Goal: Task Accomplishment & Management: Complete application form

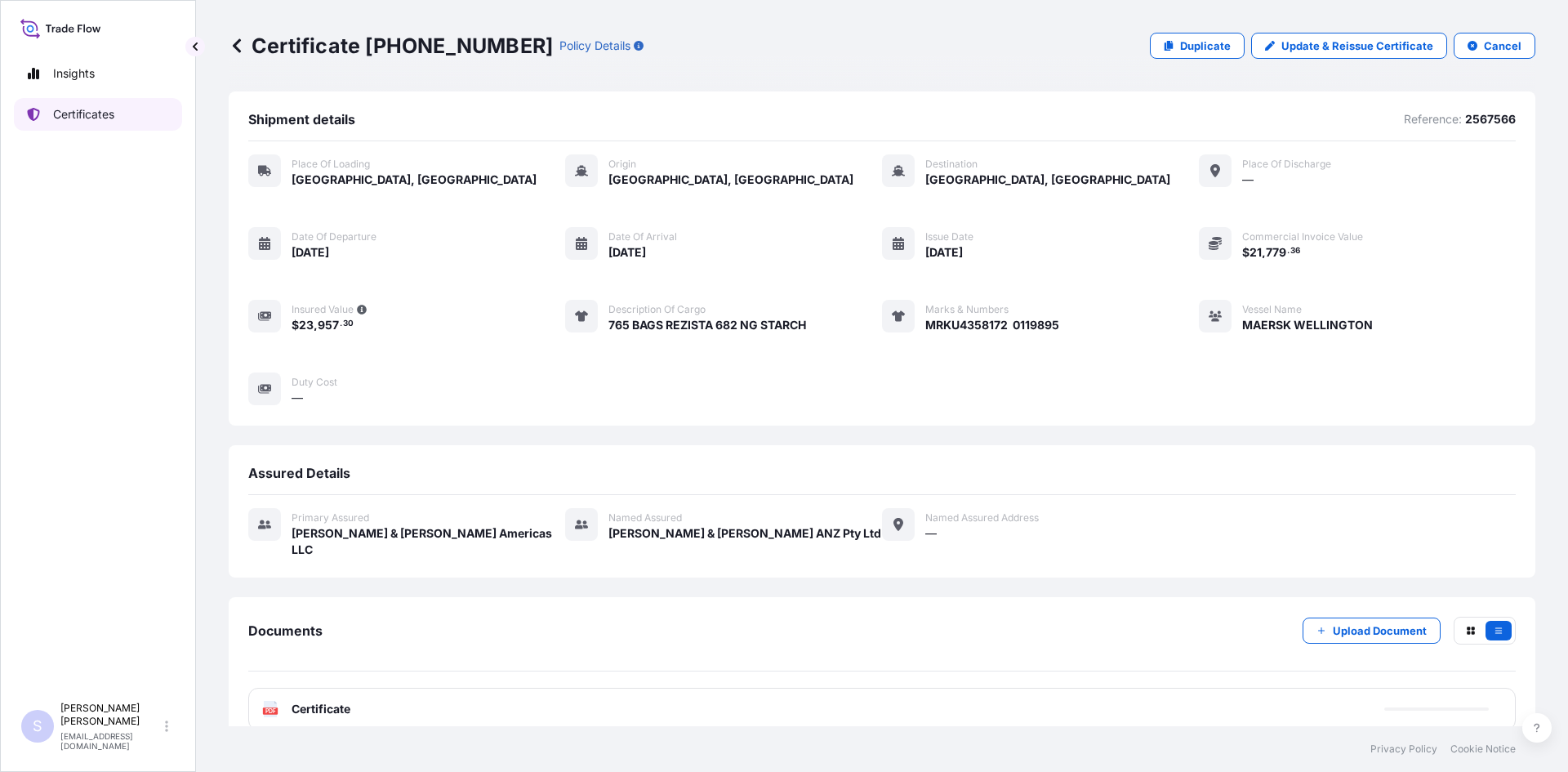
click at [126, 113] on link "Certificates" at bounding box center [97, 115] width 168 height 32
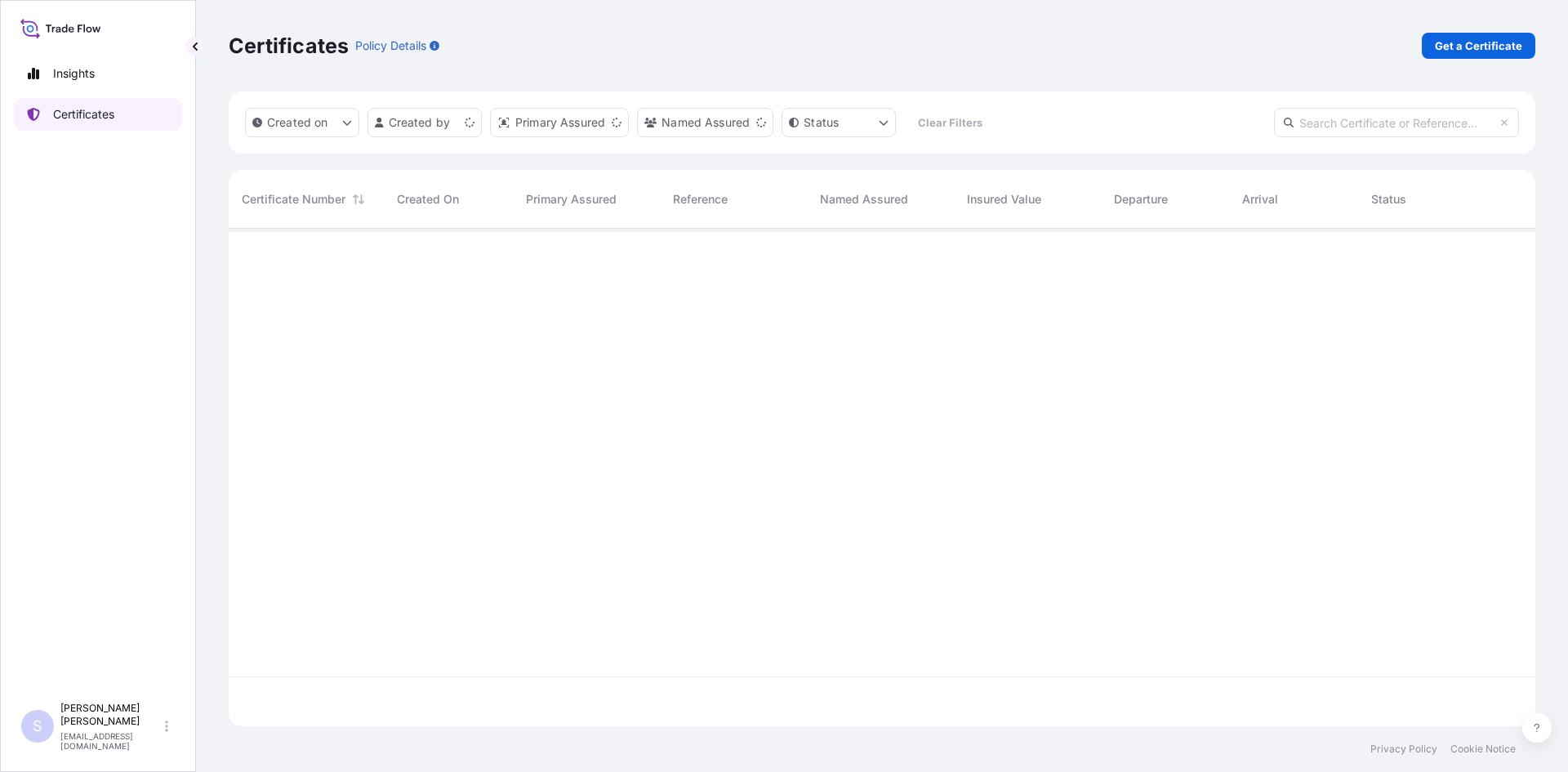
scroll to position [494, 1295]
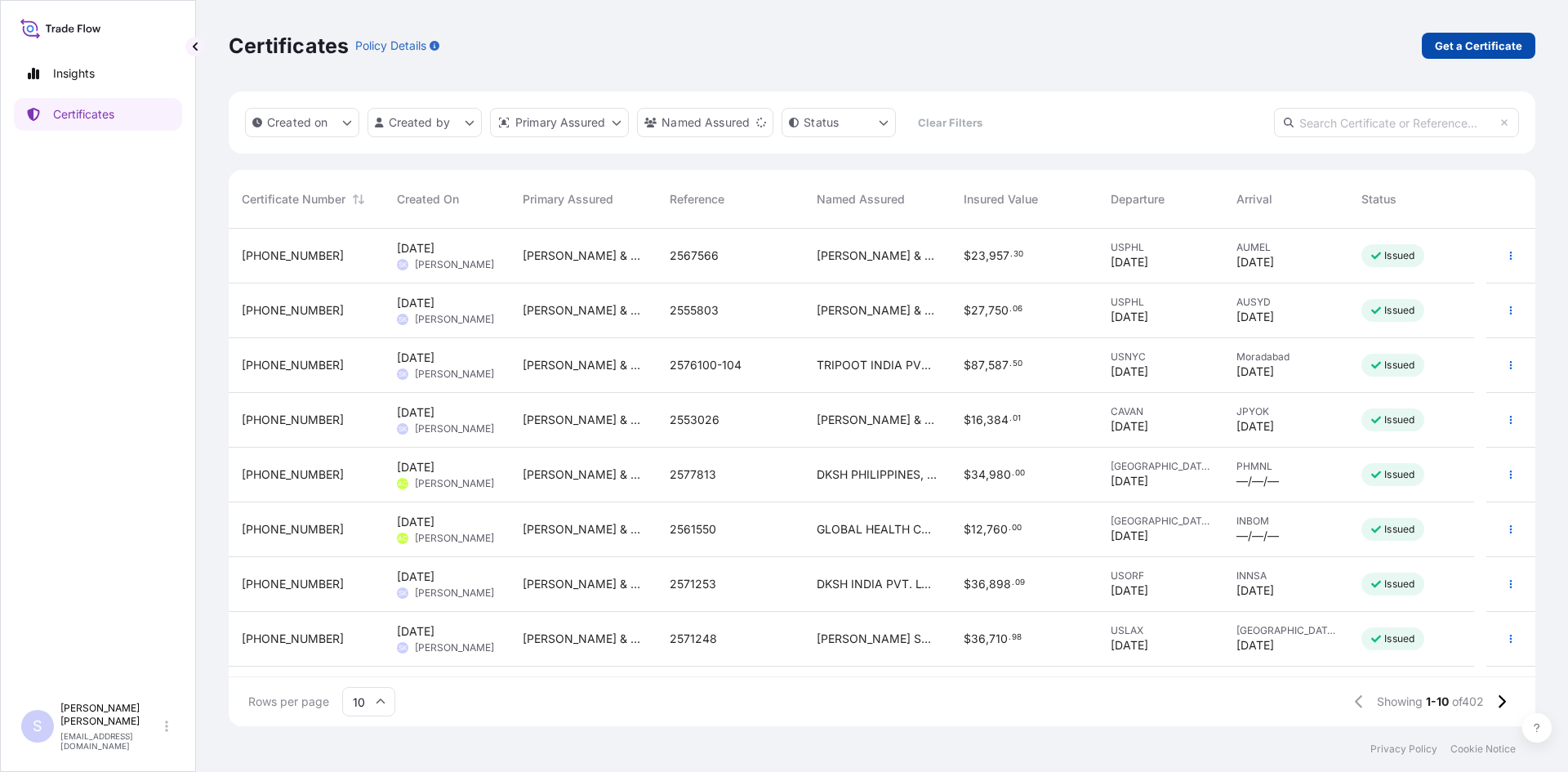
click at [1459, 47] on p "Get a Certificate" at bounding box center [1478, 45] width 87 height 16
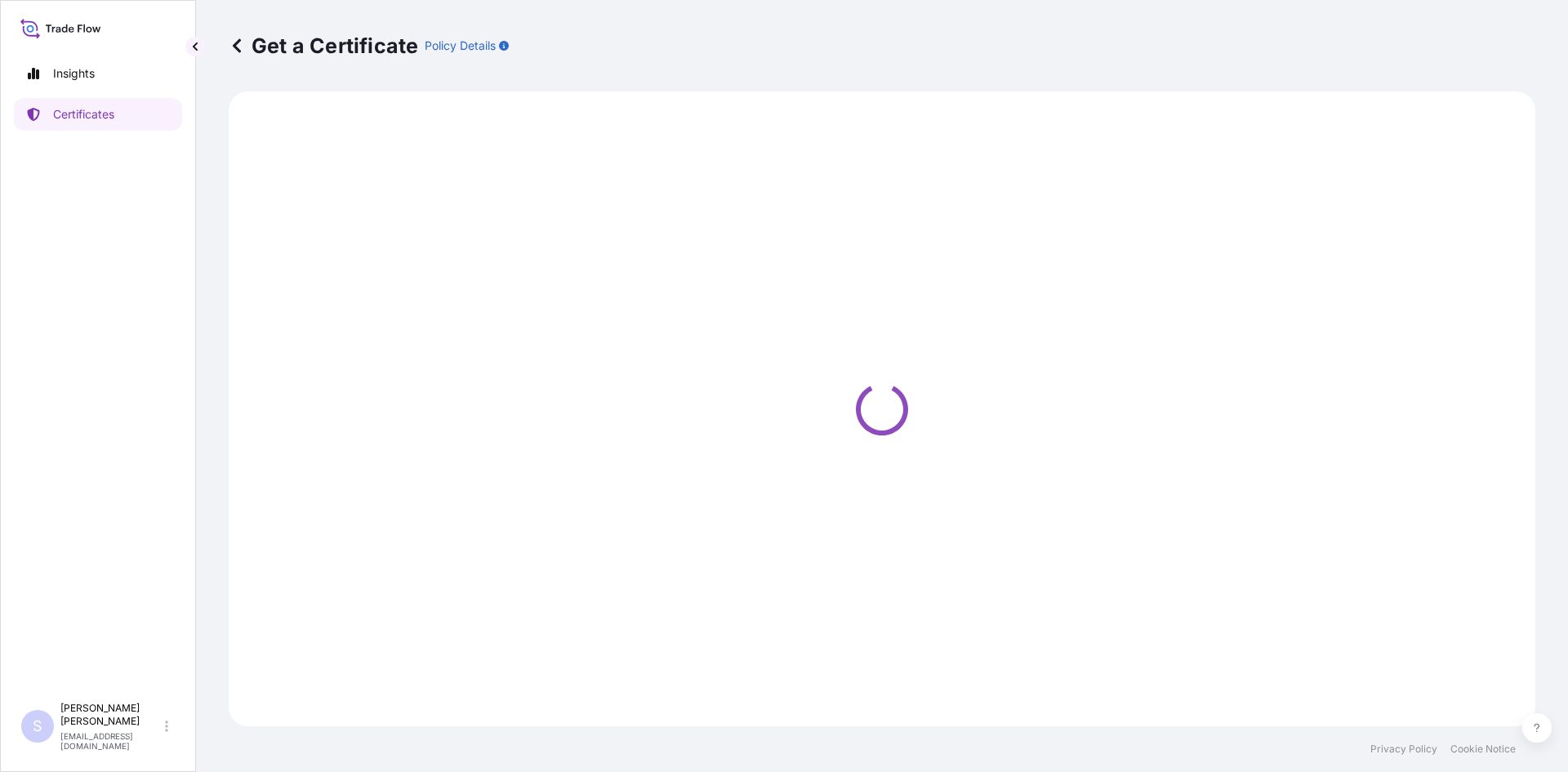
select select "Sea"
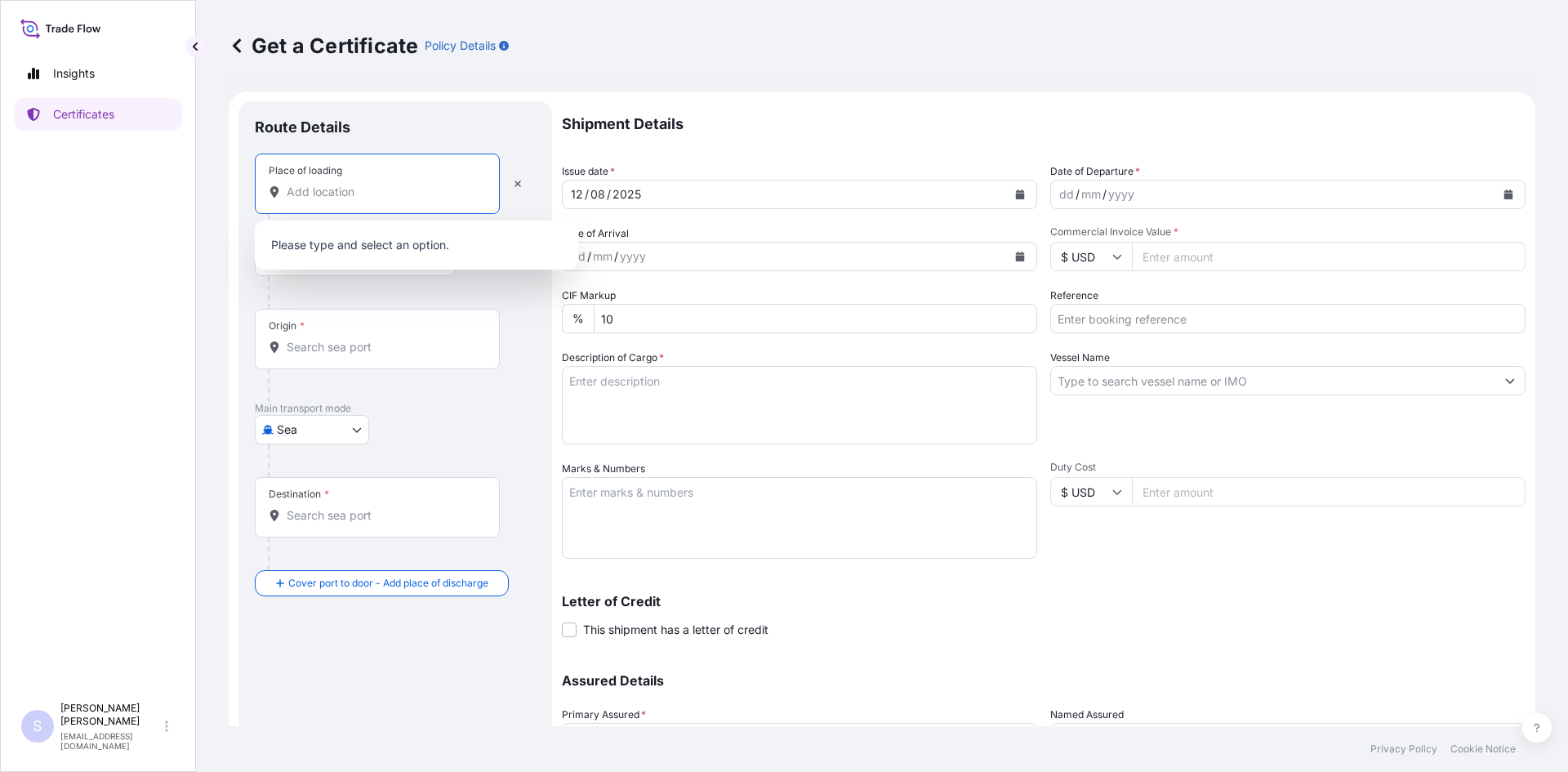
click at [332, 197] on input "Place of loading" at bounding box center [383, 192] width 193 height 16
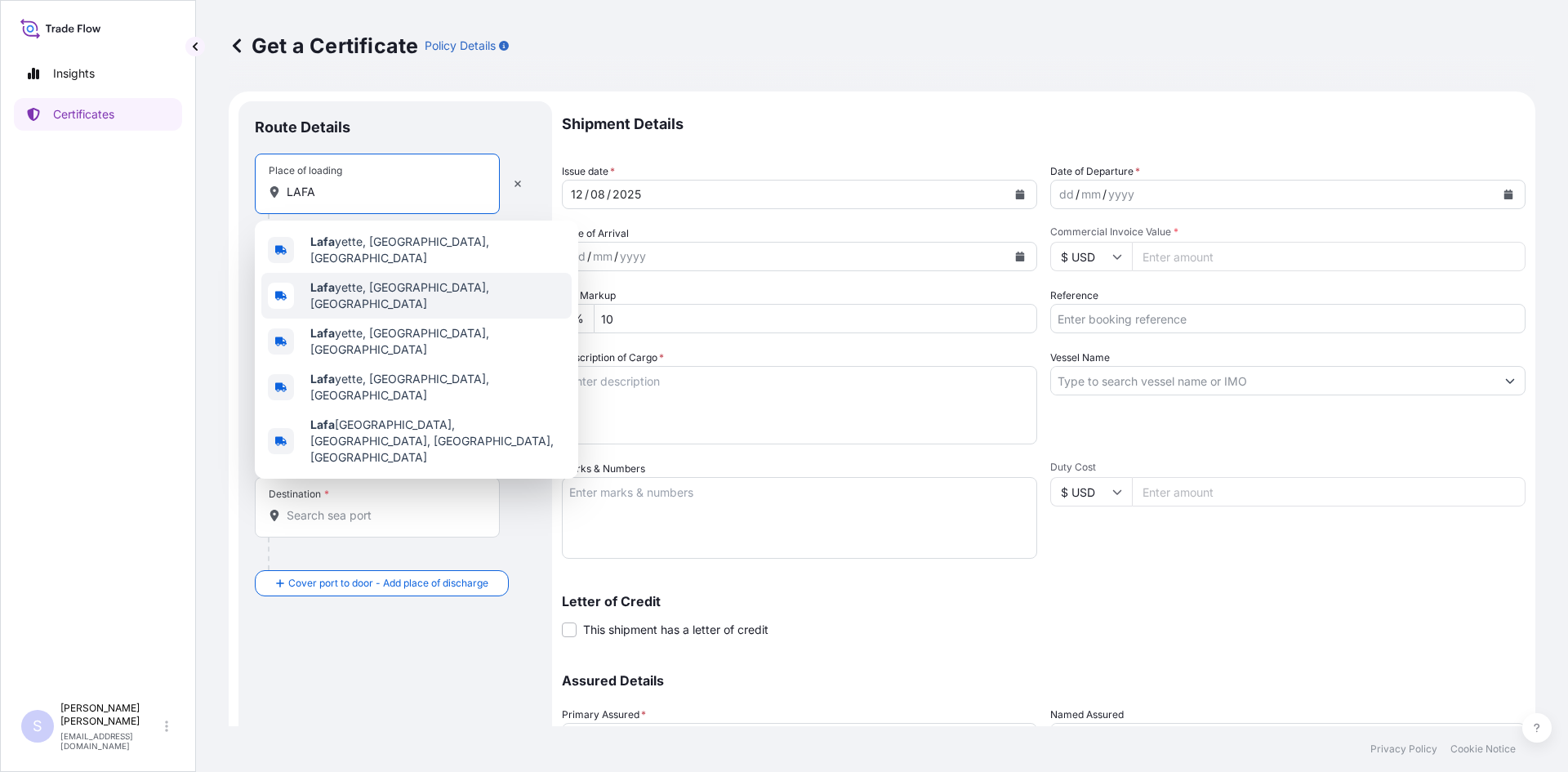
click at [334, 277] on div "[PERSON_NAME], [GEOGRAPHIC_DATA], [GEOGRAPHIC_DATA]" at bounding box center [416, 296] width 310 height 46
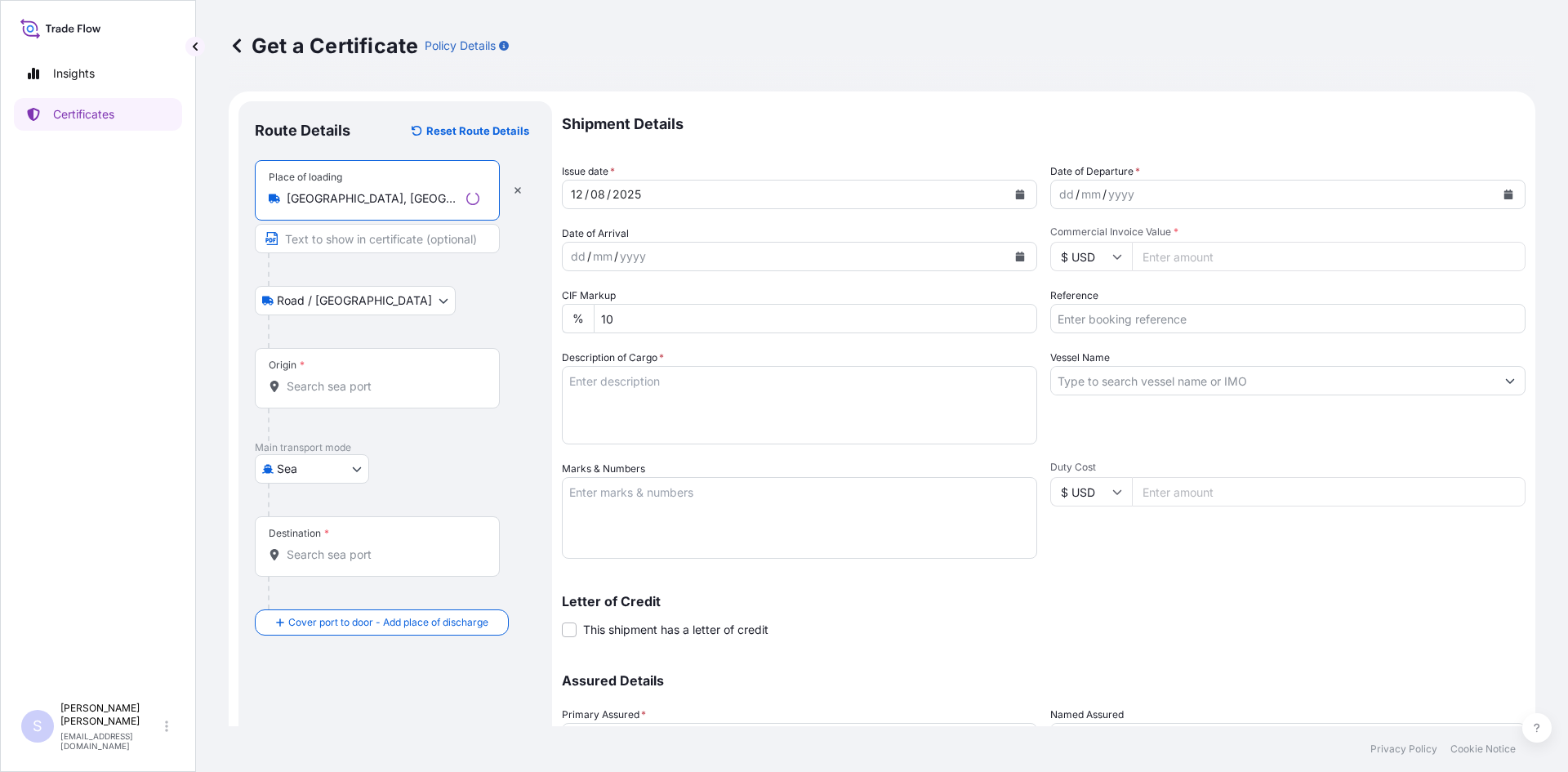
type input "[GEOGRAPHIC_DATA], [GEOGRAPHIC_DATA], [GEOGRAPHIC_DATA]"
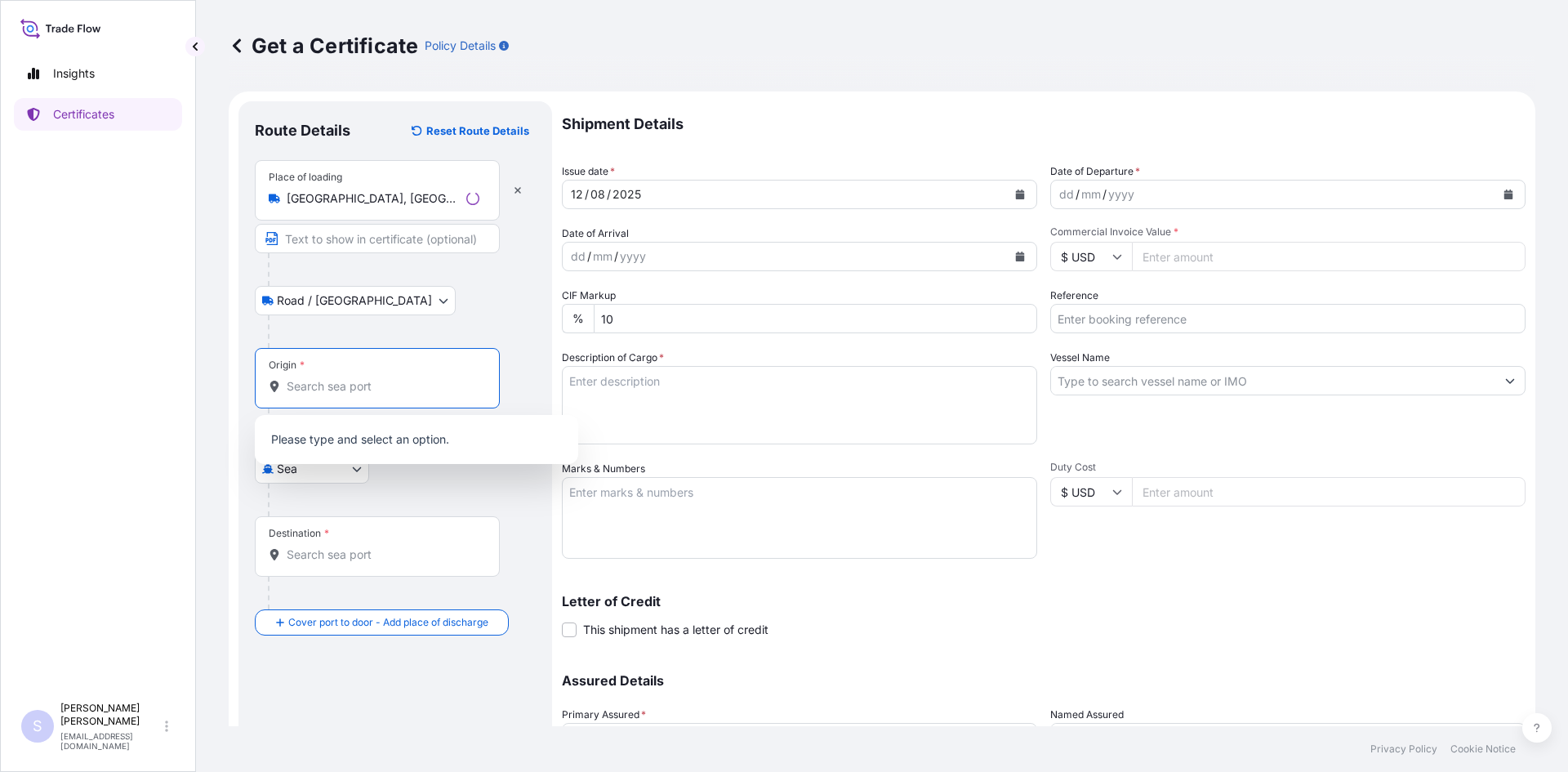
click at [330, 387] on input "Origin *" at bounding box center [383, 386] width 193 height 16
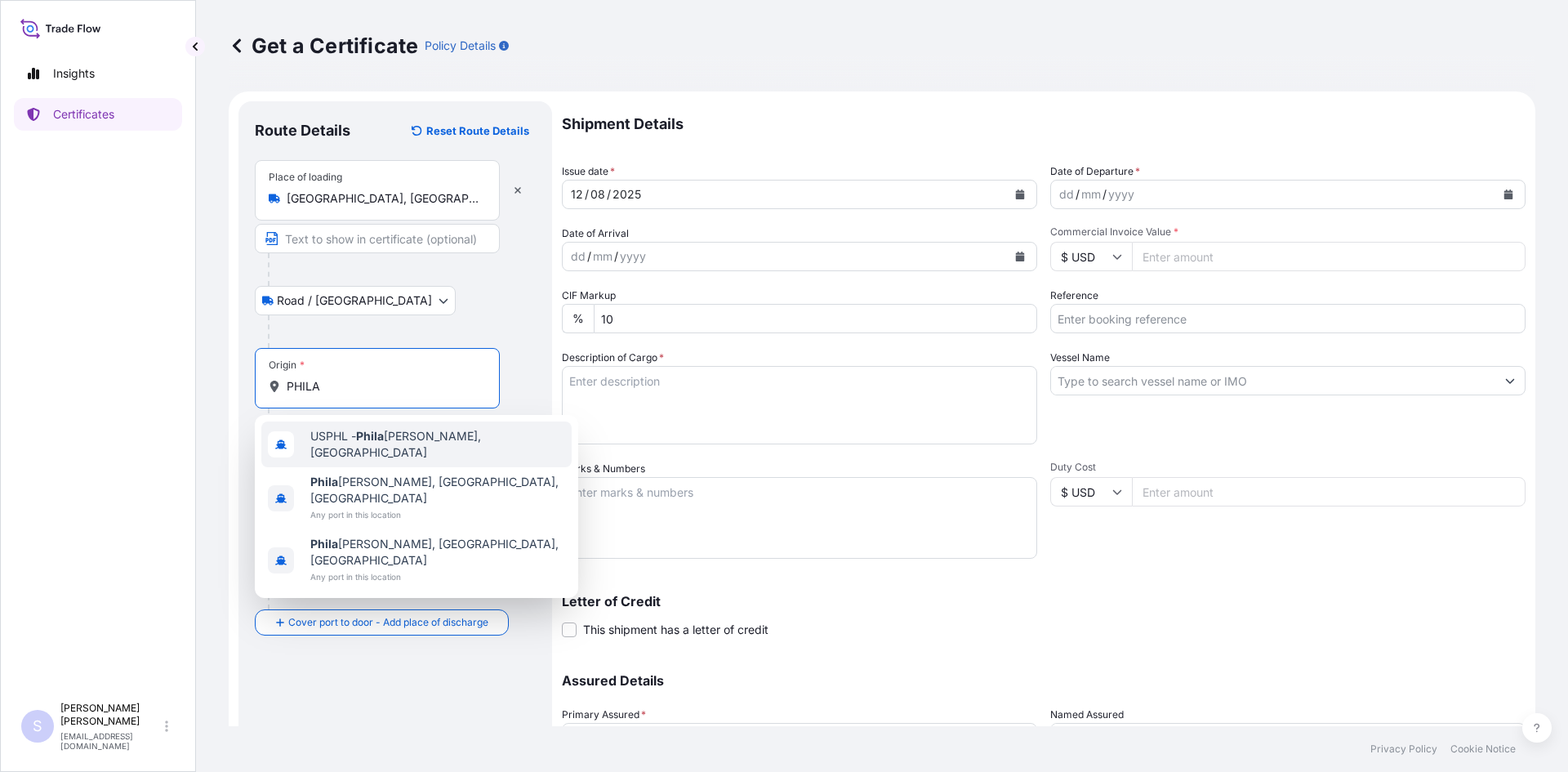
click at [355, 430] on div "USPHL - Phila [PERSON_NAME], [GEOGRAPHIC_DATA]" at bounding box center [416, 445] width 310 height 46
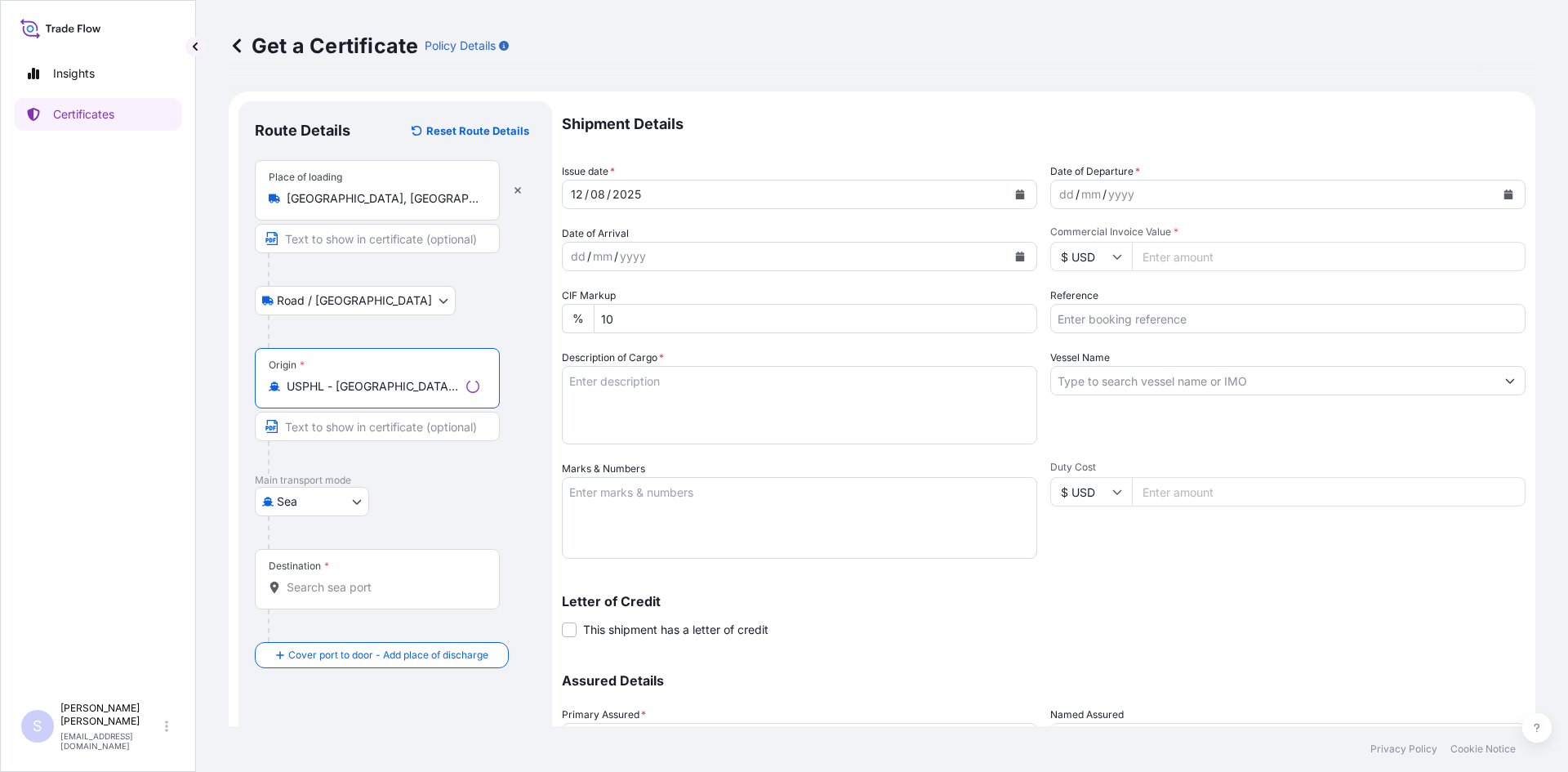
type input "USPHL - [GEOGRAPHIC_DATA], [GEOGRAPHIC_DATA]"
click at [336, 583] on input "Destination *" at bounding box center [383, 586] width 193 height 16
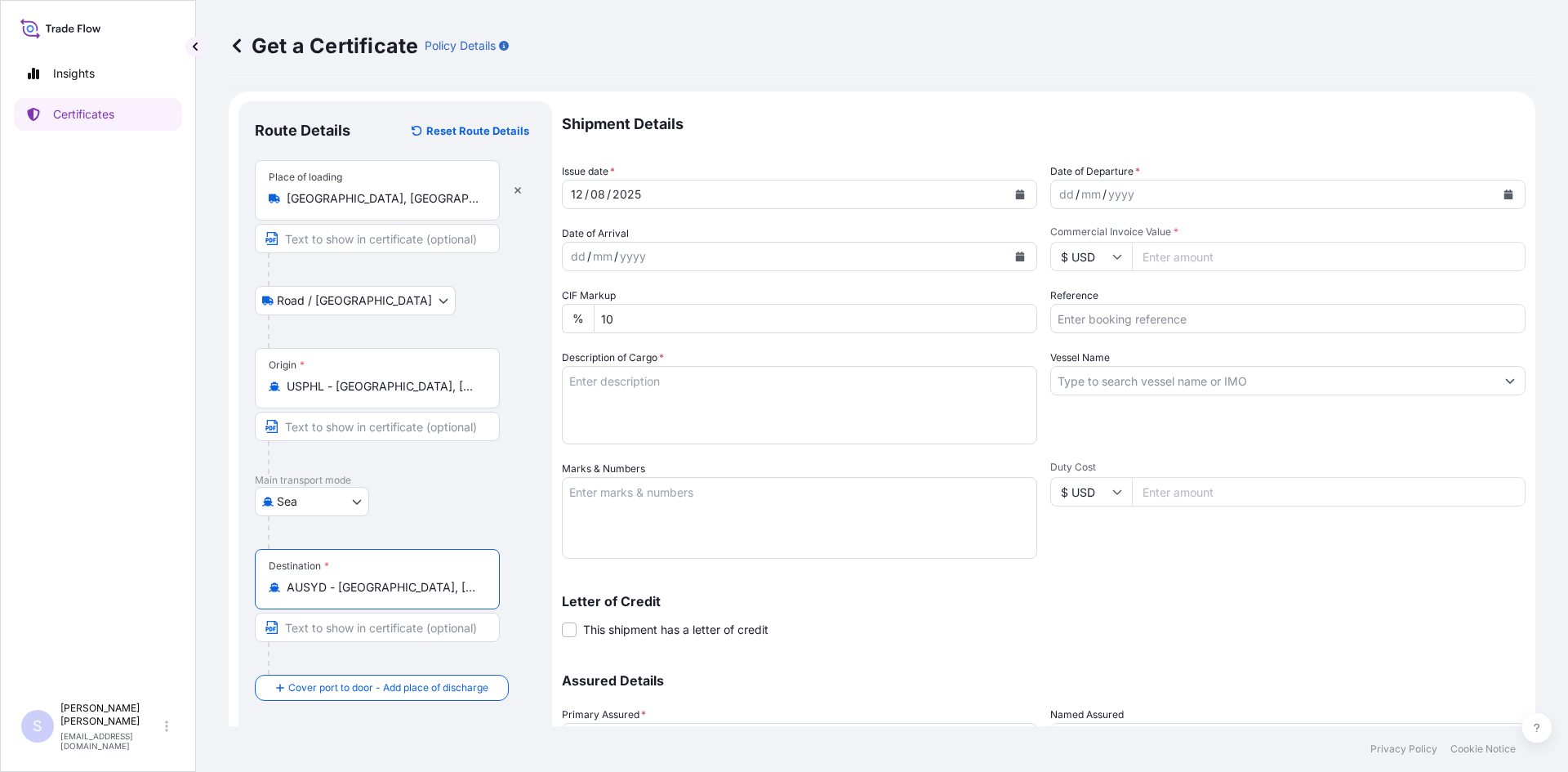
type input "AUSYD - [GEOGRAPHIC_DATA], [GEOGRAPHIC_DATA]"
click at [1501, 192] on button "Calendar" at bounding box center [1508, 194] width 26 height 27
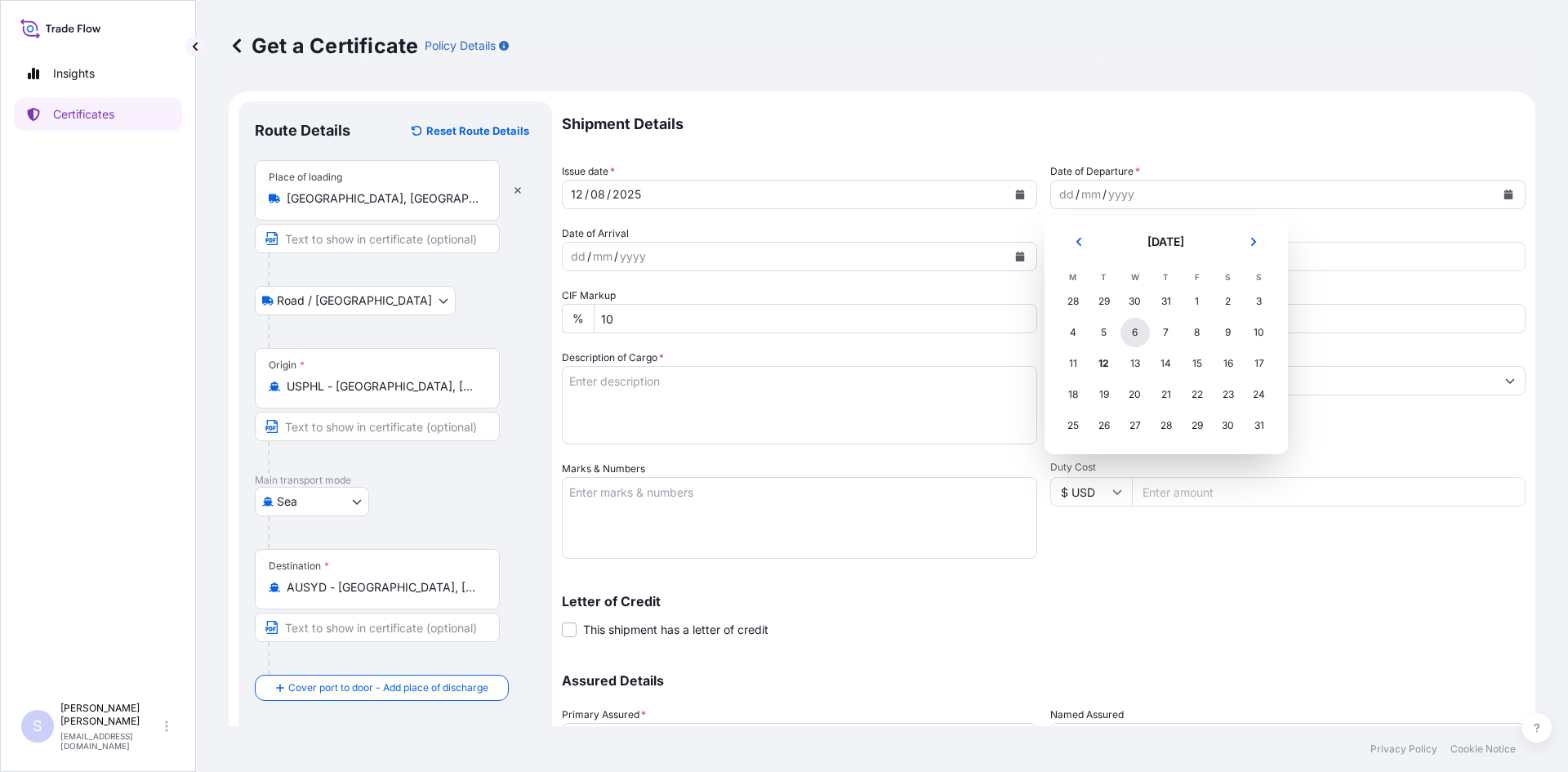
click at [1139, 333] on div "6" at bounding box center [1135, 333] width 29 height 29
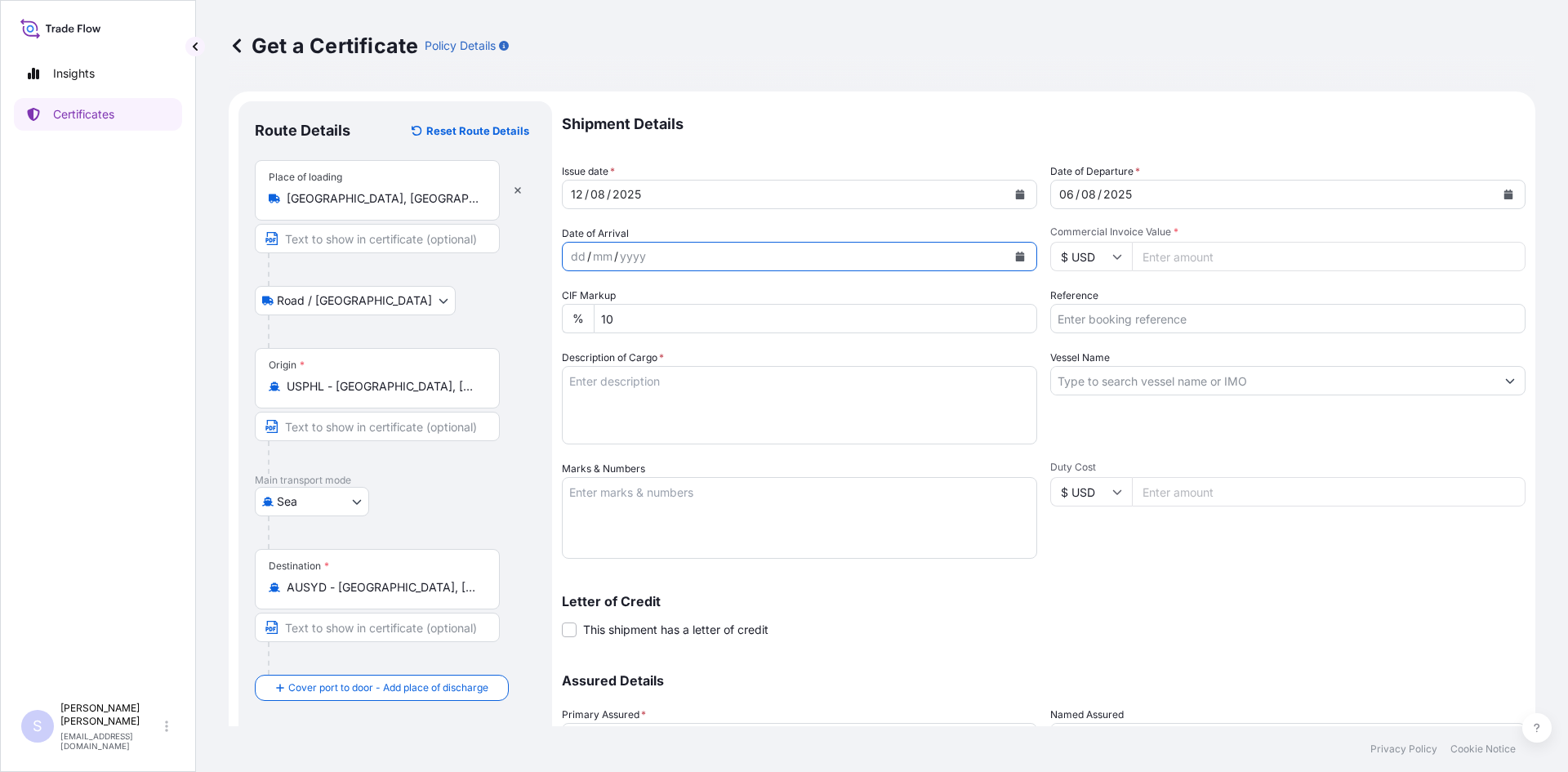
click at [1016, 257] on icon "Calendar" at bounding box center [1020, 256] width 9 height 9
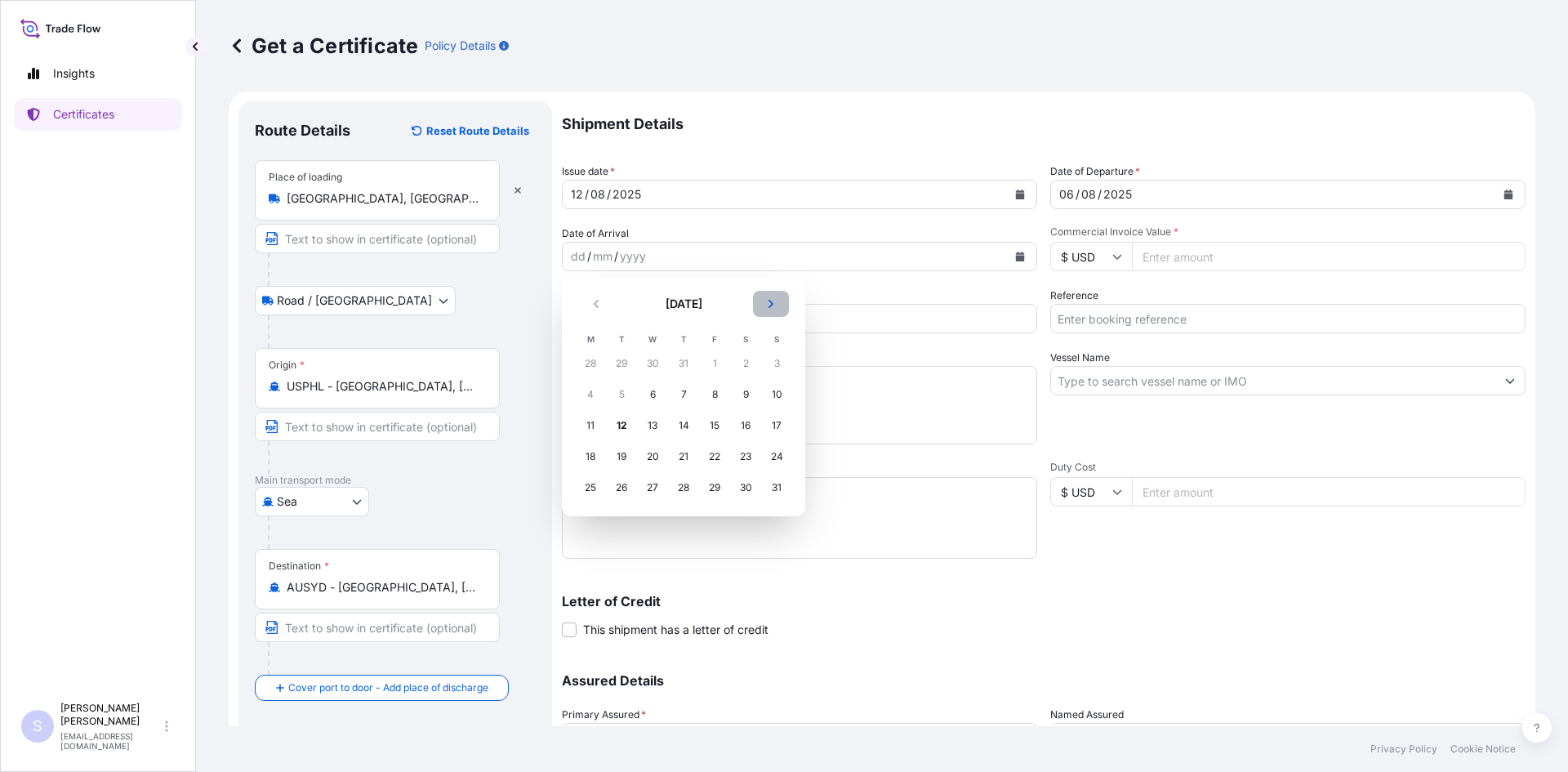
click at [761, 299] on button "Next" at bounding box center [771, 303] width 36 height 27
click at [619, 396] on div "9" at bounding box center [621, 394] width 29 height 29
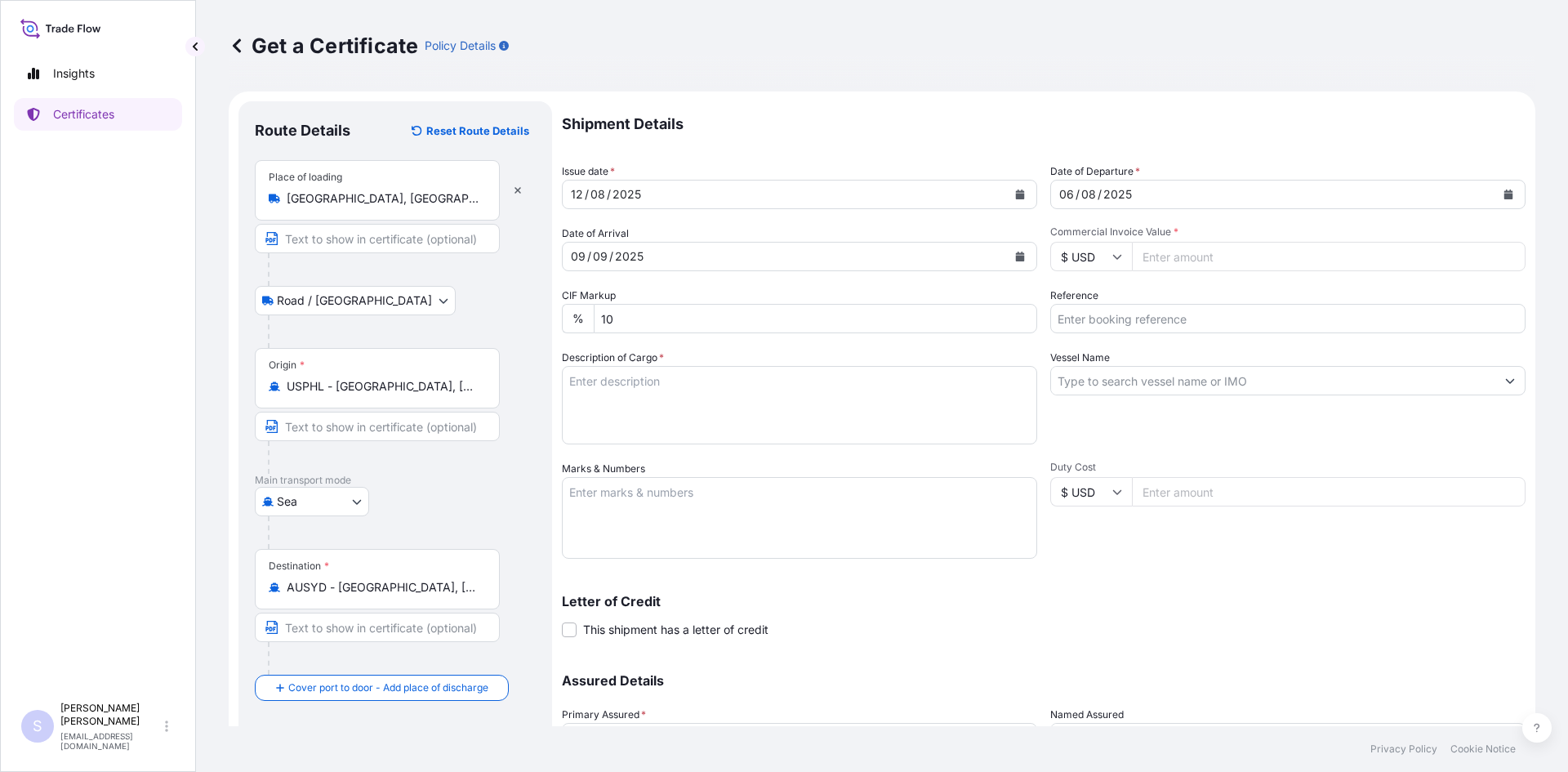
click at [1172, 262] on input "Commercial Invoice Value *" at bounding box center [1328, 256] width 394 height 29
click at [1227, 263] on input "Commercial Invoice Value *" at bounding box center [1328, 256] width 394 height 29
type input "22228.03"
type input "2562872"
type textarea "765 BAGS MAXI-GEL 420 NG STARCH"
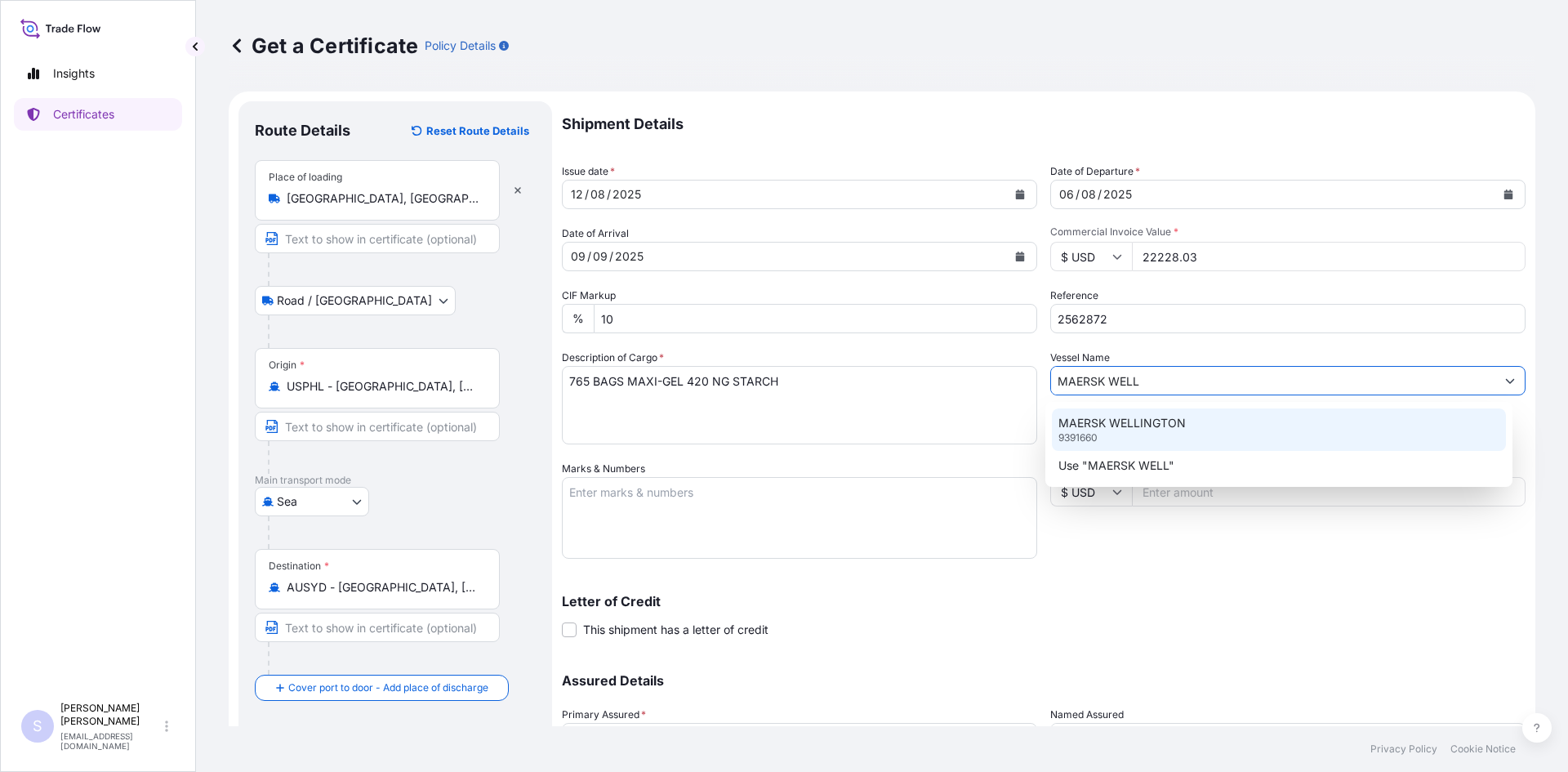
click at [1111, 437] on div "MAERSK WELLINGTON 9391660" at bounding box center [1279, 430] width 455 height 43
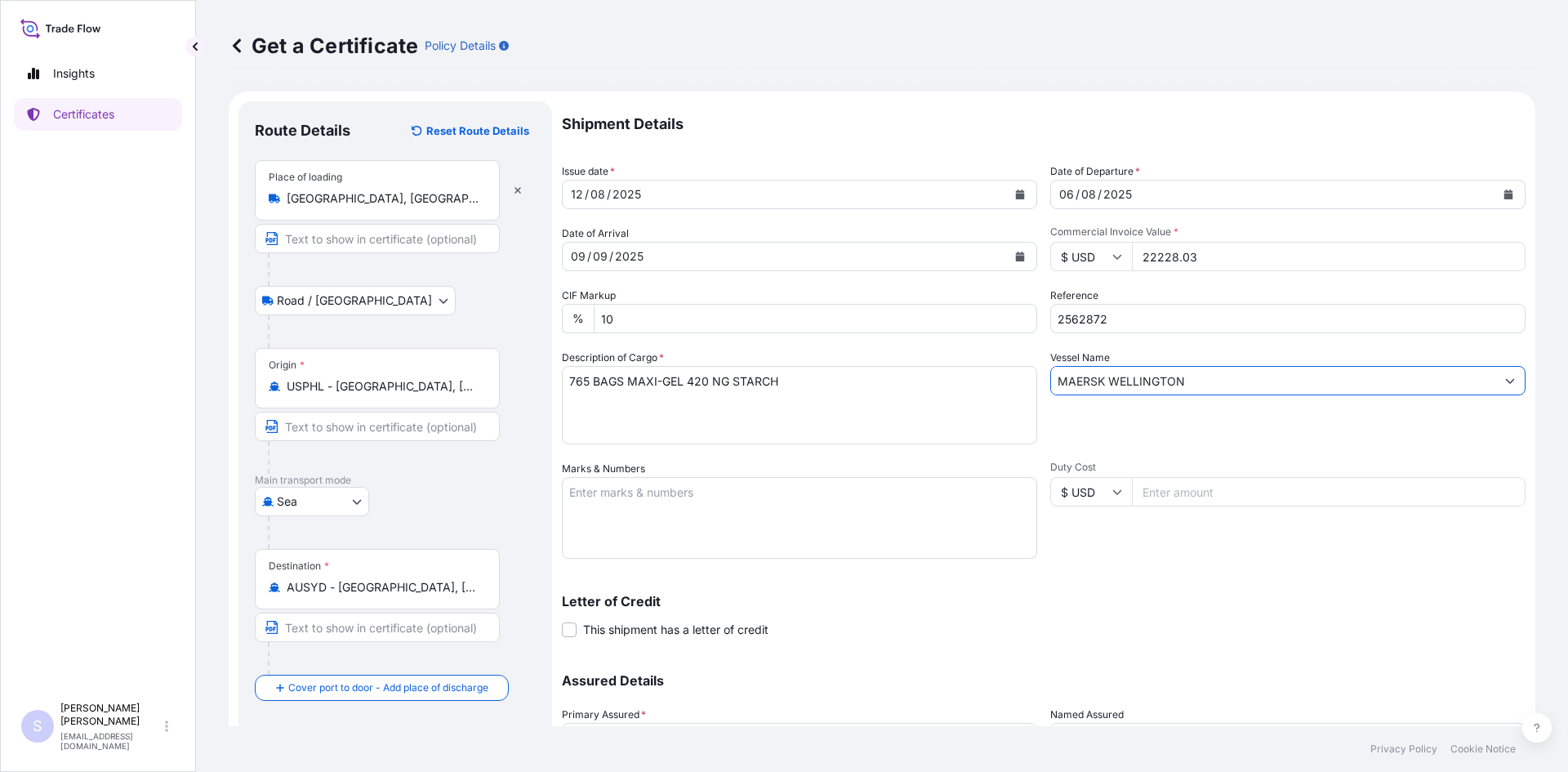
type input "MAERSK WELLINGTON"
click at [758, 504] on textarea "Marks & Numbers" at bounding box center [799, 518] width 475 height 82
type textarea "MRSU4493766 0120570"
click at [1111, 551] on div "Duty Cost $ USD" at bounding box center [1288, 510] width 475 height 98
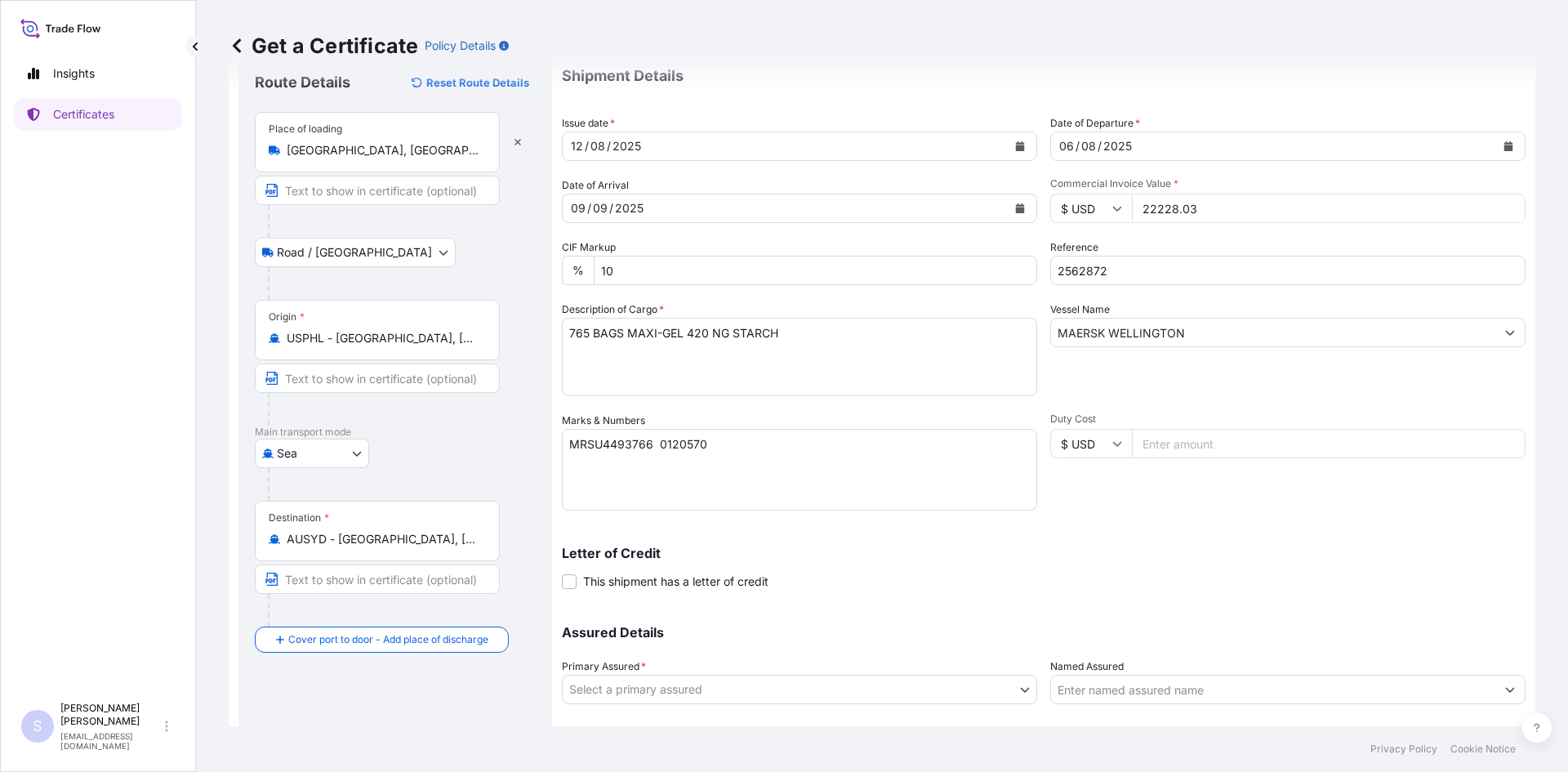
scroll to position [147, 0]
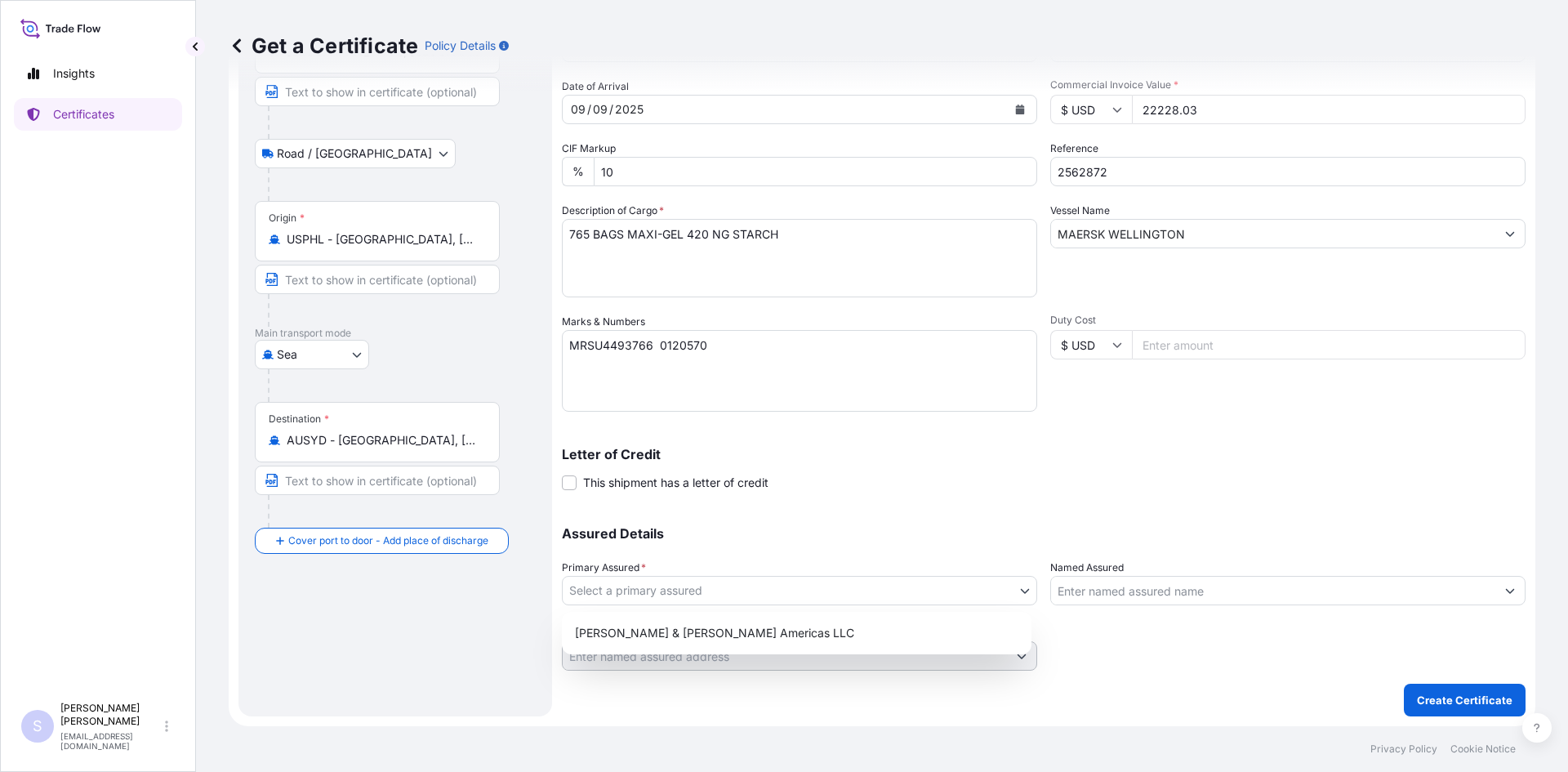
click at [725, 592] on body "Insights Certificates S [PERSON_NAME] [EMAIL_ADDRESS][DOMAIN_NAME] Get a Certif…" at bounding box center [784, 386] width 1568 height 772
click at [714, 636] on div "[PERSON_NAME] & [PERSON_NAME] Americas LLC" at bounding box center [796, 633] width 456 height 29
select select "31658"
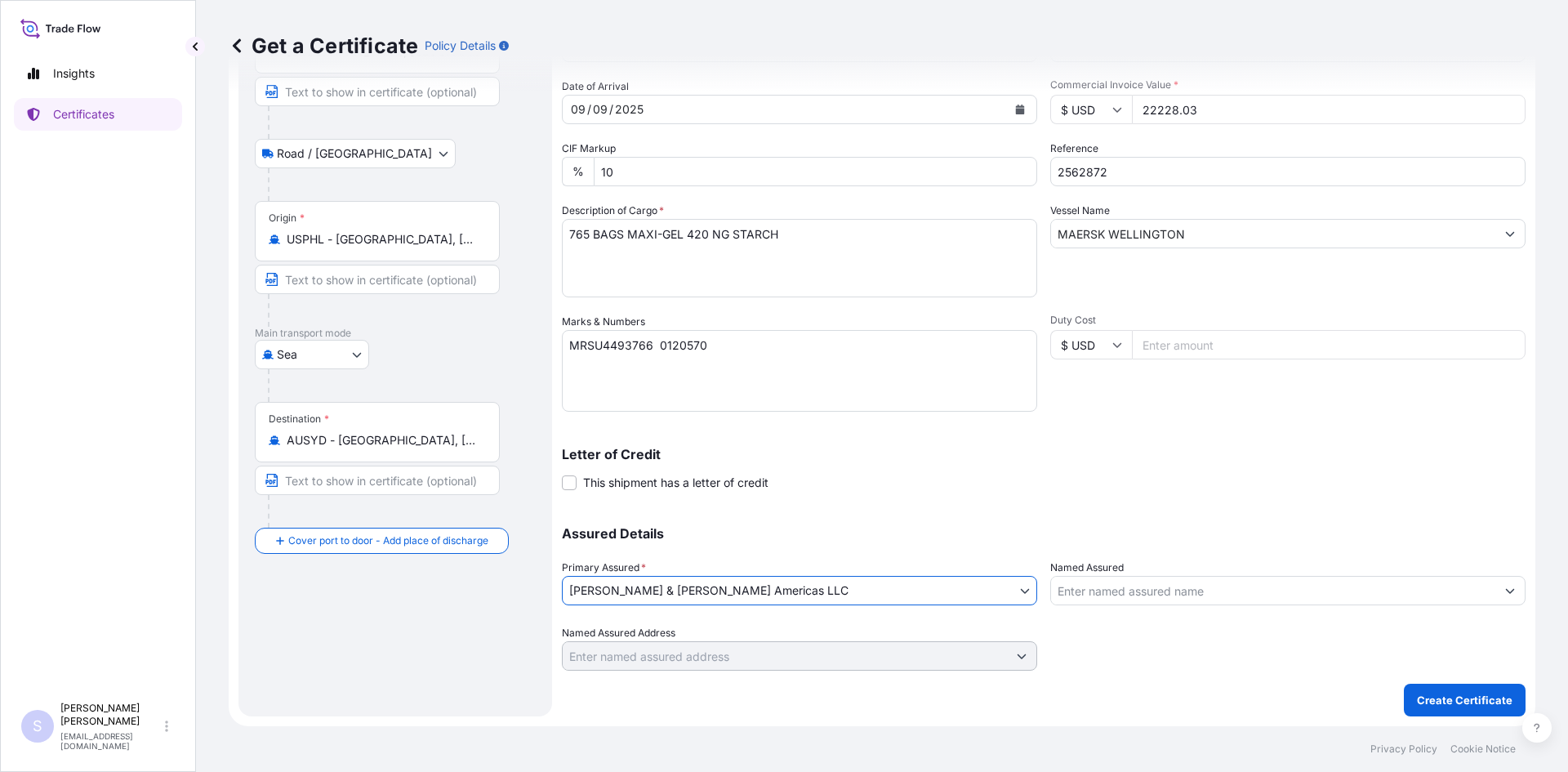
click at [1199, 598] on input "Named Assured" at bounding box center [1273, 591] width 444 height 29
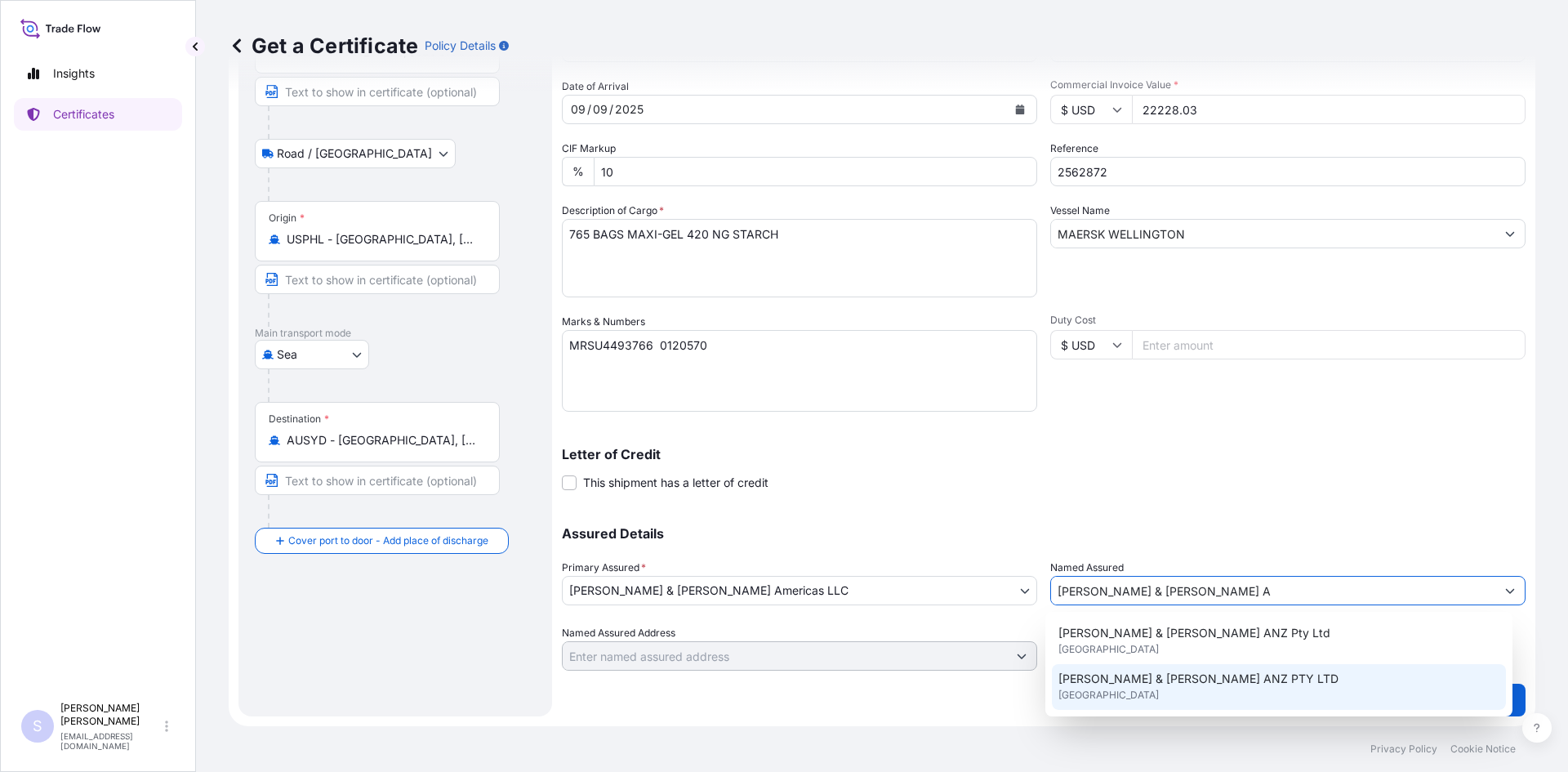
click at [1176, 666] on div "[PERSON_NAME] & [PERSON_NAME] ANZ PTY LTD [GEOGRAPHIC_DATA]" at bounding box center [1279, 687] width 455 height 46
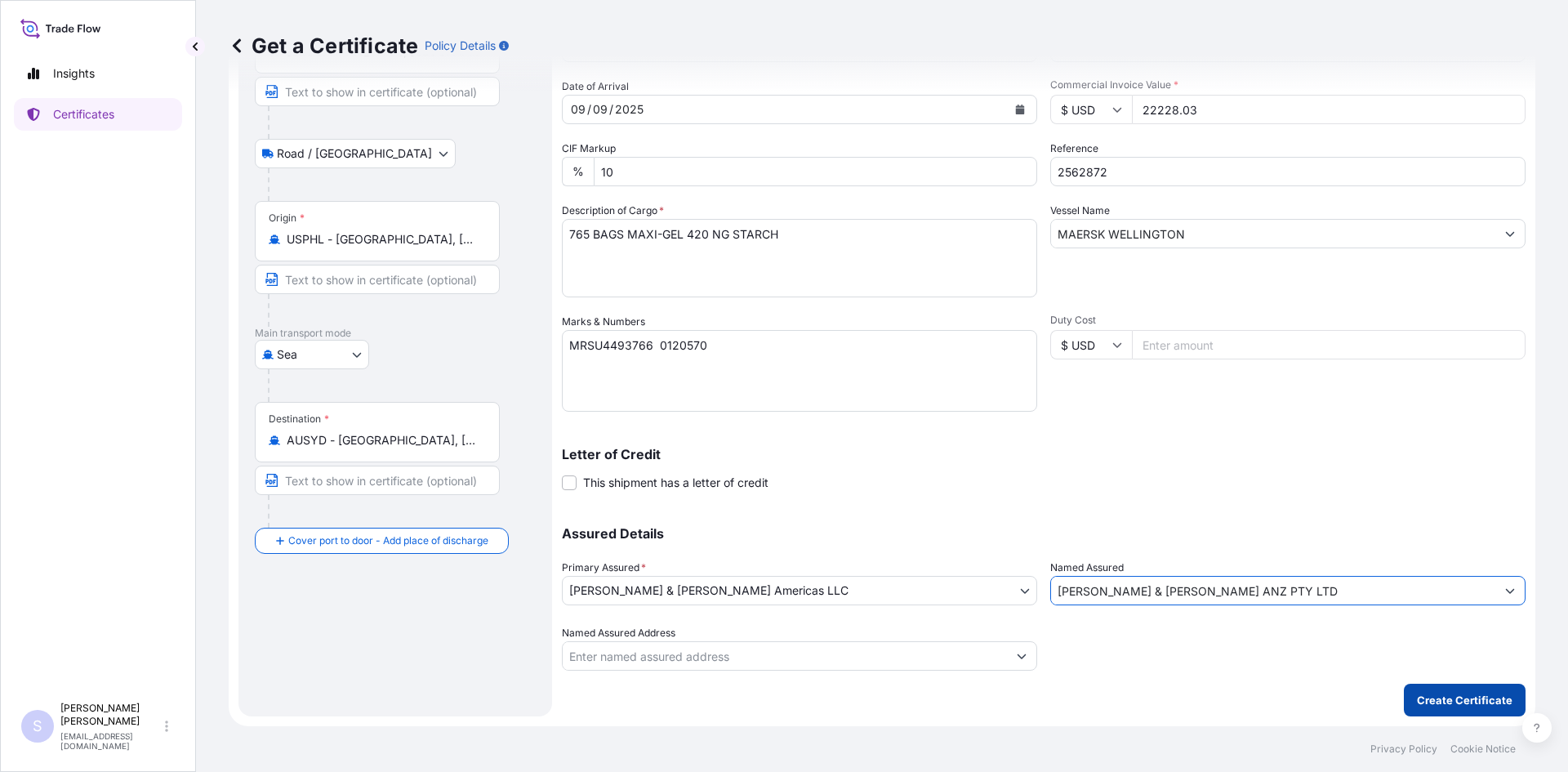
type input "[PERSON_NAME] & [PERSON_NAME] ANZ PTY LTD"
click at [1455, 702] on p "Create Certificate" at bounding box center [1465, 699] width 96 height 16
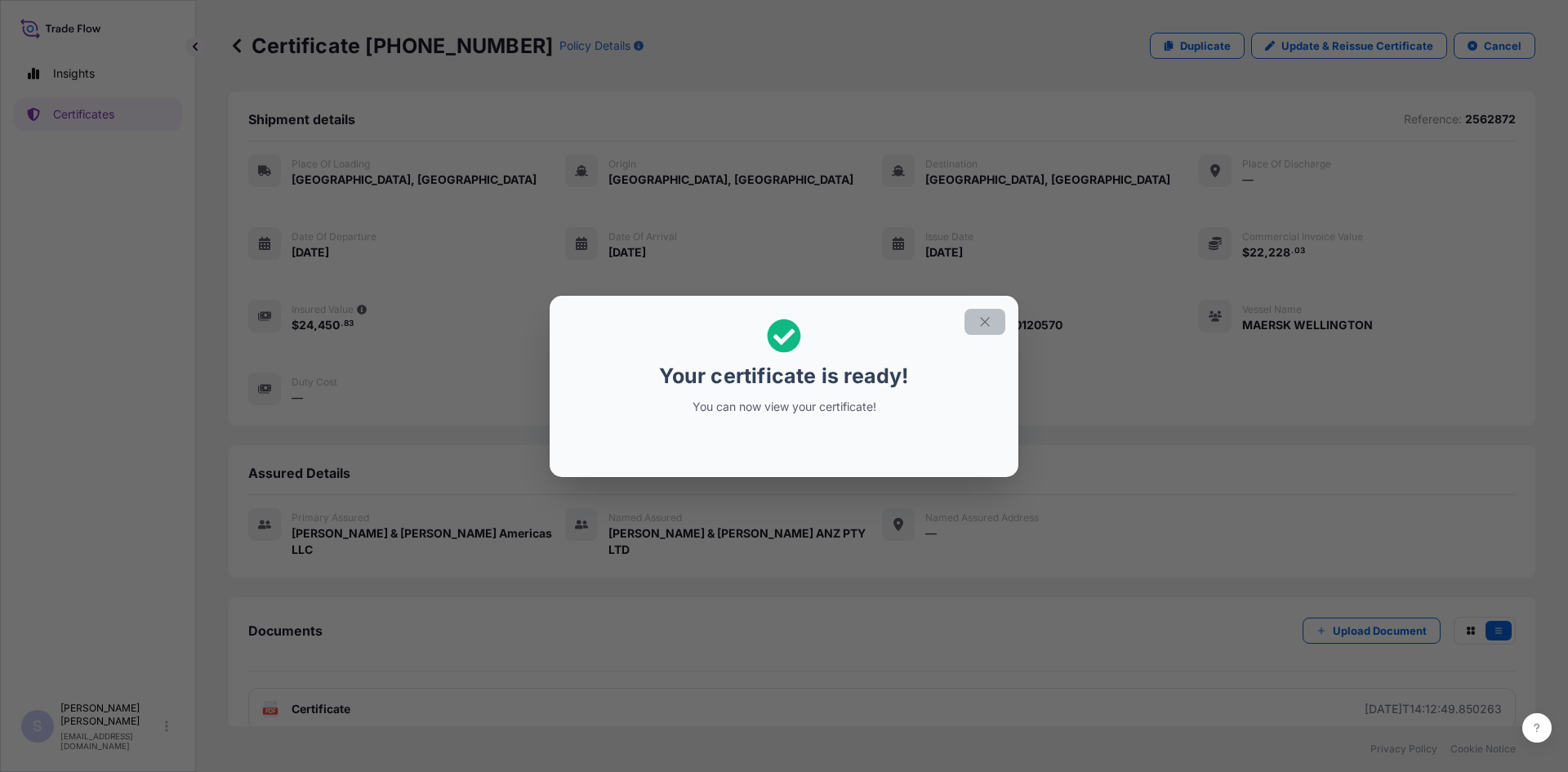
click at [981, 315] on icon "button" at bounding box center [984, 321] width 15 height 15
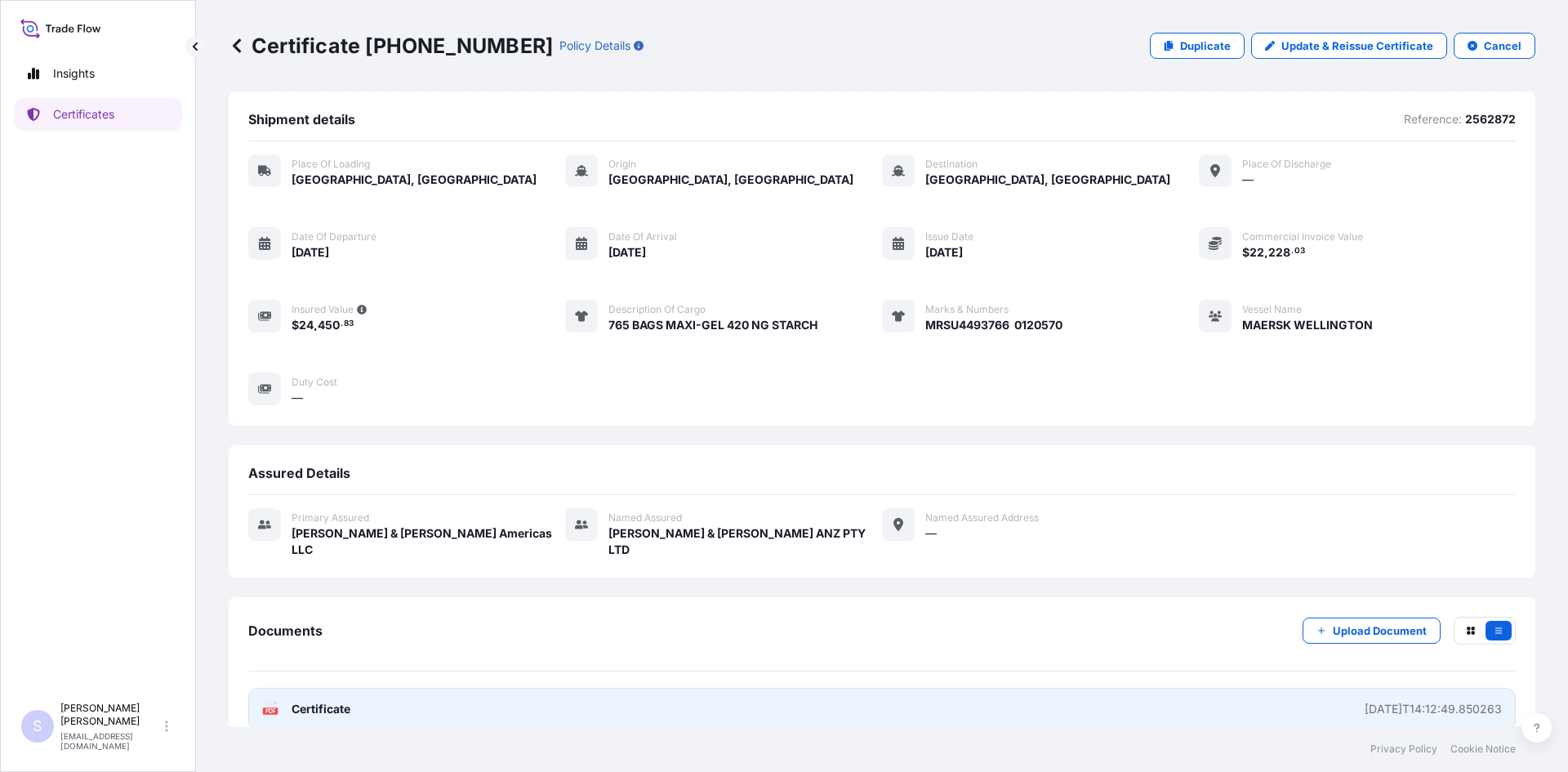
click at [308, 701] on span "Certificate" at bounding box center [320, 709] width 59 height 16
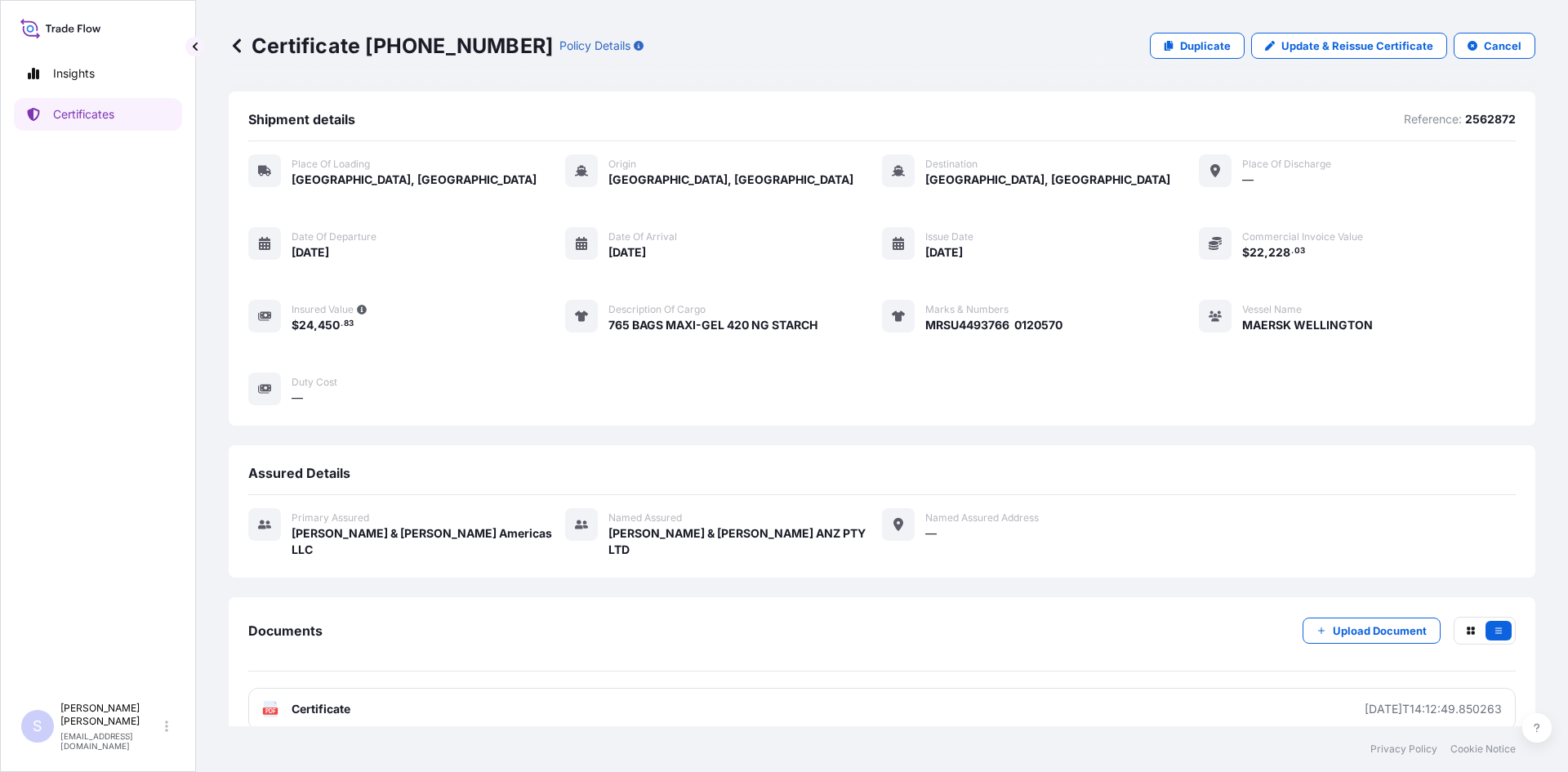
click at [1035, 717] on div "Documents Upload Document PDF Certificate [DATE]T14:12:49.850263" at bounding box center [882, 674] width 1307 height 153
click at [146, 103] on link "Certificates" at bounding box center [97, 115] width 168 height 32
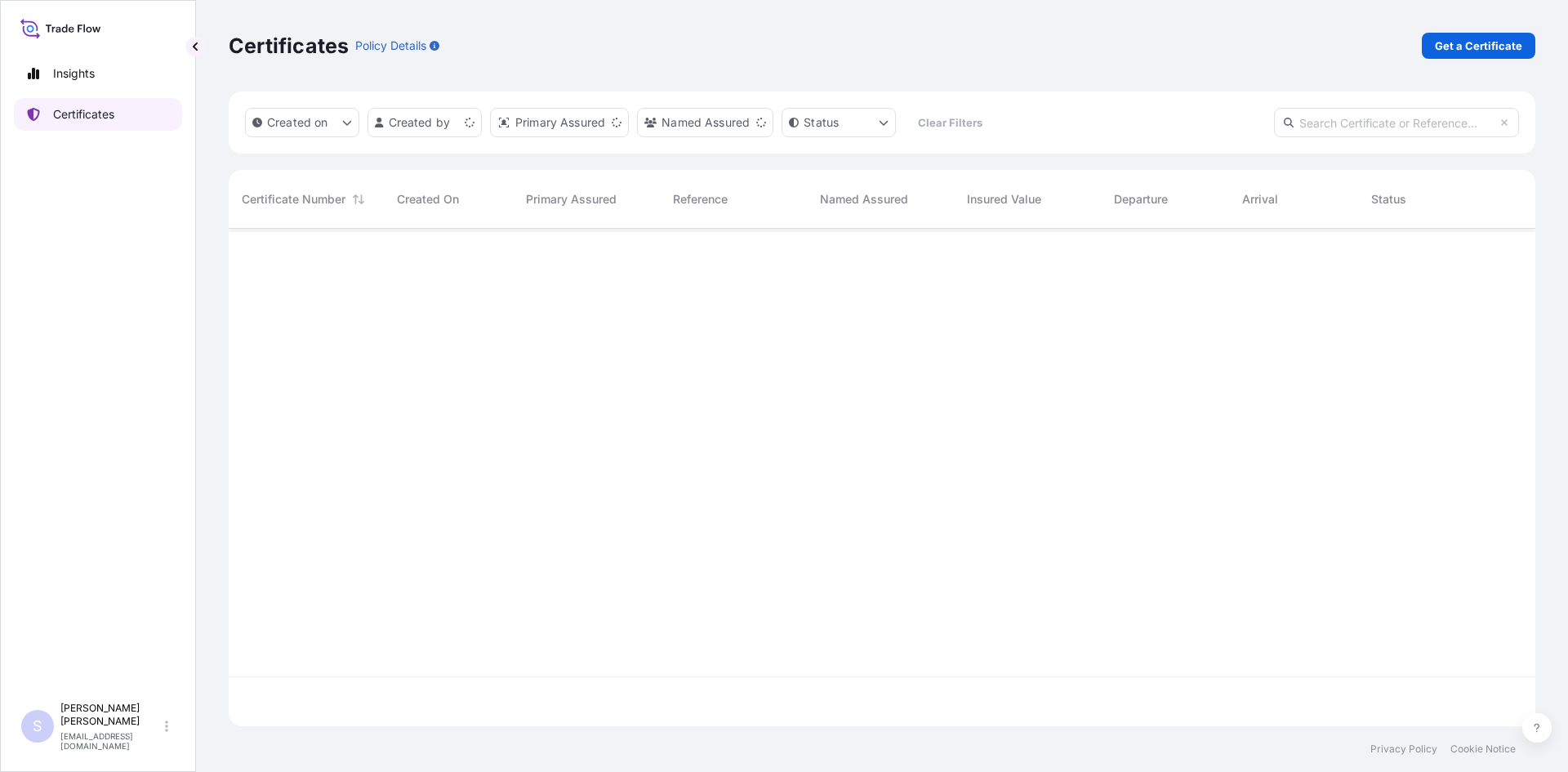
scroll to position [494, 1295]
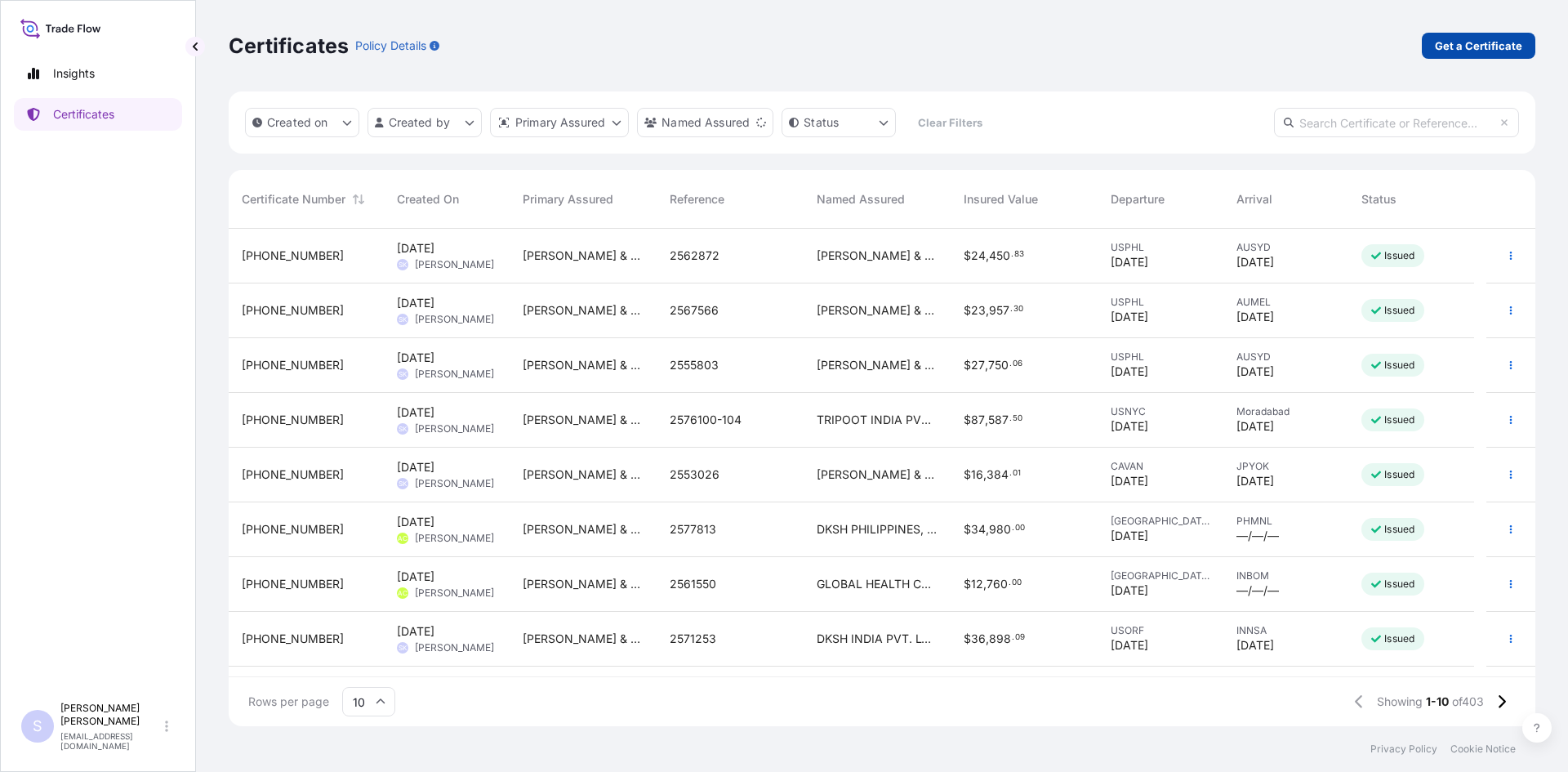
click at [1490, 36] on link "Get a Certificate" at bounding box center [1478, 45] width 114 height 27
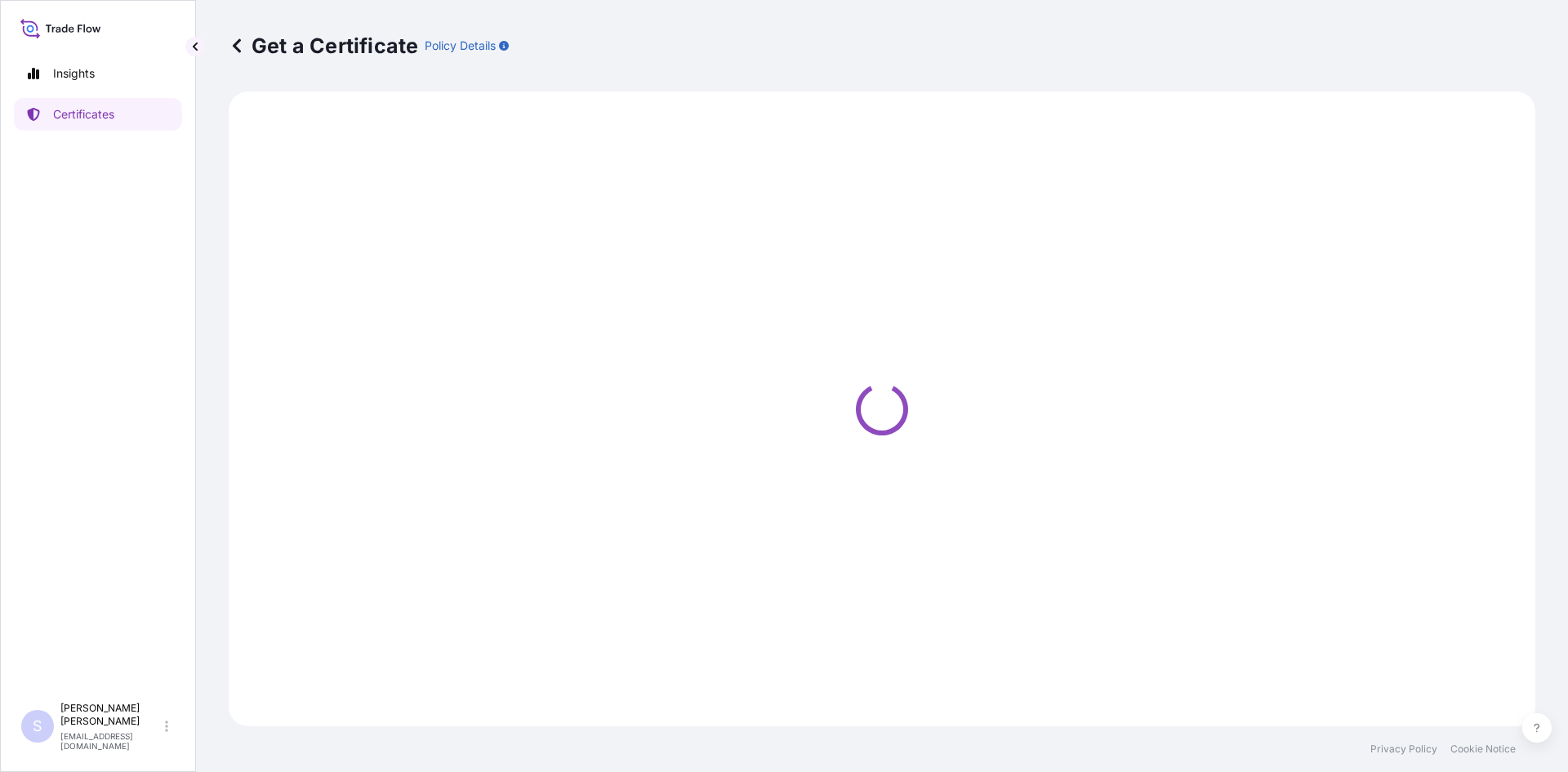
select select "Sea"
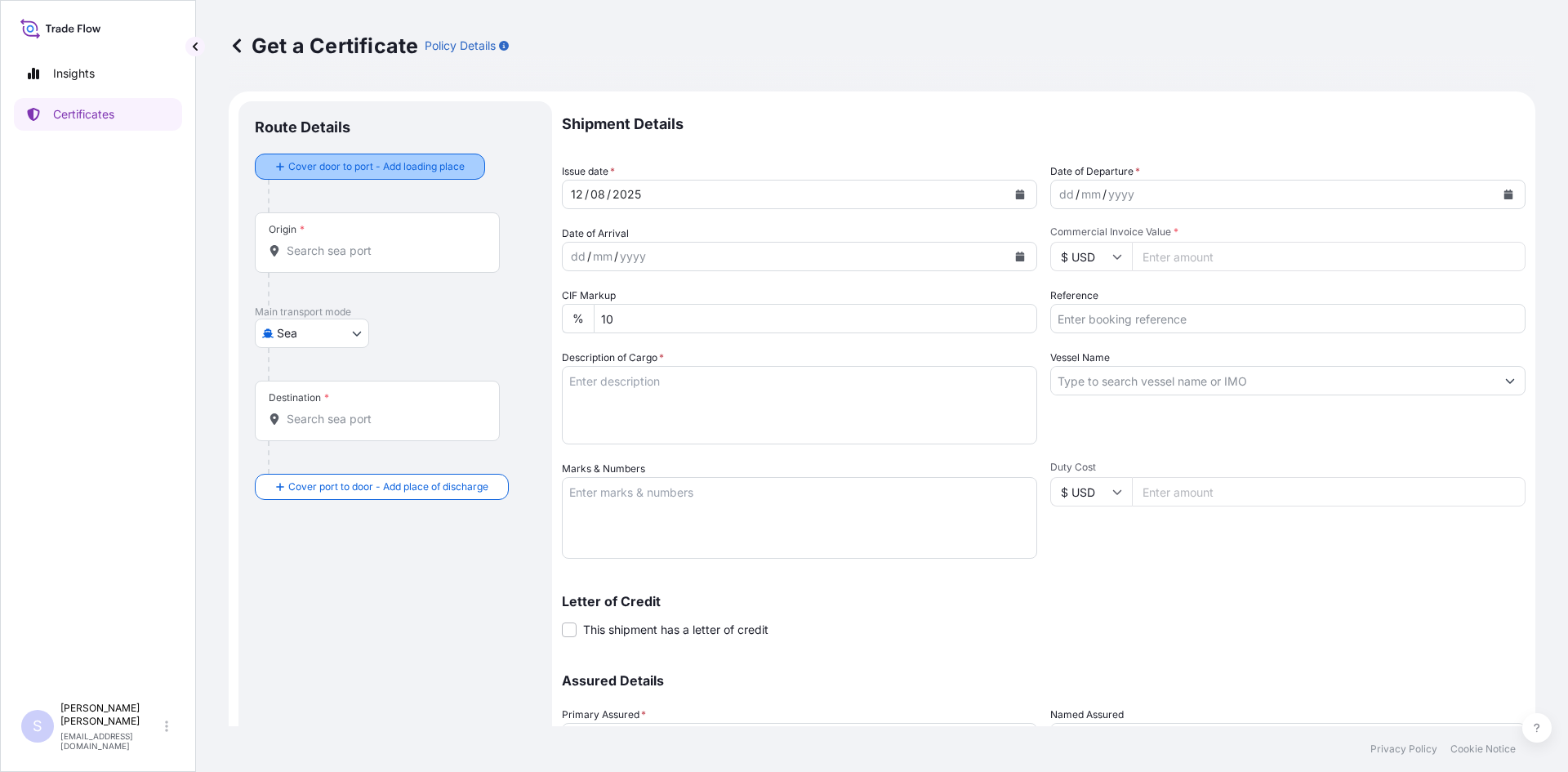
click at [299, 153] on div "Cover door to port - Add loading place" at bounding box center [369, 167] width 203 height 29
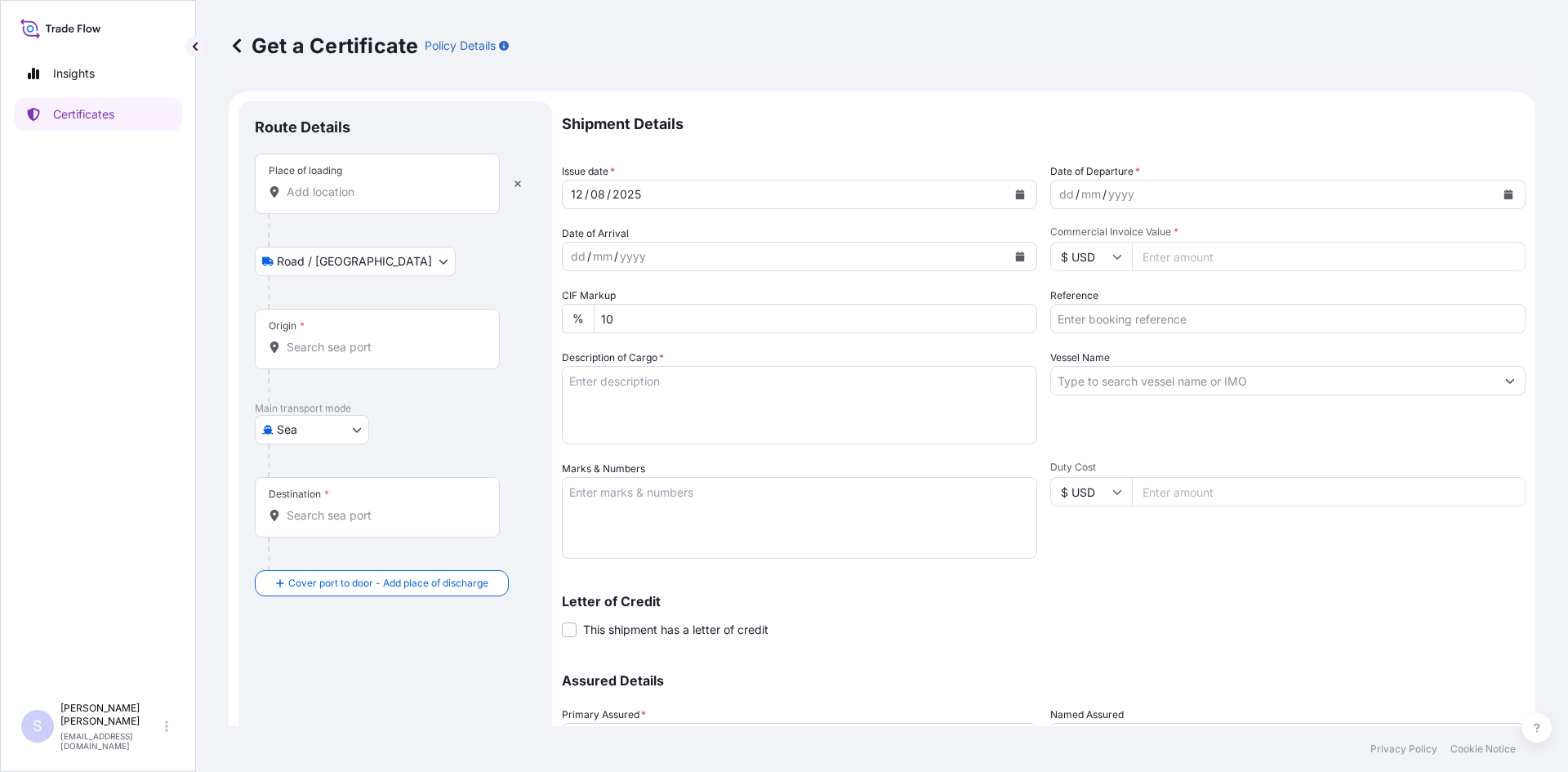
click at [352, 206] on div "Place of loading" at bounding box center [377, 184] width 245 height 61
click at [352, 200] on input "Place of loading" at bounding box center [383, 192] width 193 height 16
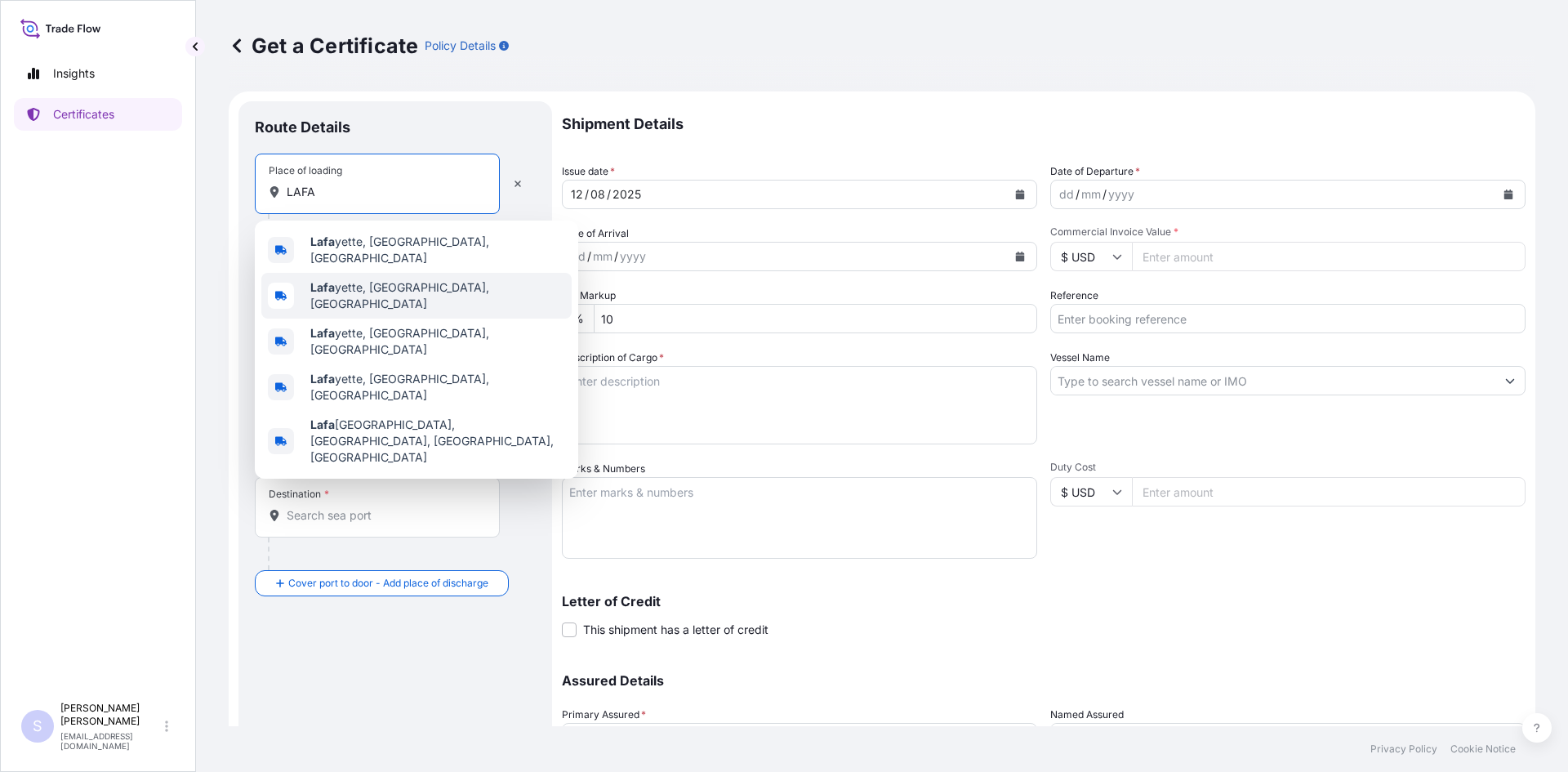
click at [384, 286] on span "[PERSON_NAME], [GEOGRAPHIC_DATA], [GEOGRAPHIC_DATA]" at bounding box center [438, 296] width 255 height 32
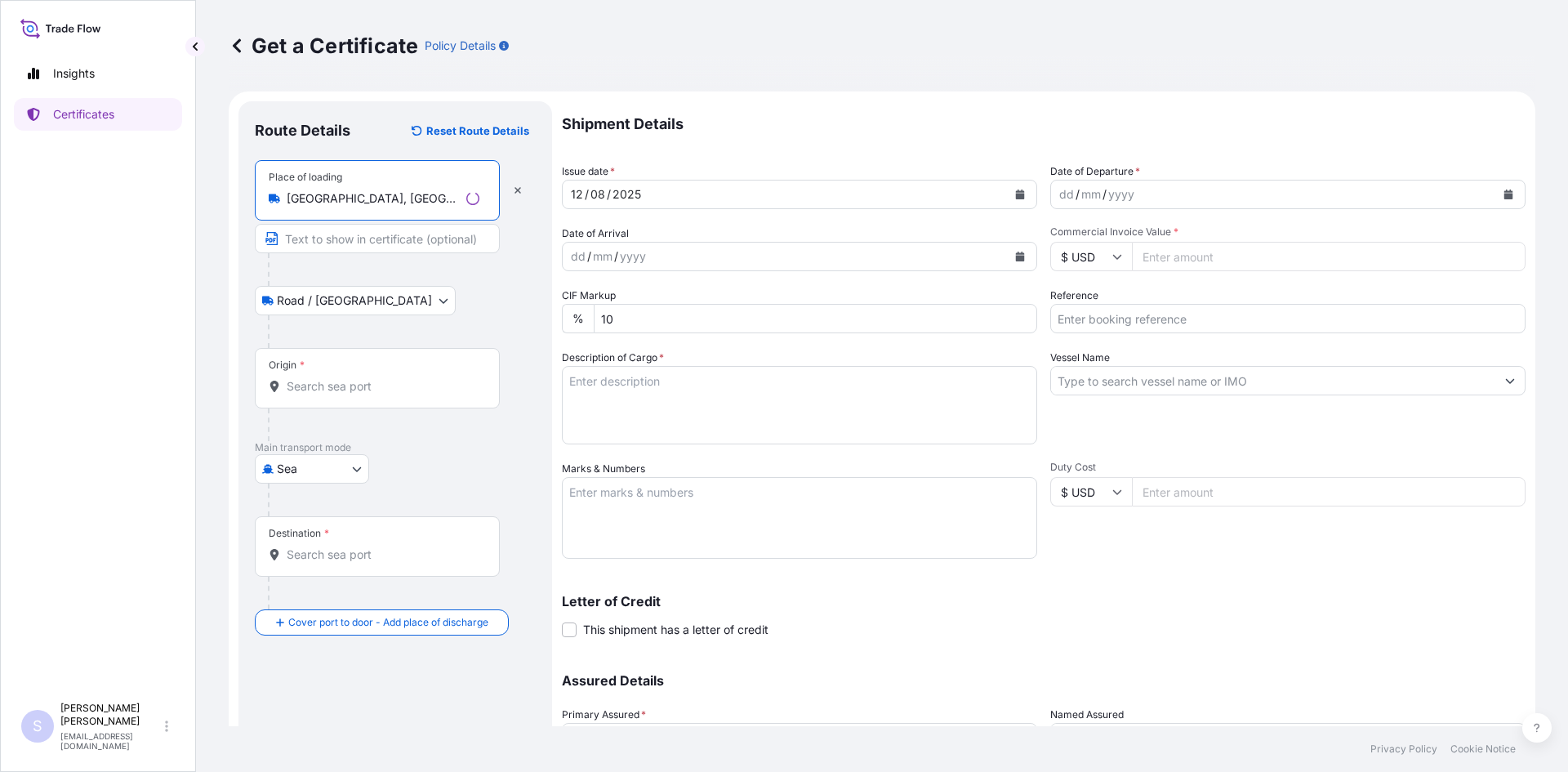
type input "[GEOGRAPHIC_DATA], [GEOGRAPHIC_DATA], [GEOGRAPHIC_DATA]"
click at [361, 383] on input "Origin *" at bounding box center [383, 386] width 193 height 16
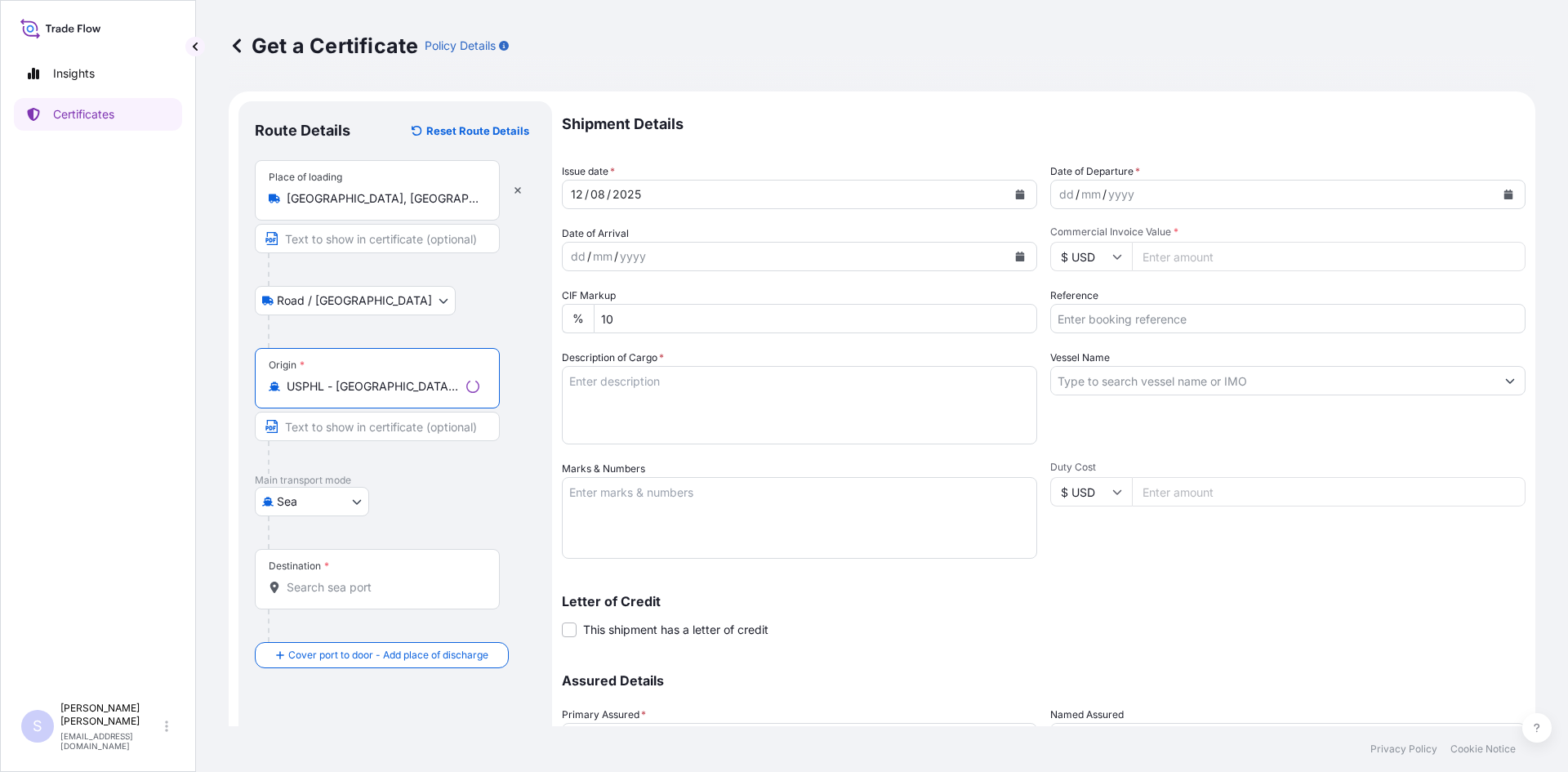
type input "USPHL - [GEOGRAPHIC_DATA], [GEOGRAPHIC_DATA]"
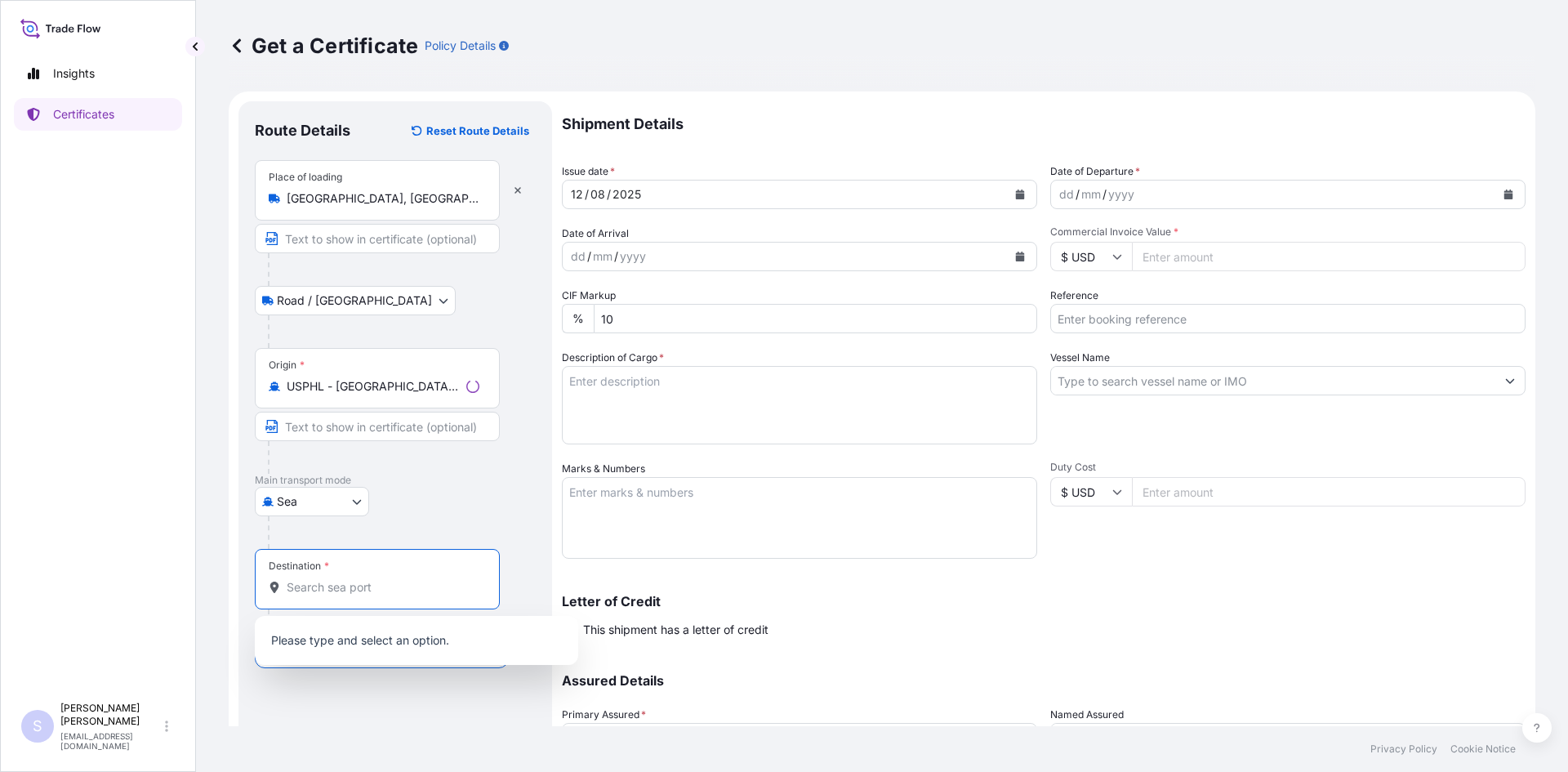
click at [358, 582] on input "Destination *" at bounding box center [383, 586] width 193 height 16
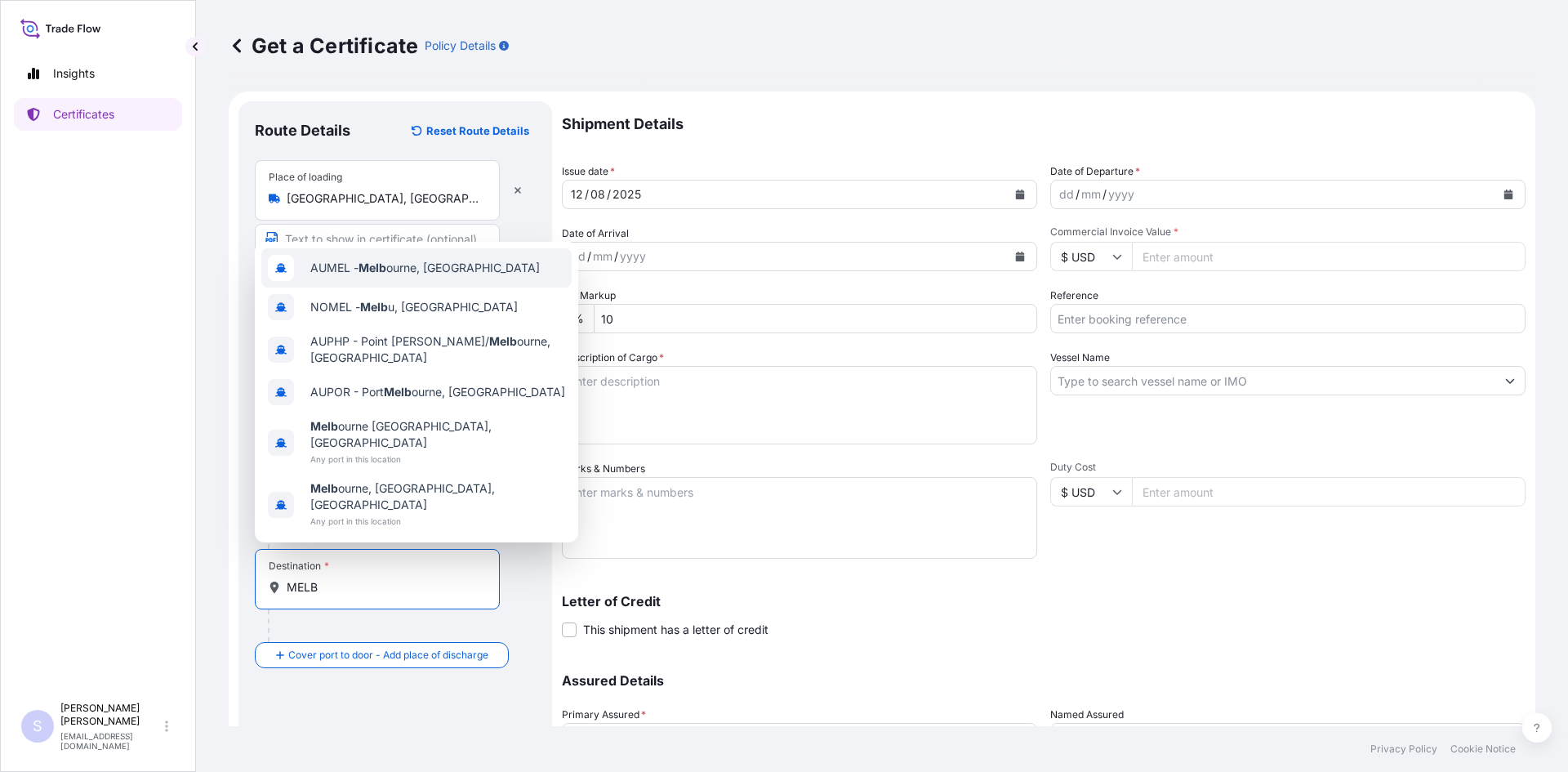
click at [444, 276] on span "AUMEL - Melb ourne, [GEOGRAPHIC_DATA]" at bounding box center [425, 268] width 230 height 16
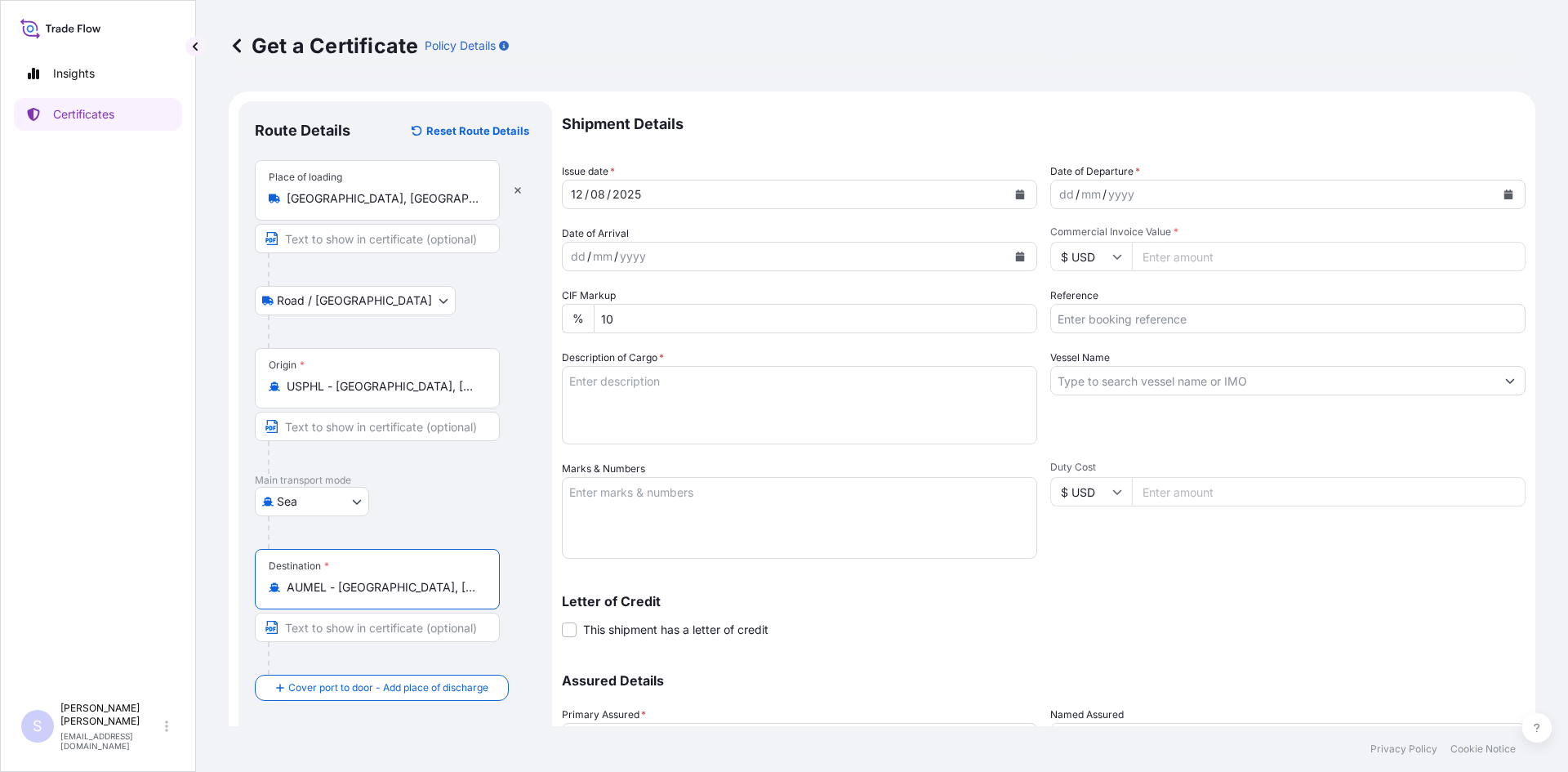
type input "AUMEL - [GEOGRAPHIC_DATA], [GEOGRAPHIC_DATA]"
click at [1495, 192] on button "Calendar" at bounding box center [1508, 194] width 26 height 27
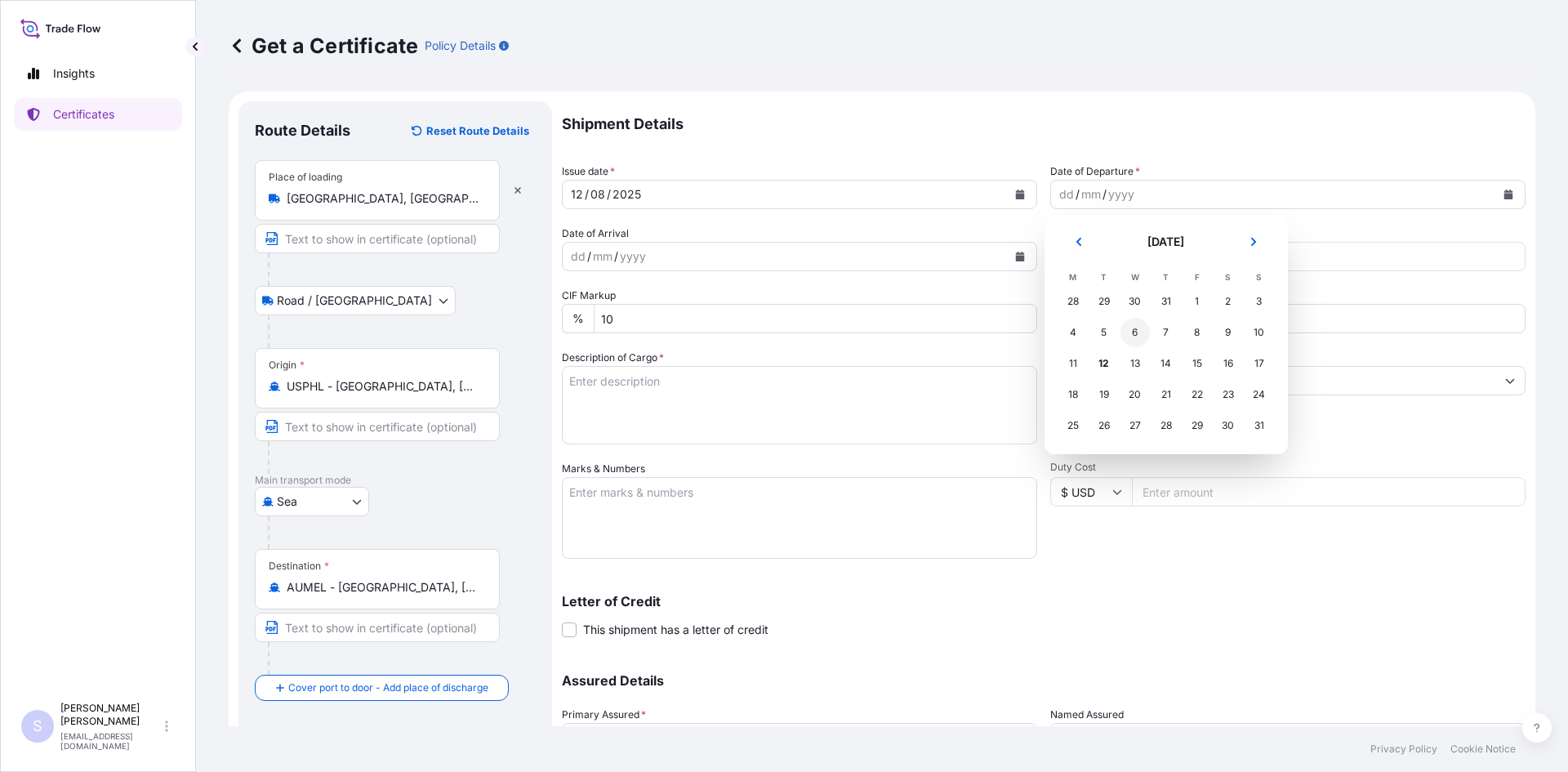
click at [1125, 333] on div "6" at bounding box center [1135, 333] width 29 height 29
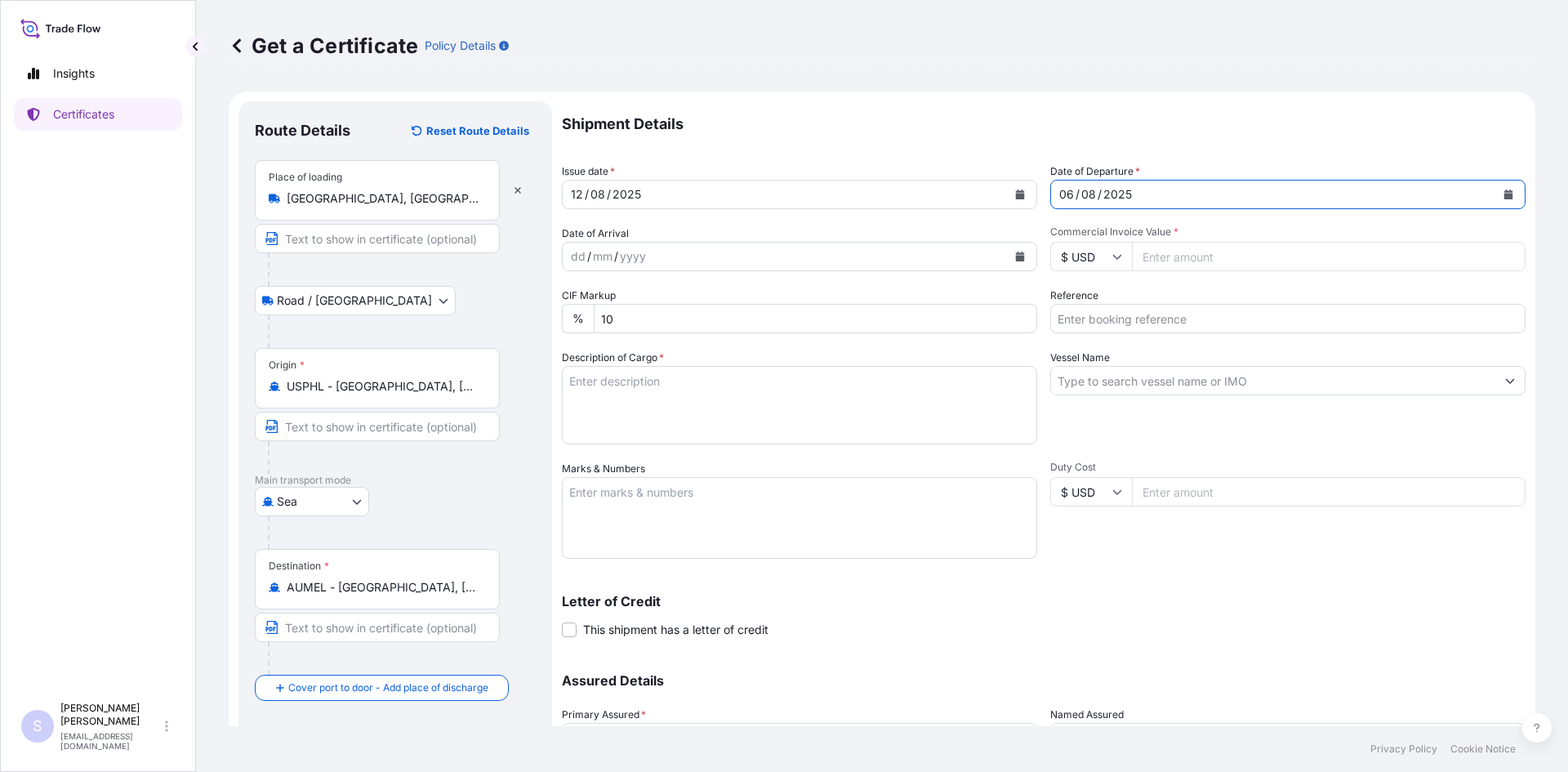
click at [1016, 256] on icon "Calendar" at bounding box center [1020, 256] width 9 height 9
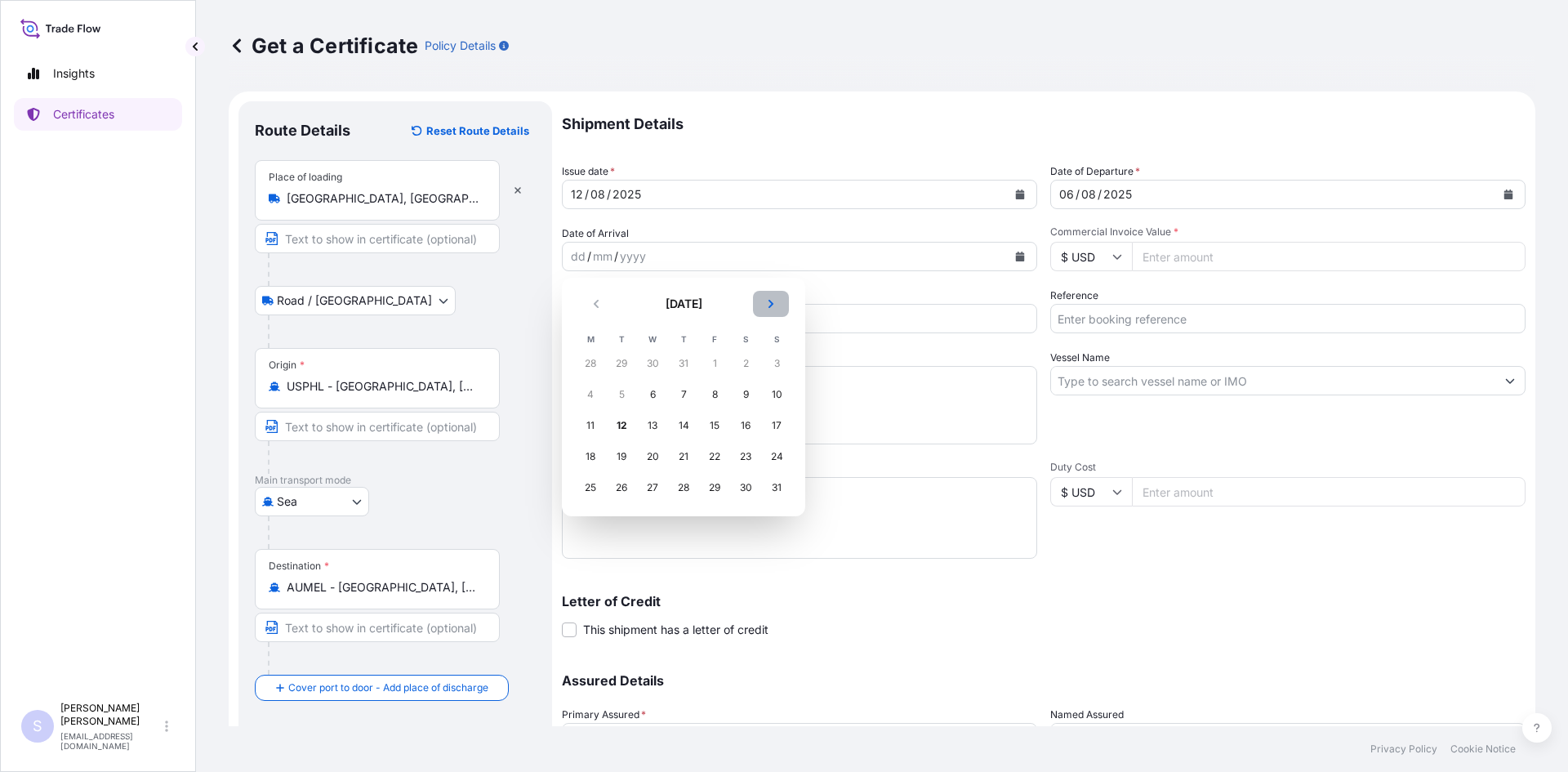
click at [755, 303] on button "Next" at bounding box center [771, 303] width 36 height 27
click at [723, 404] on div "12" at bounding box center [714, 394] width 29 height 29
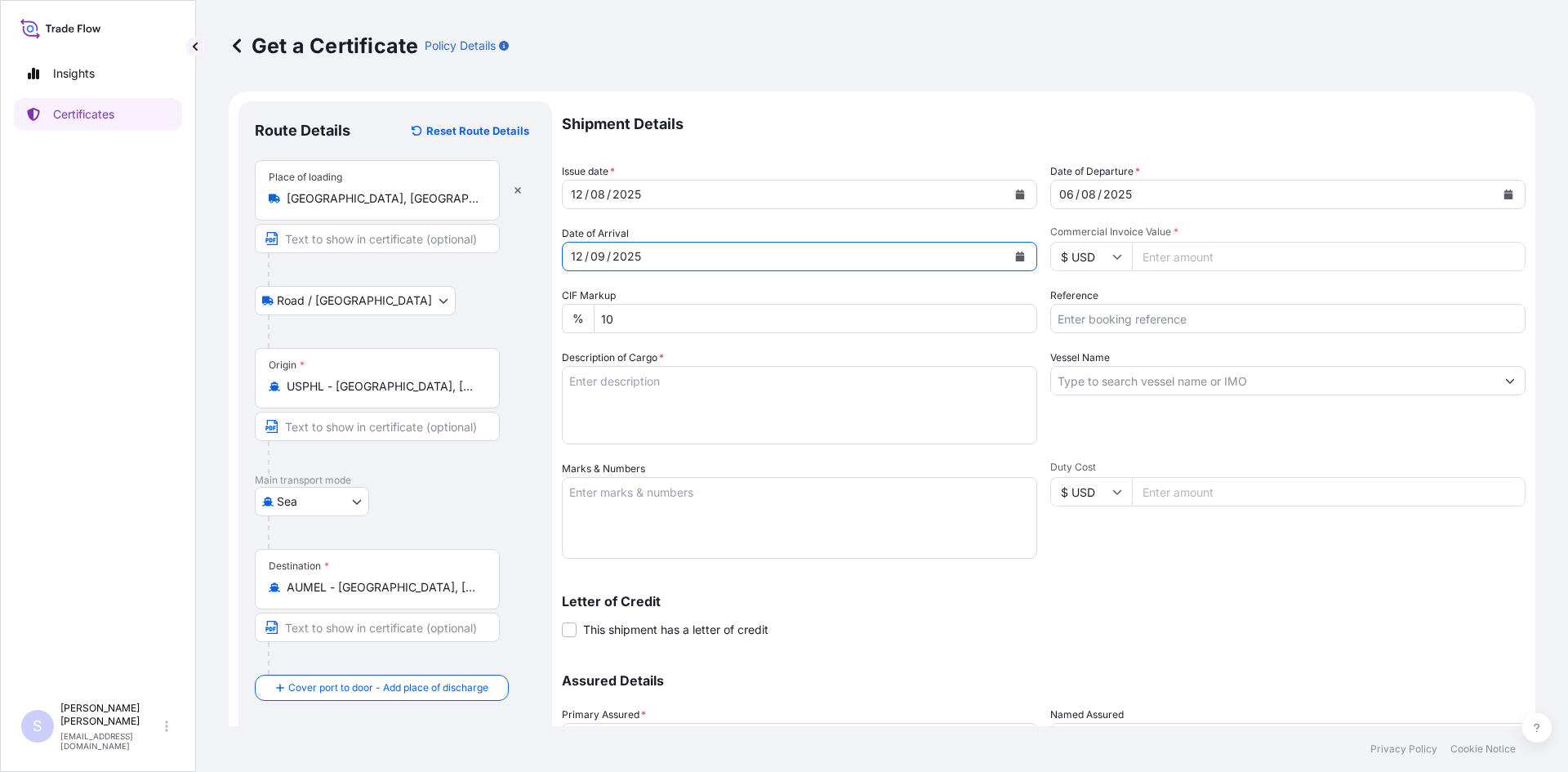
click at [1209, 257] on input "Commercial Invoice Value *" at bounding box center [1328, 256] width 394 height 29
type input "25646.49"
type input "2544584"
click at [693, 404] on textarea "Description of Cargo *" at bounding box center [799, 405] width 475 height 79
type textarea "850 BAGS MIRA-THIK 603 STARCH"
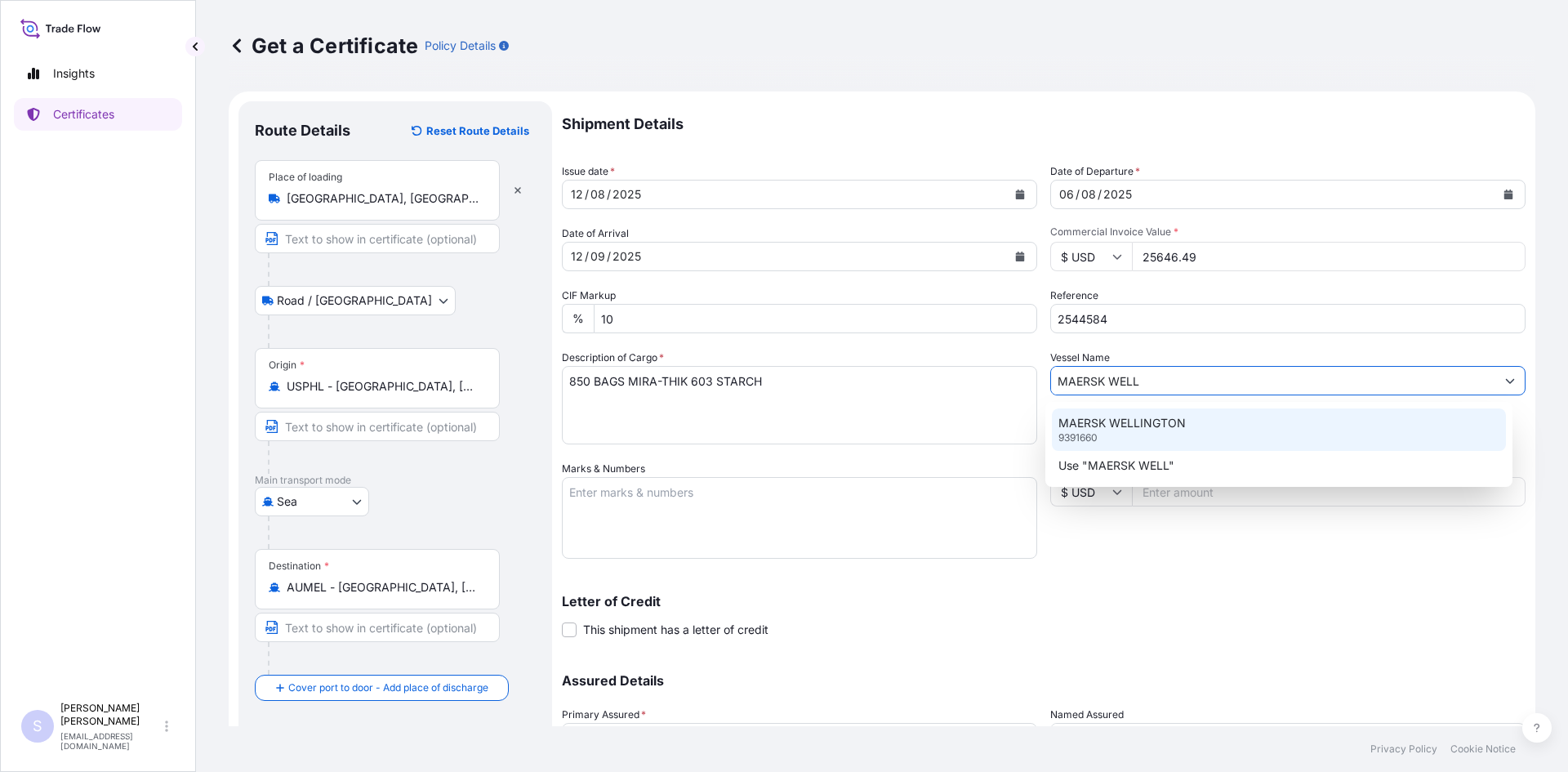
click at [1125, 448] on div "MAERSK WELLINGTON 9391660" at bounding box center [1279, 430] width 455 height 43
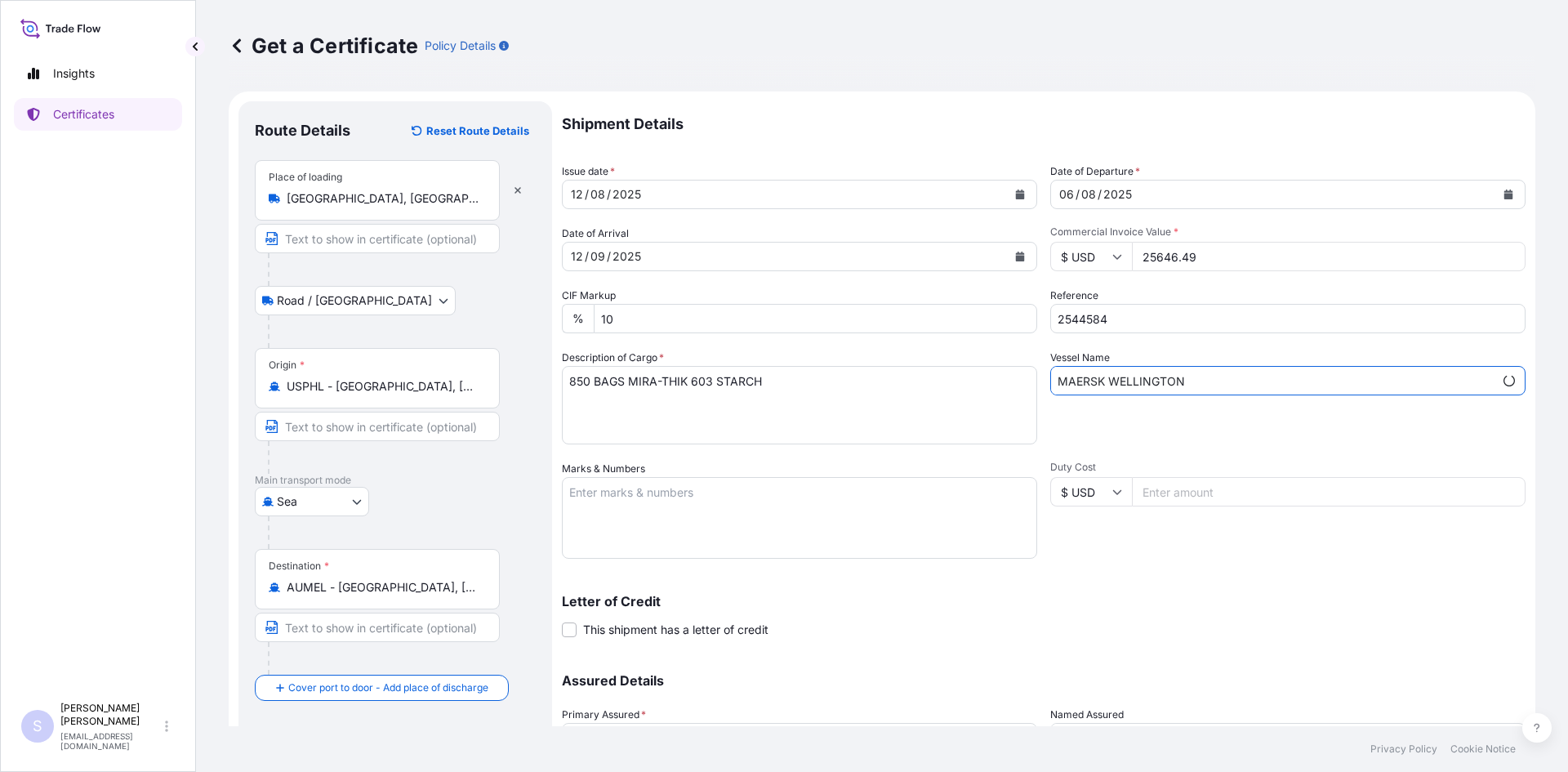
type input "MAERSK WELLINGTON"
click at [839, 499] on textarea "Marks & Numbers" at bounding box center [799, 518] width 475 height 82
type textarea "MRSU5680397 0119942"
click at [1217, 594] on div "Letter of Credit This shipment has a letter of credit Letter of credit * Letter…" at bounding box center [1043, 607] width 964 height 63
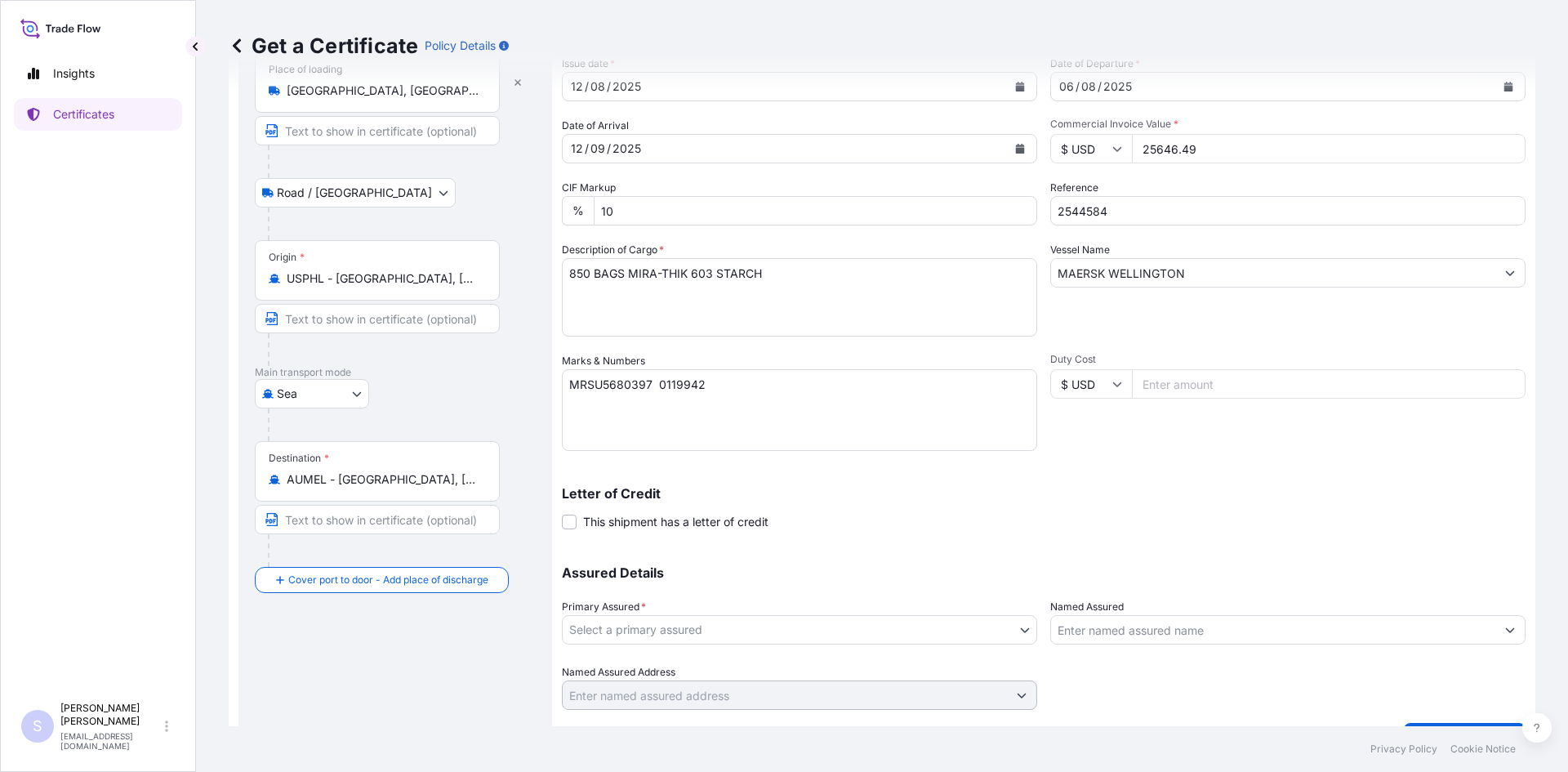
scroll to position [147, 0]
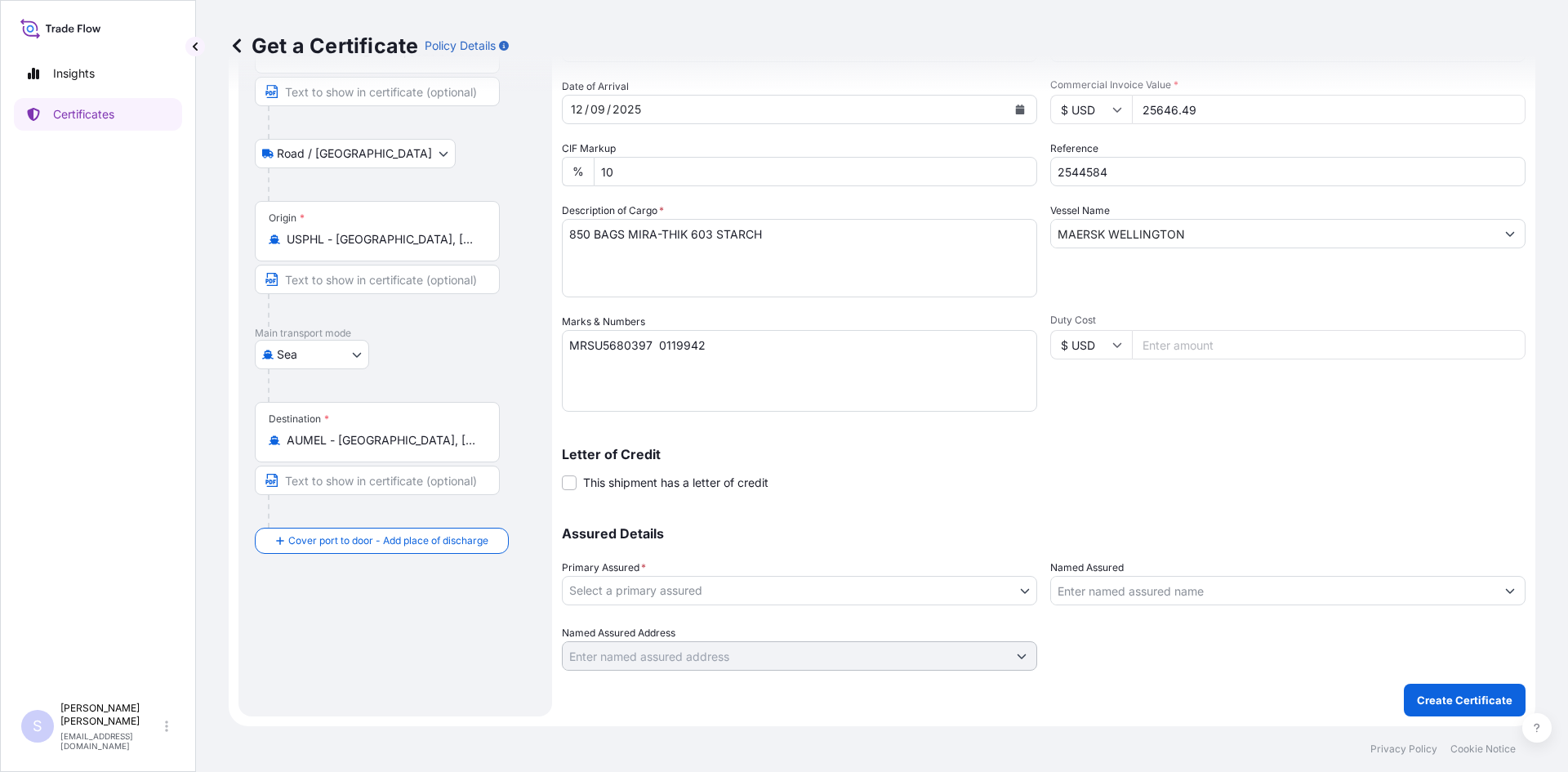
click at [883, 585] on body "Insights Certificates S [PERSON_NAME] [EMAIL_ADDRESS][DOMAIN_NAME] Get a Certif…" at bounding box center [784, 386] width 1568 height 772
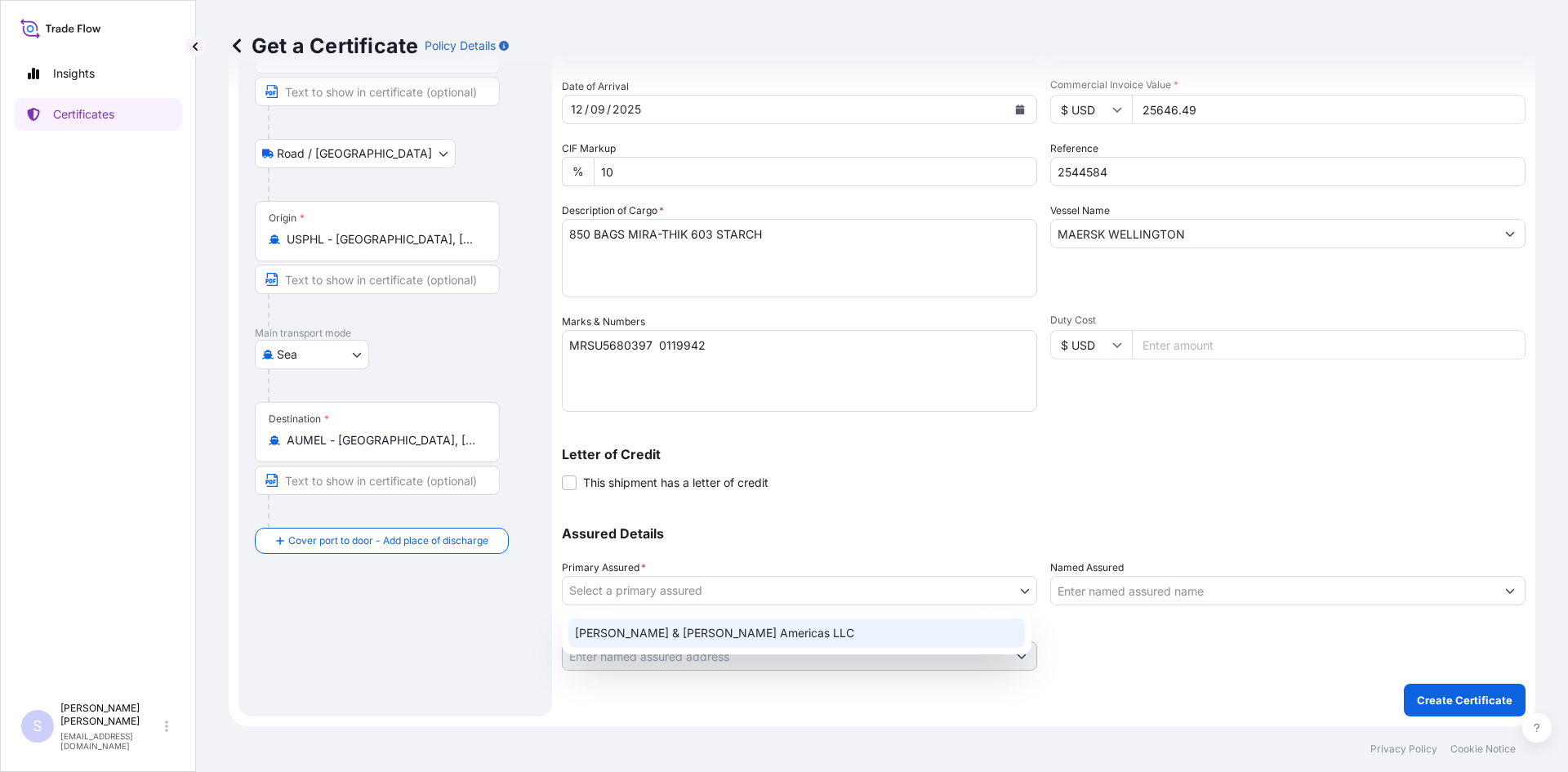
click at [829, 624] on div "[PERSON_NAME] & [PERSON_NAME] Americas LLC" at bounding box center [796, 633] width 456 height 29
select select "31658"
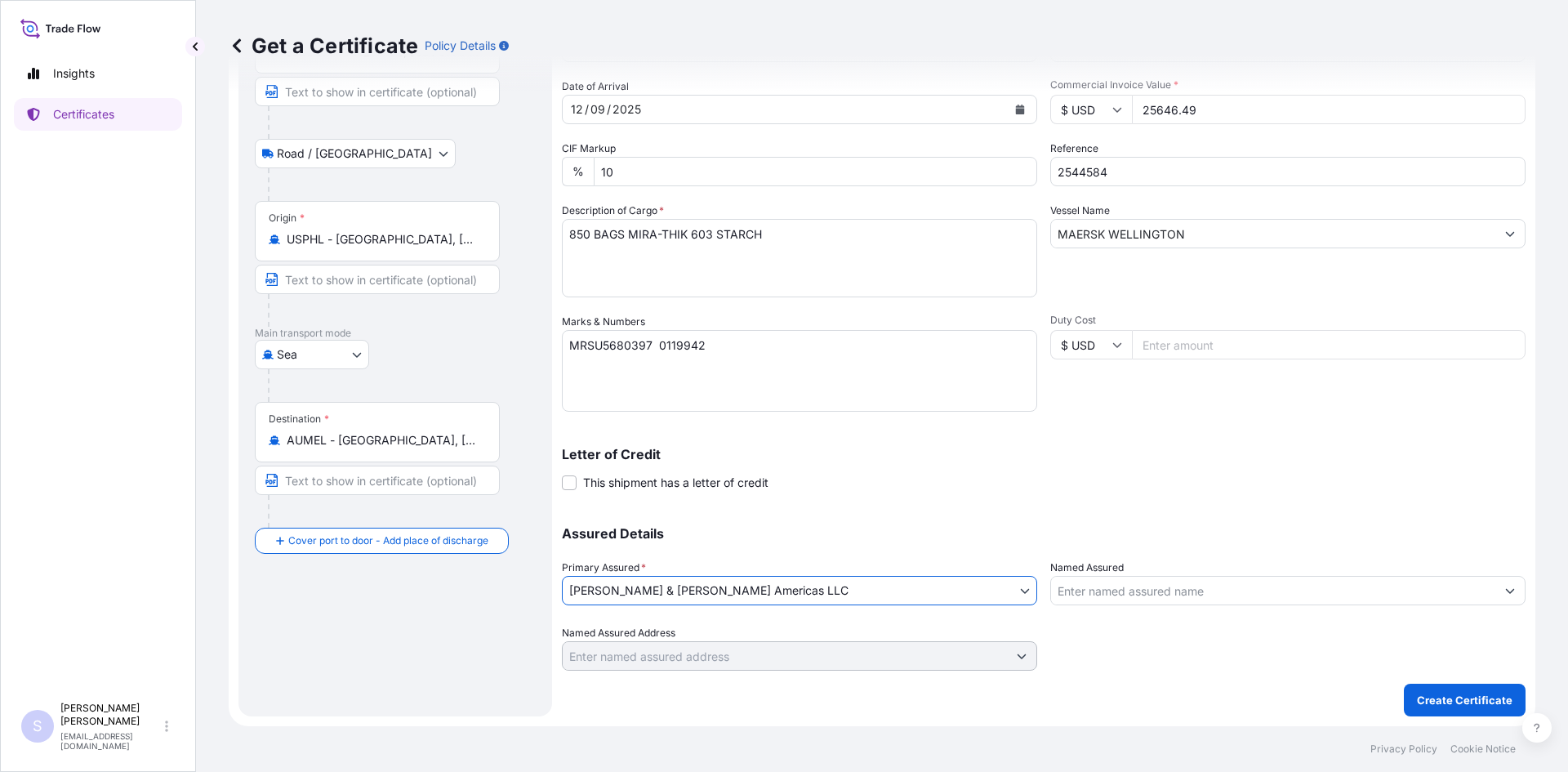
click at [1093, 591] on input "Named Assured" at bounding box center [1273, 591] width 444 height 29
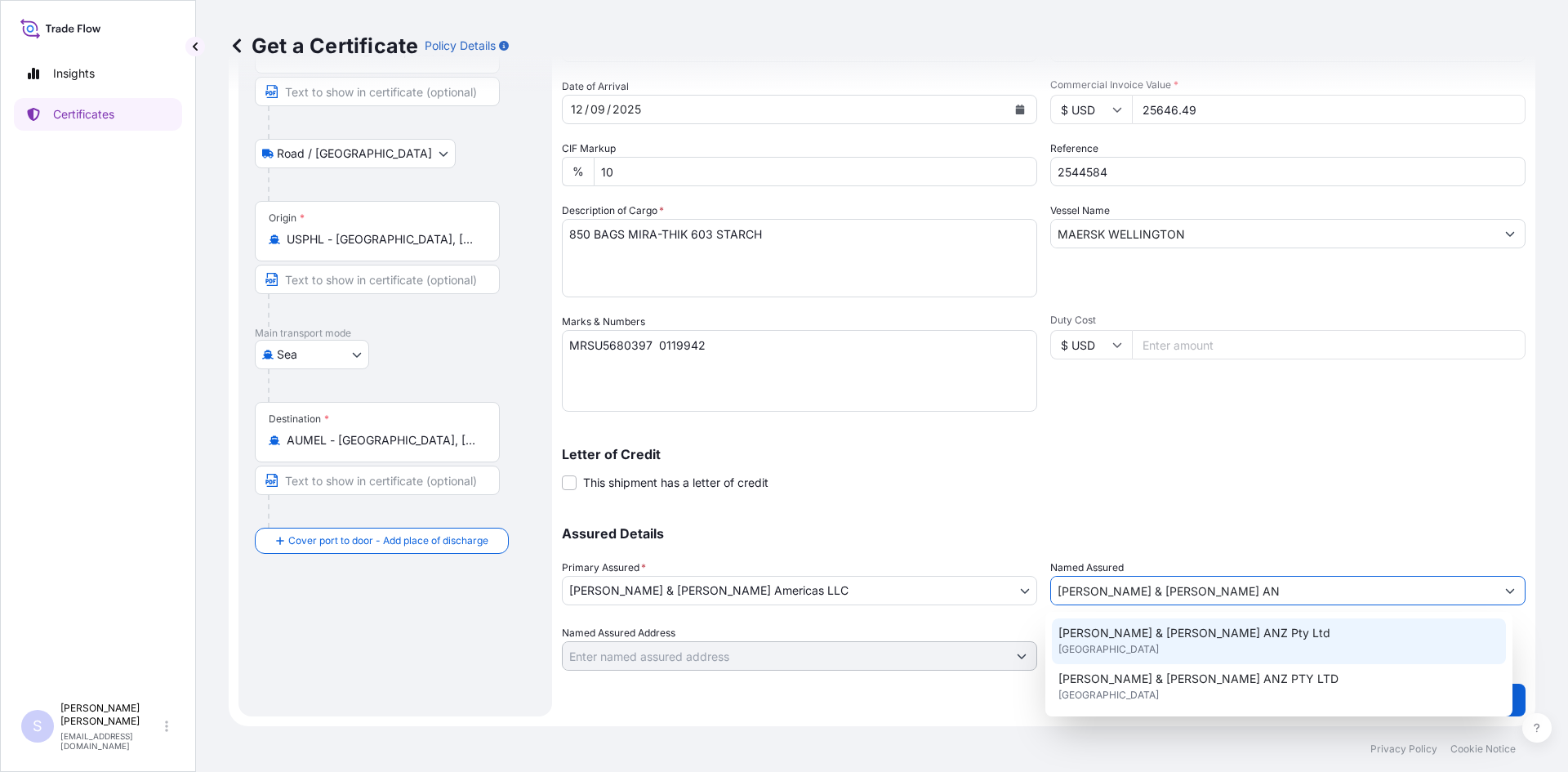
click at [1131, 634] on span "[PERSON_NAME] & [PERSON_NAME] ANZ Pty Ltd" at bounding box center [1194, 633] width 272 height 16
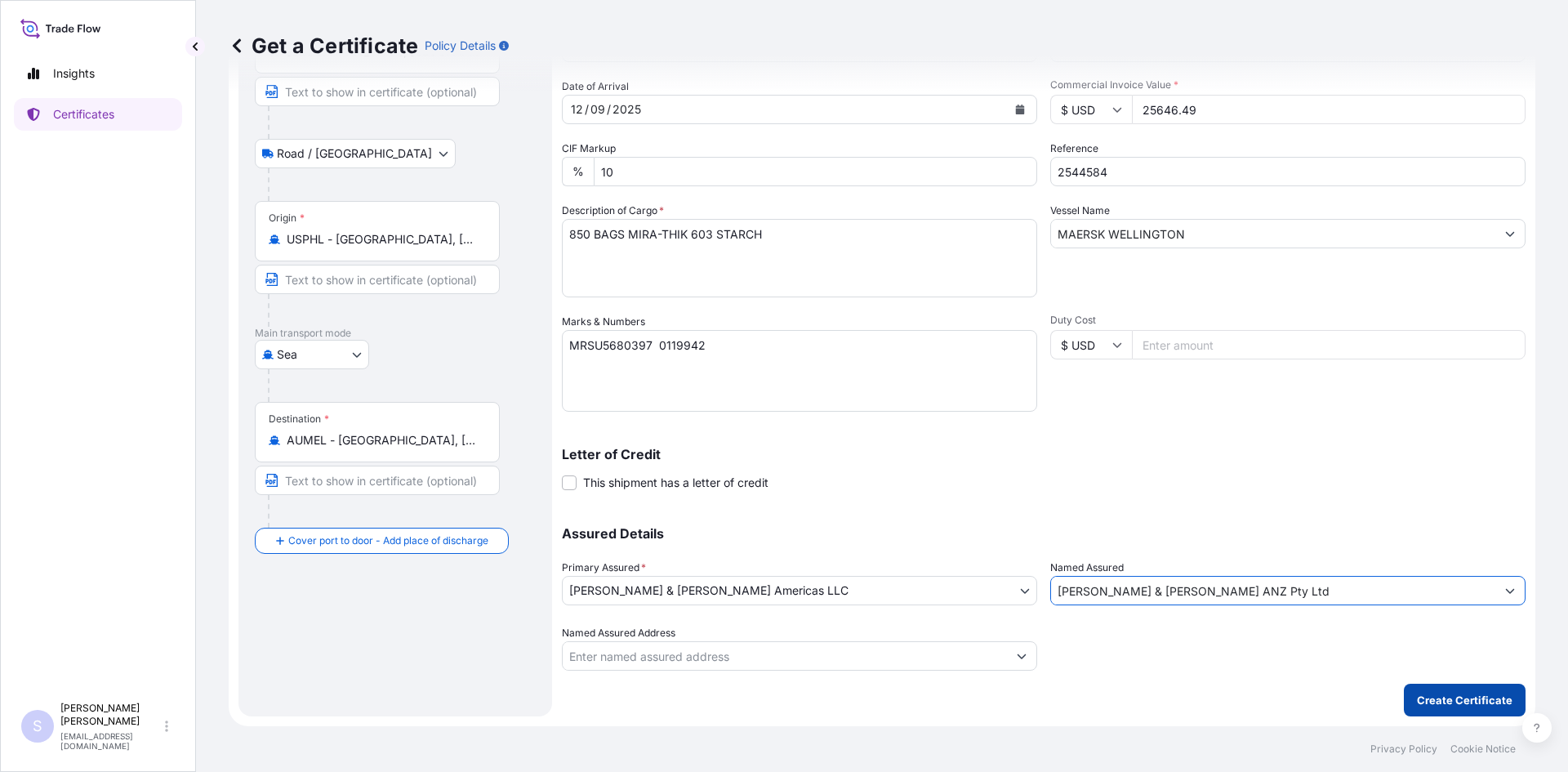
type input "[PERSON_NAME] & [PERSON_NAME] ANZ Pty Ltd"
click at [1412, 709] on button "Create Certificate" at bounding box center [1465, 700] width 121 height 32
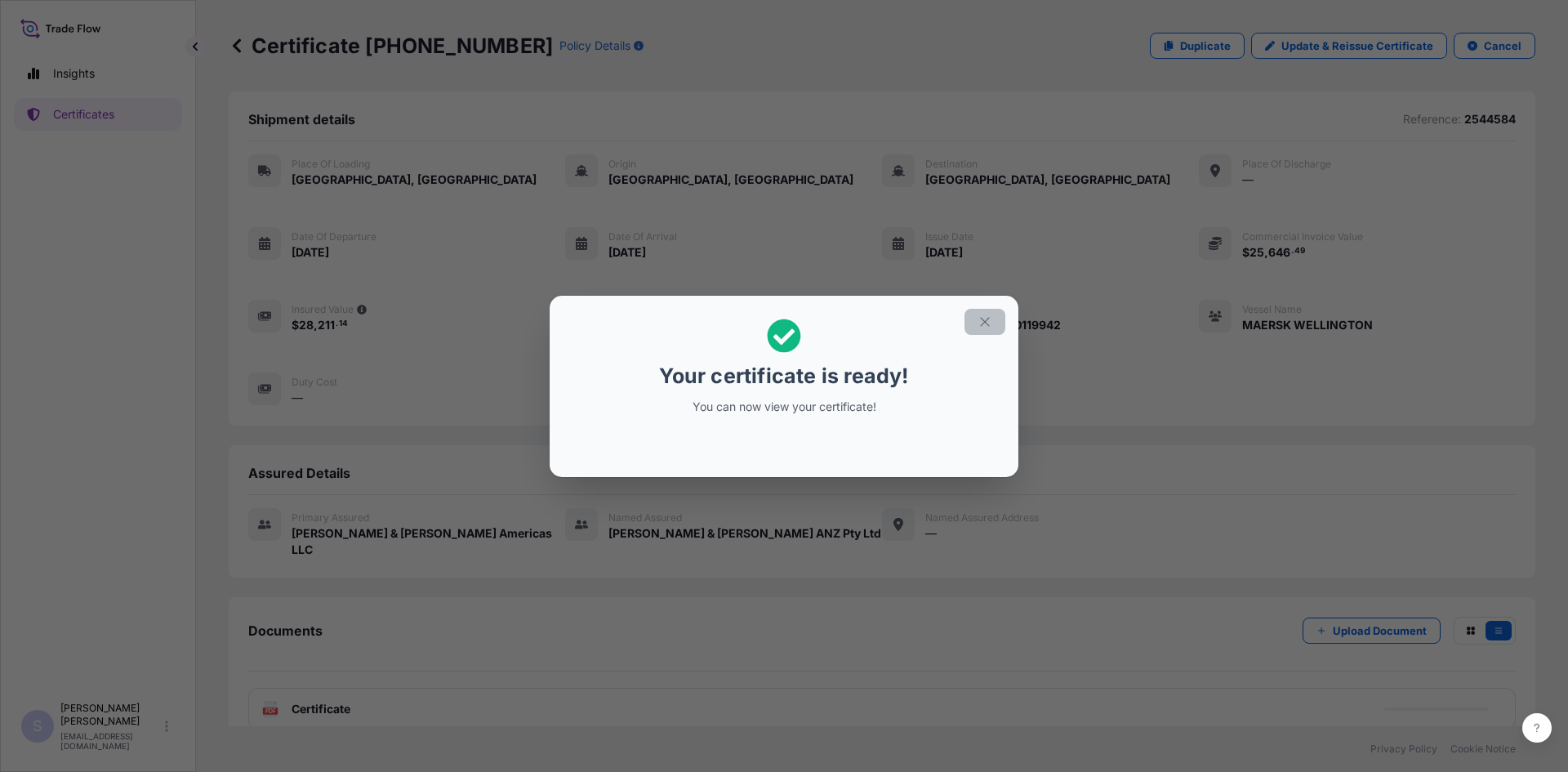
click at [977, 317] on button "button" at bounding box center [985, 321] width 41 height 27
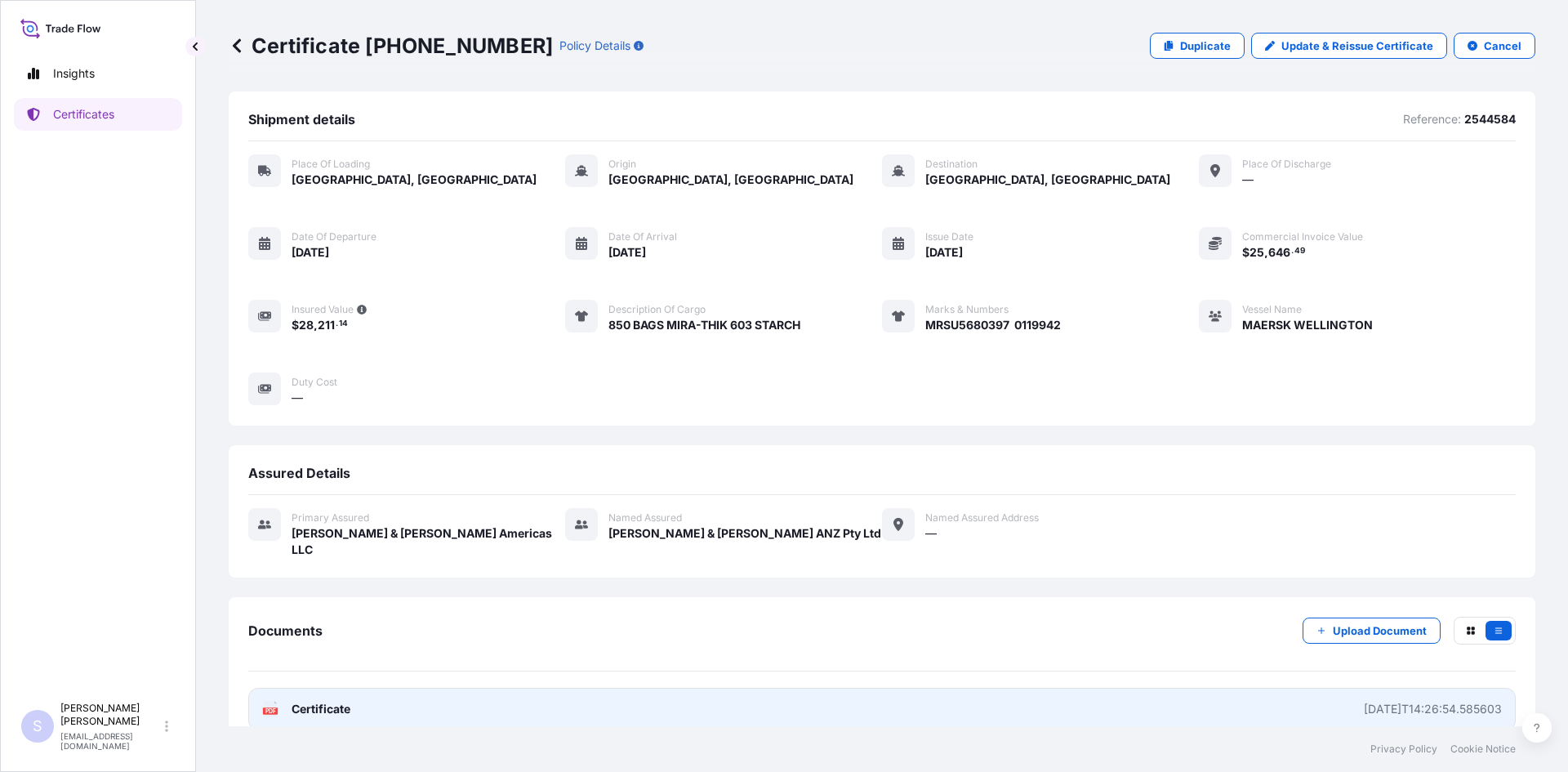
click at [267, 708] on text "PDF" at bounding box center [271, 710] width 10 height 6
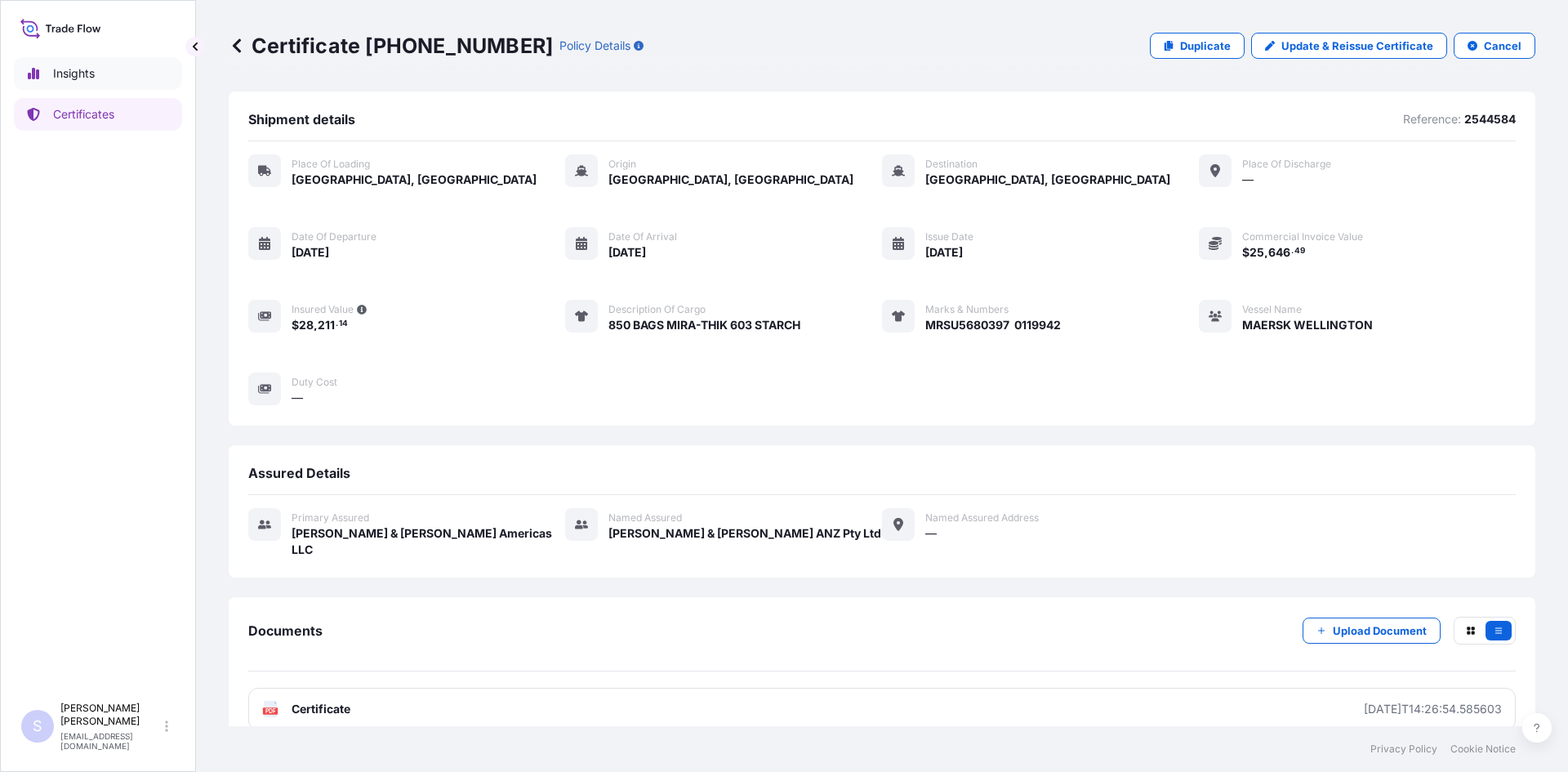
click at [67, 83] on link "Insights" at bounding box center [97, 74] width 168 height 32
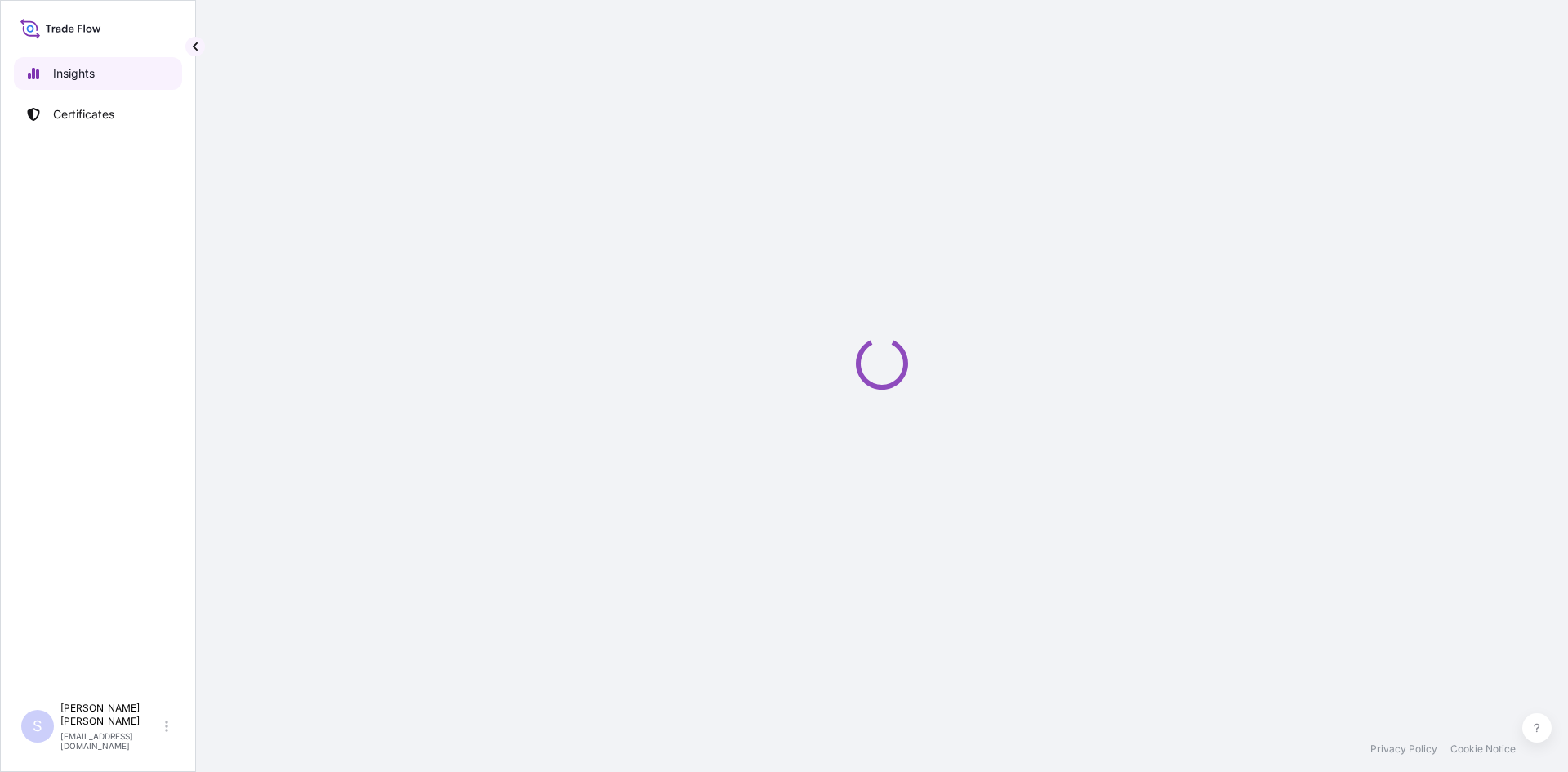
select select "2025"
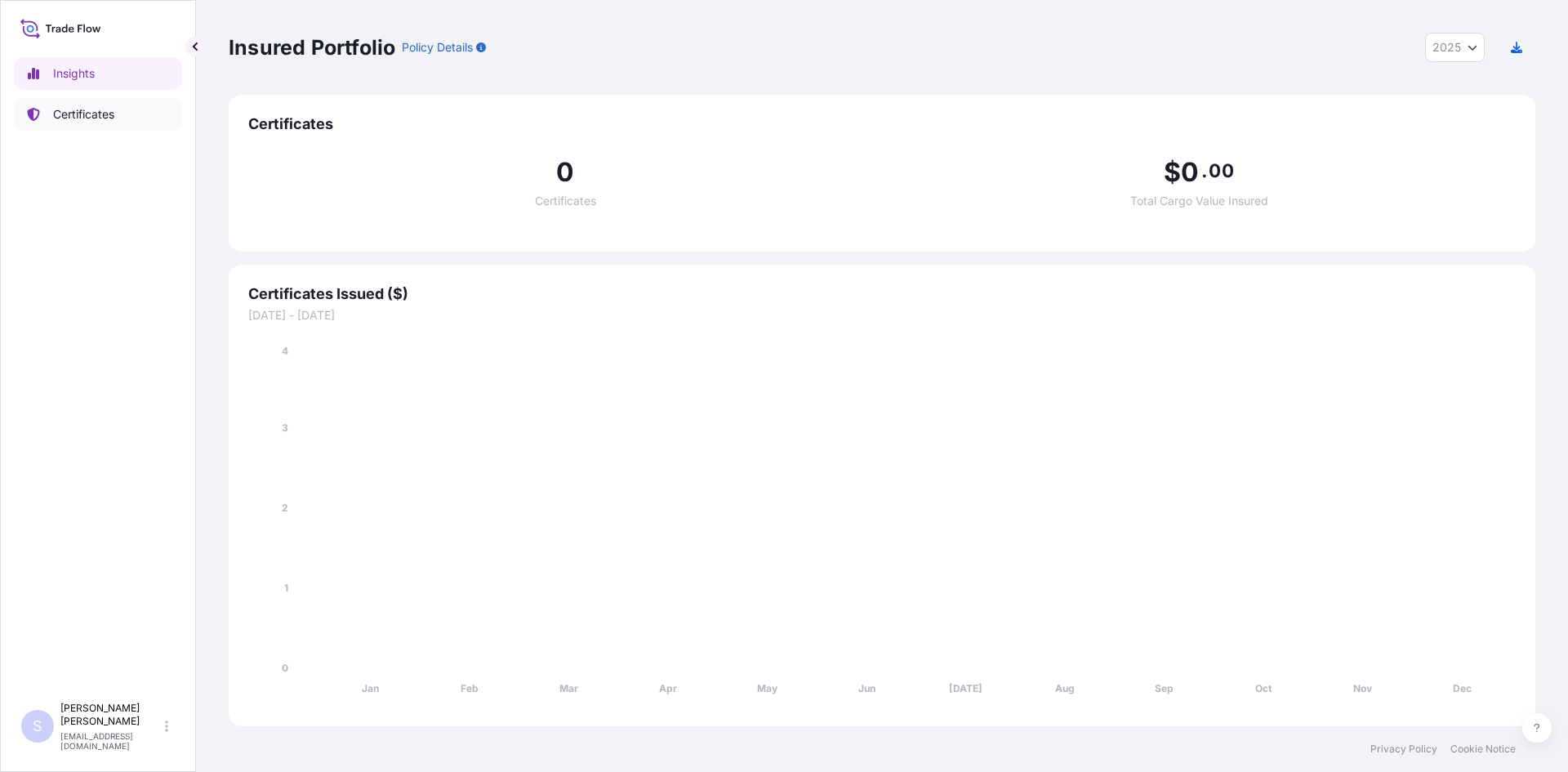
click at [71, 104] on link "Certificates" at bounding box center [97, 115] width 168 height 32
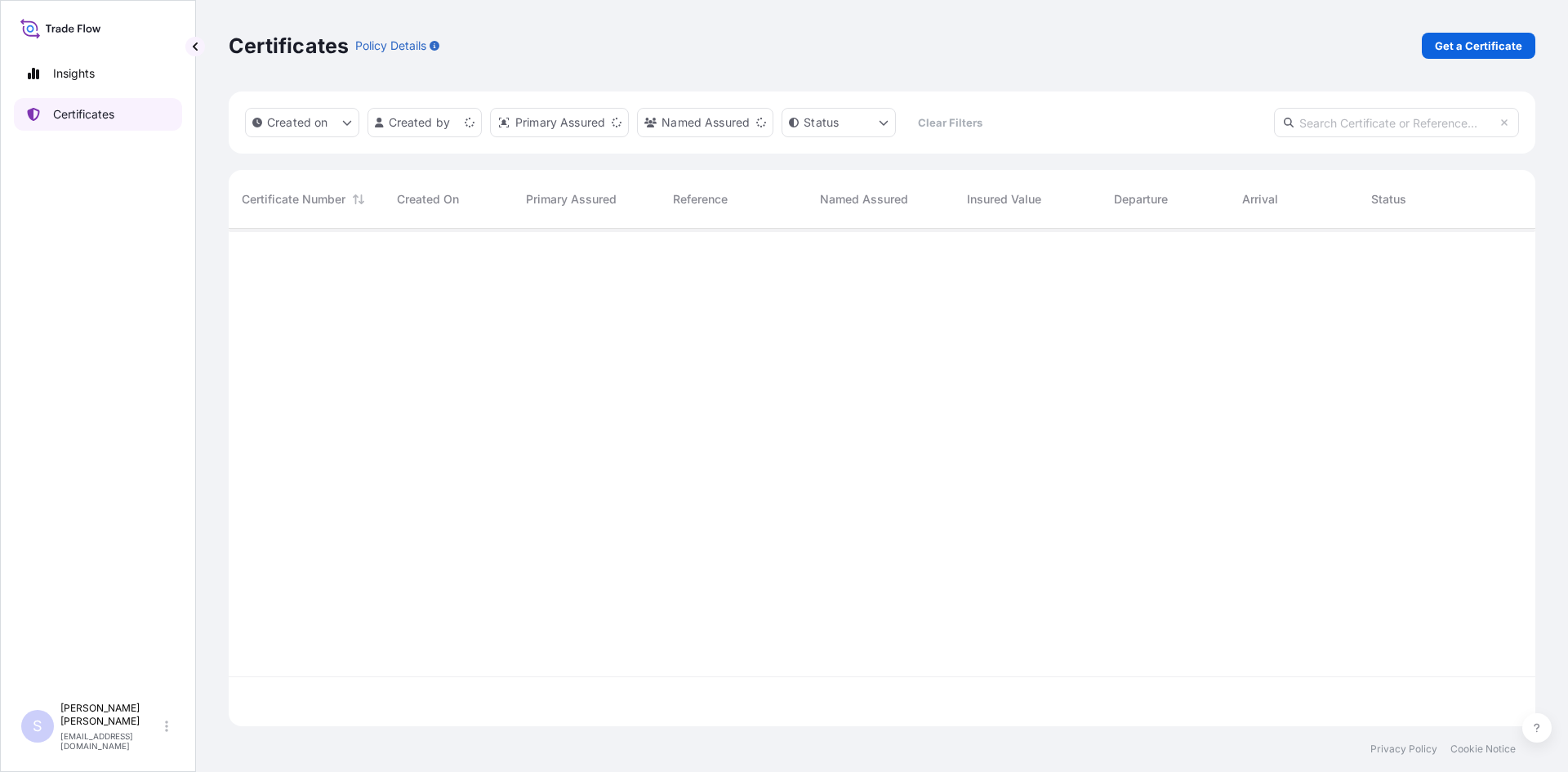
scroll to position [494, 1295]
click at [1462, 40] on p "Get a Certificate" at bounding box center [1478, 45] width 87 height 16
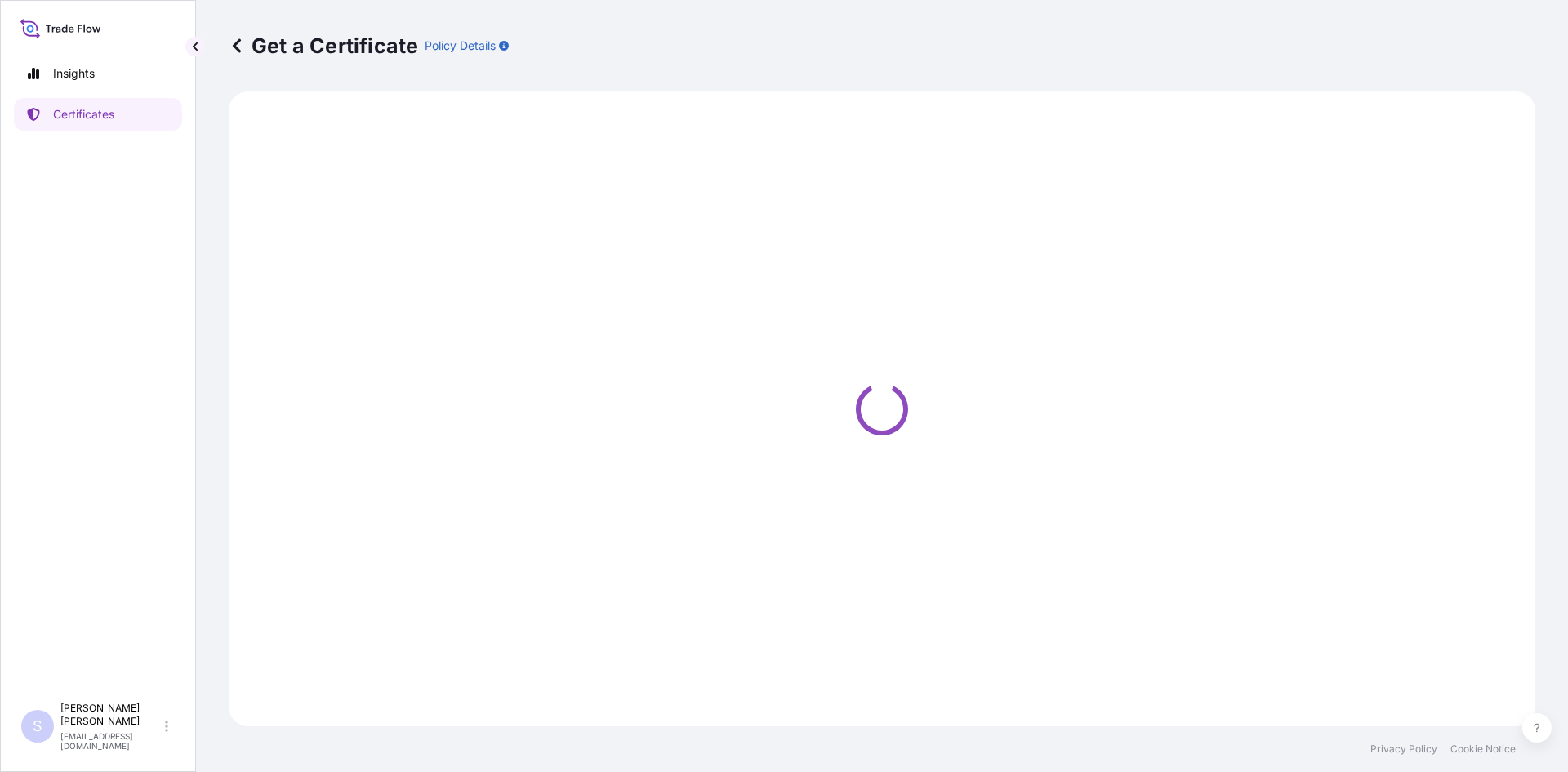
select select "Sea"
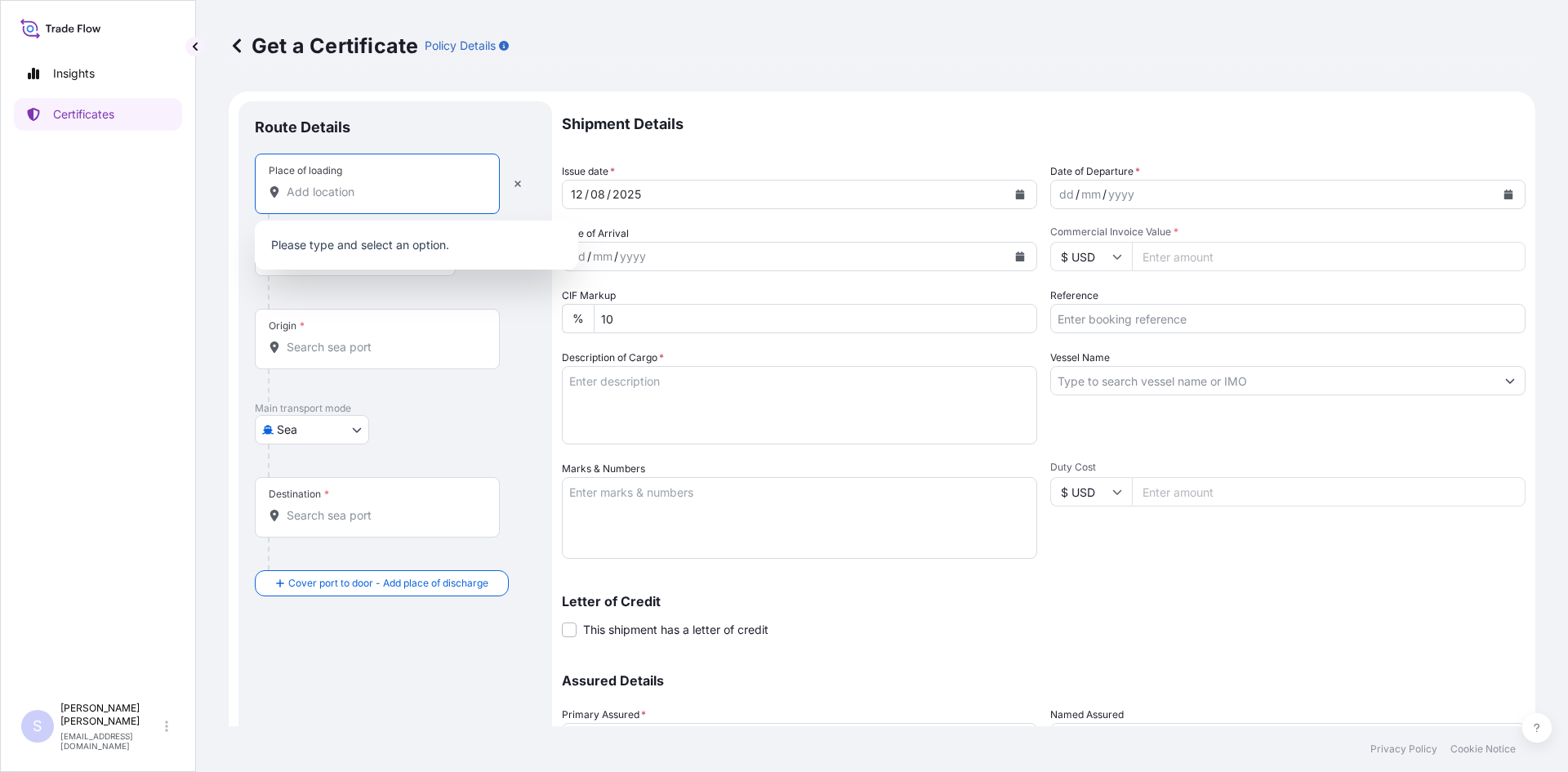
click at [340, 195] on input "Place of loading" at bounding box center [383, 192] width 193 height 16
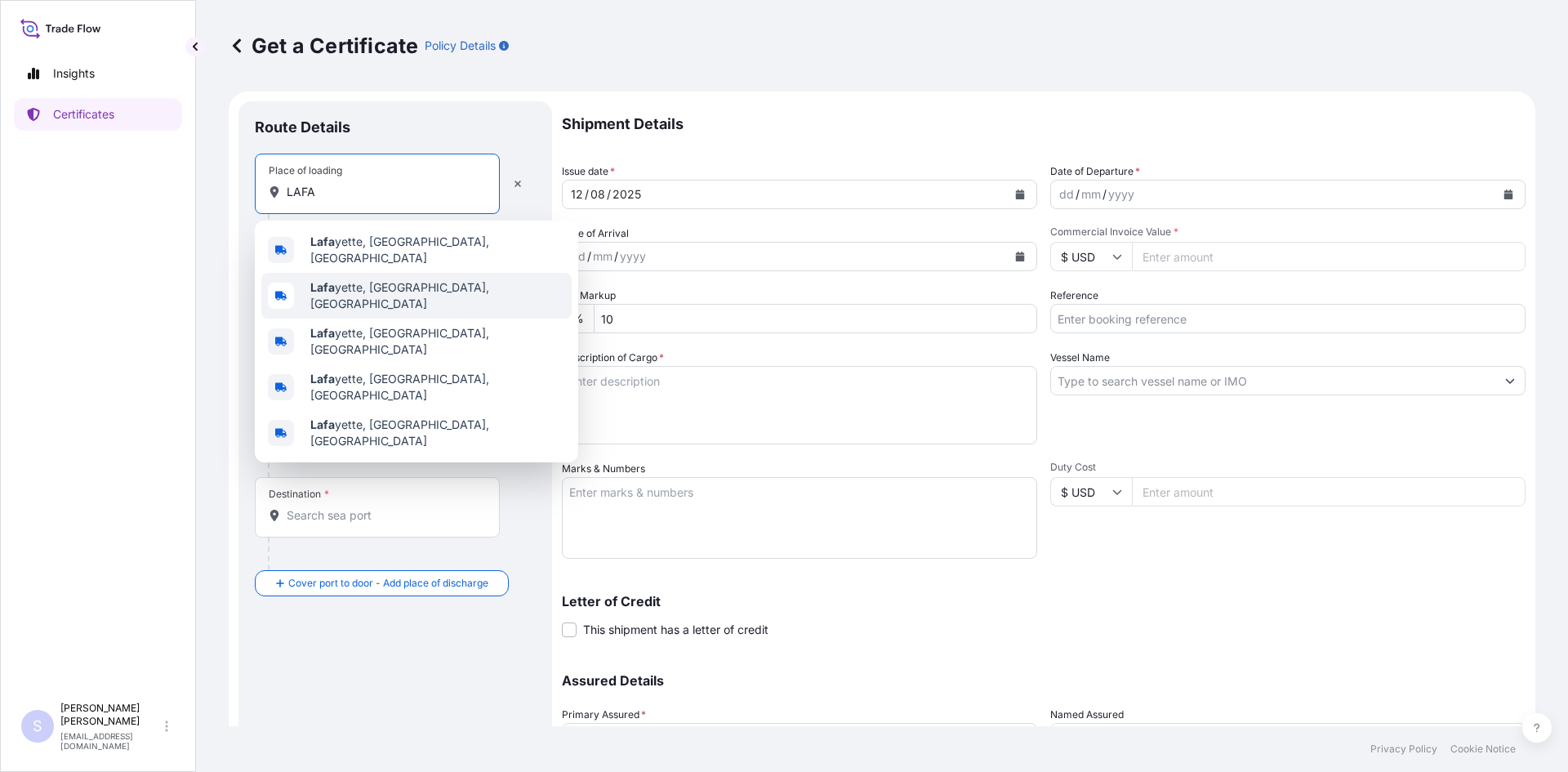
click at [330, 280] on b "Lafa" at bounding box center [322, 287] width 25 height 14
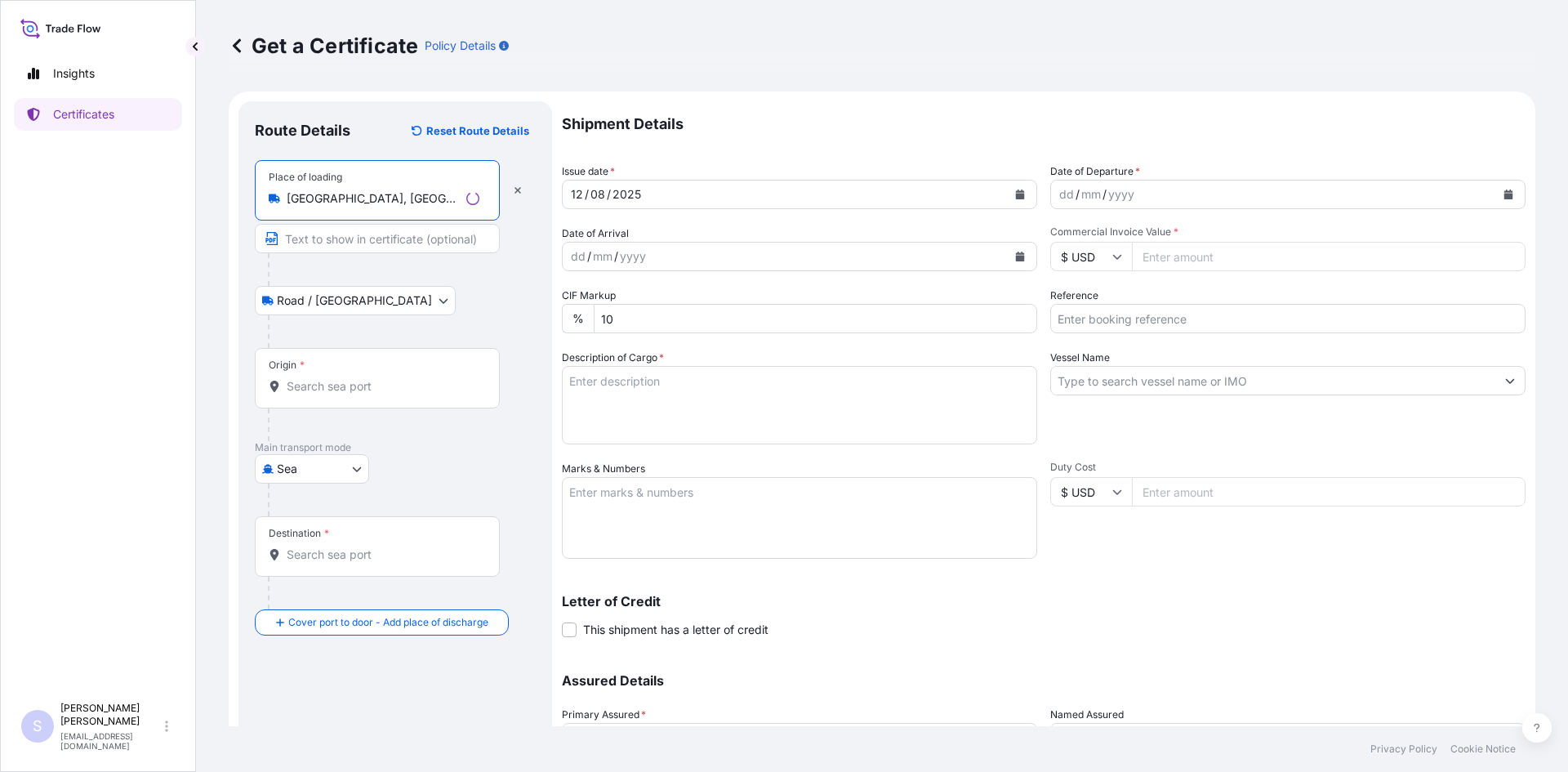
type input "[GEOGRAPHIC_DATA], [GEOGRAPHIC_DATA], [GEOGRAPHIC_DATA]"
click at [357, 388] on input "Origin *" at bounding box center [383, 386] width 193 height 16
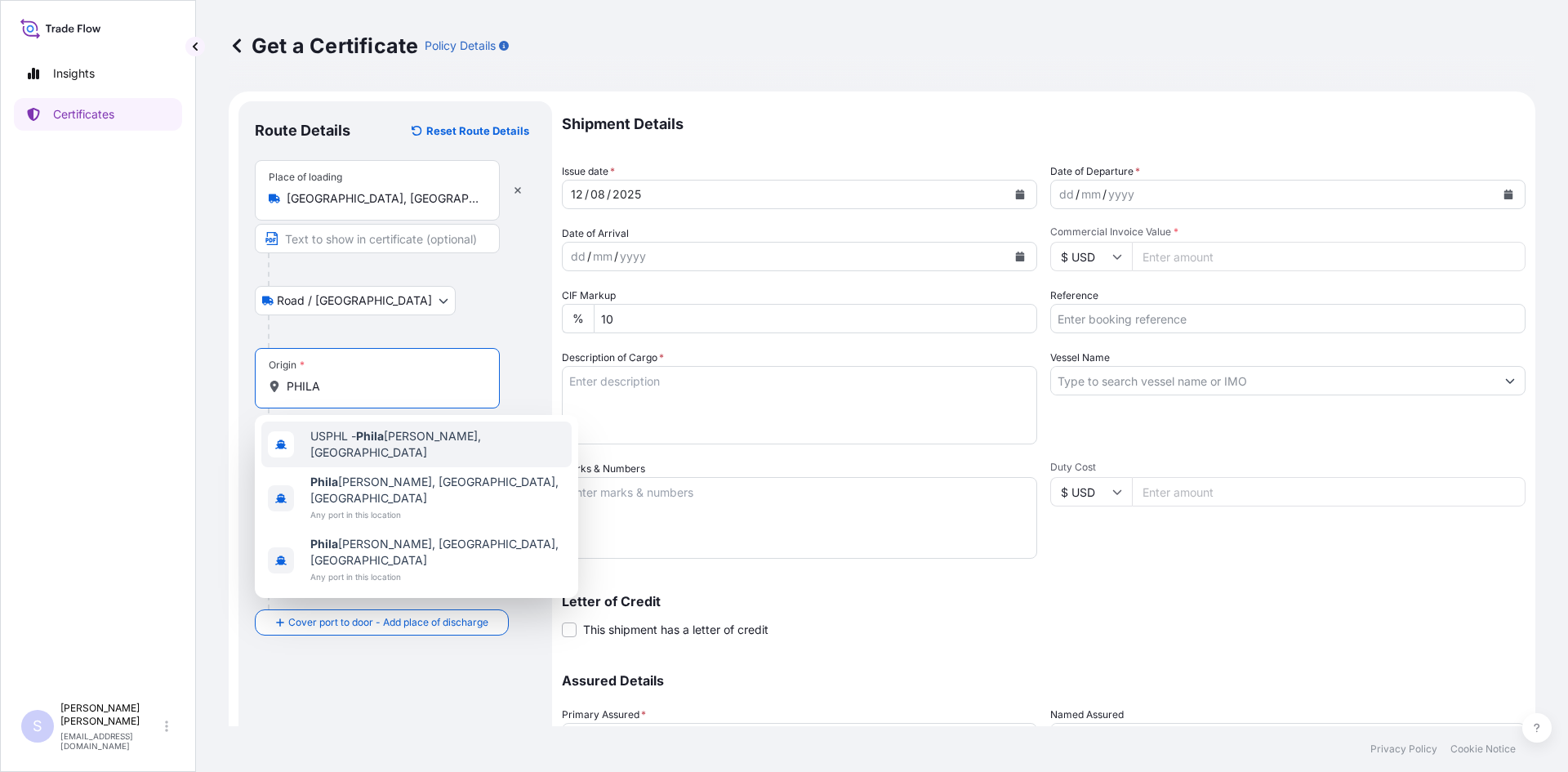
click at [351, 439] on span "USPHL - Phila [PERSON_NAME], [GEOGRAPHIC_DATA]" at bounding box center [438, 445] width 255 height 32
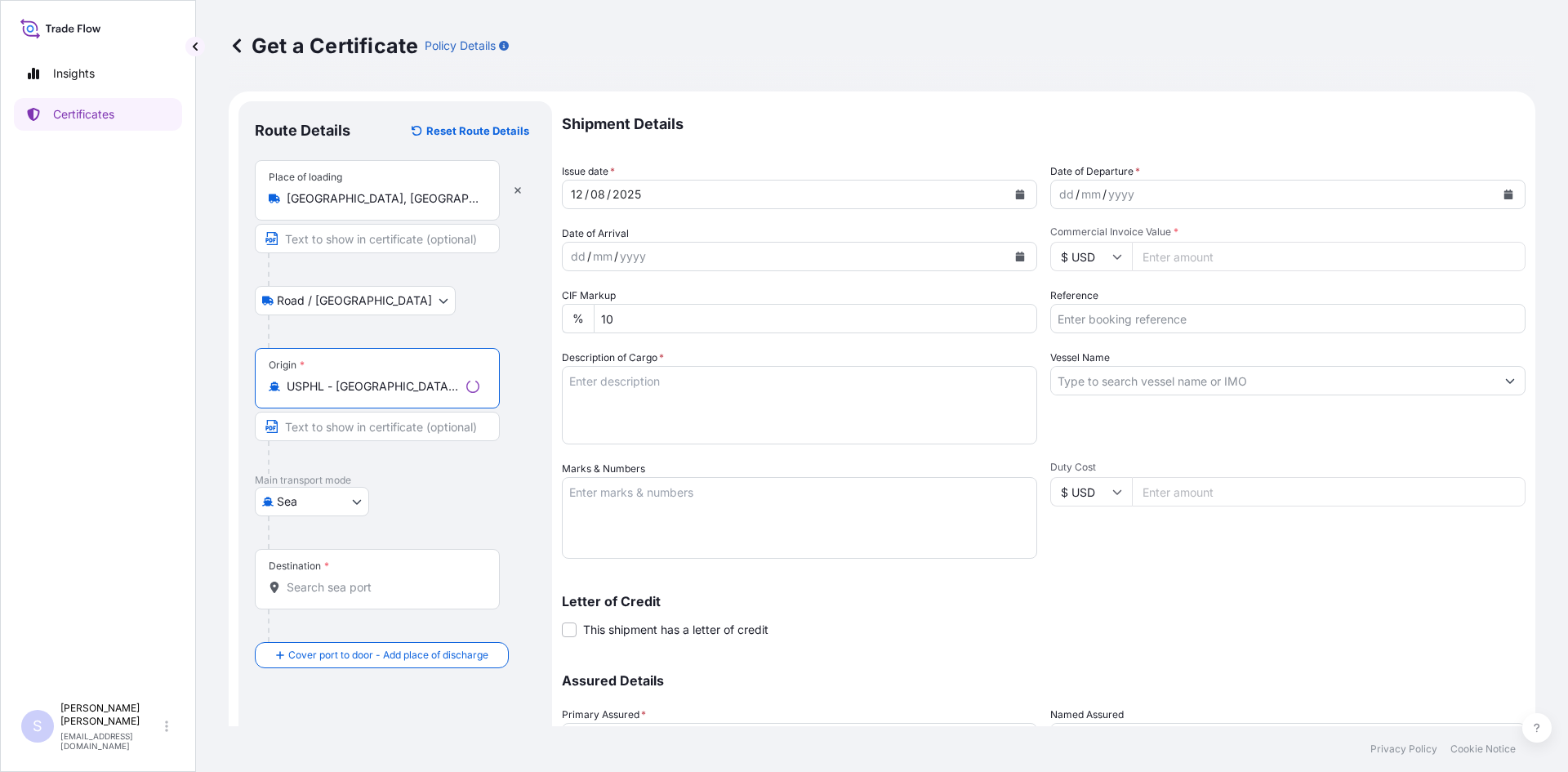
type input "USPHL - [GEOGRAPHIC_DATA], [GEOGRAPHIC_DATA]"
click at [332, 591] on input "Destination *" at bounding box center [383, 586] width 193 height 16
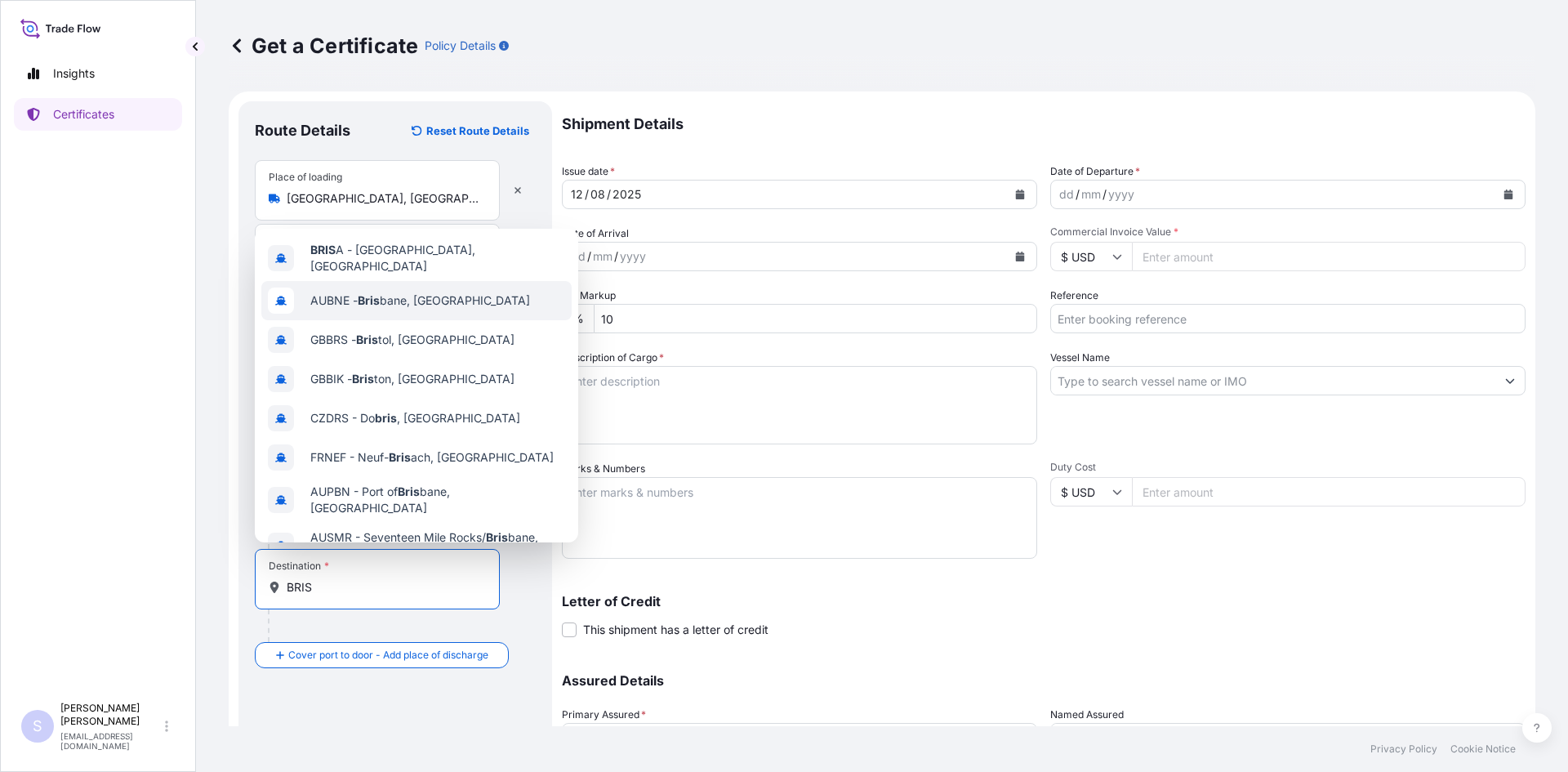
click at [413, 297] on span "AUBNE - Bris bane, [GEOGRAPHIC_DATA]" at bounding box center [420, 300] width 220 height 16
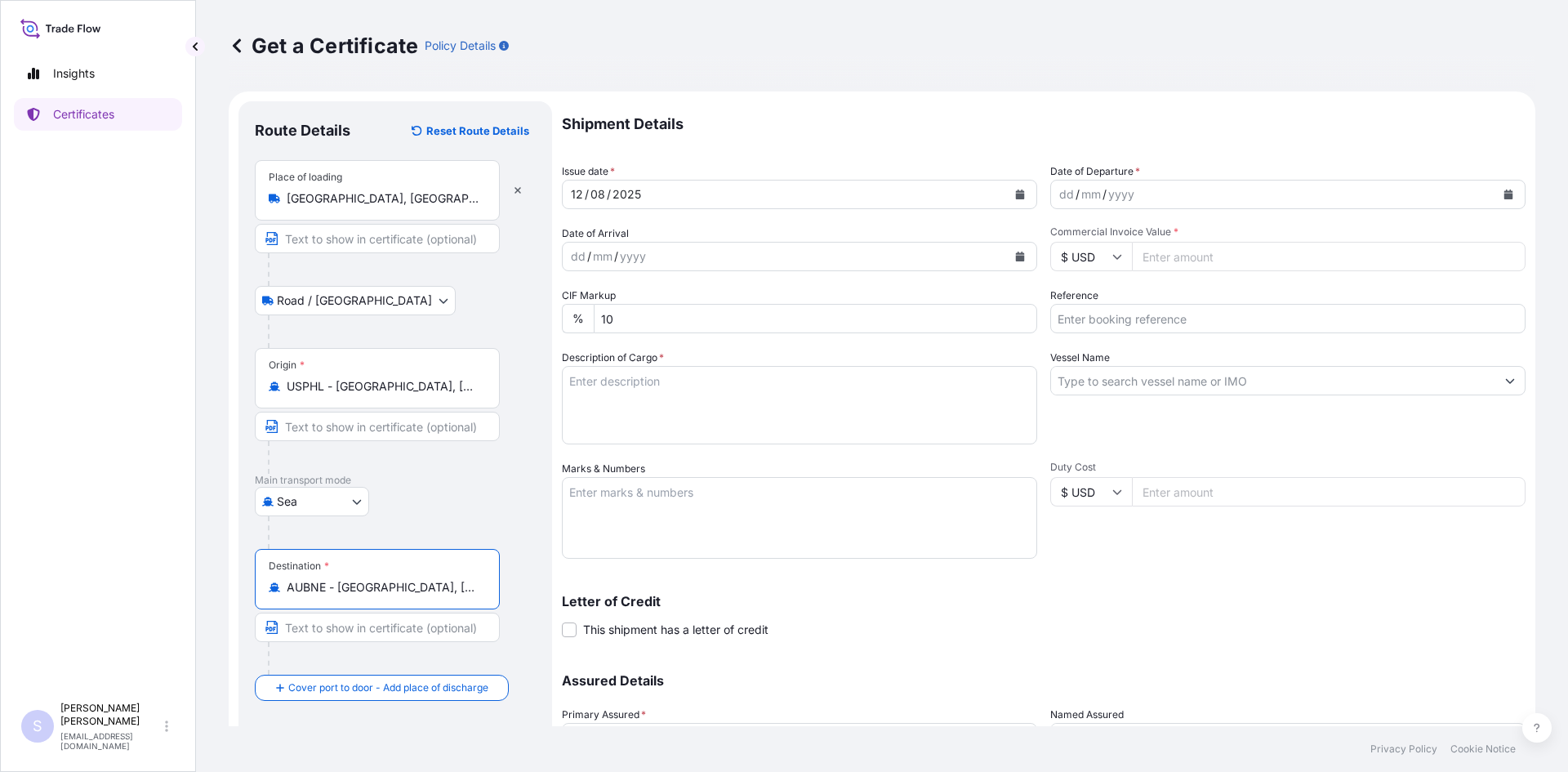
type input "AUBNE - [GEOGRAPHIC_DATA], [GEOGRAPHIC_DATA]"
click at [1495, 203] on button "Calendar" at bounding box center [1508, 194] width 26 height 27
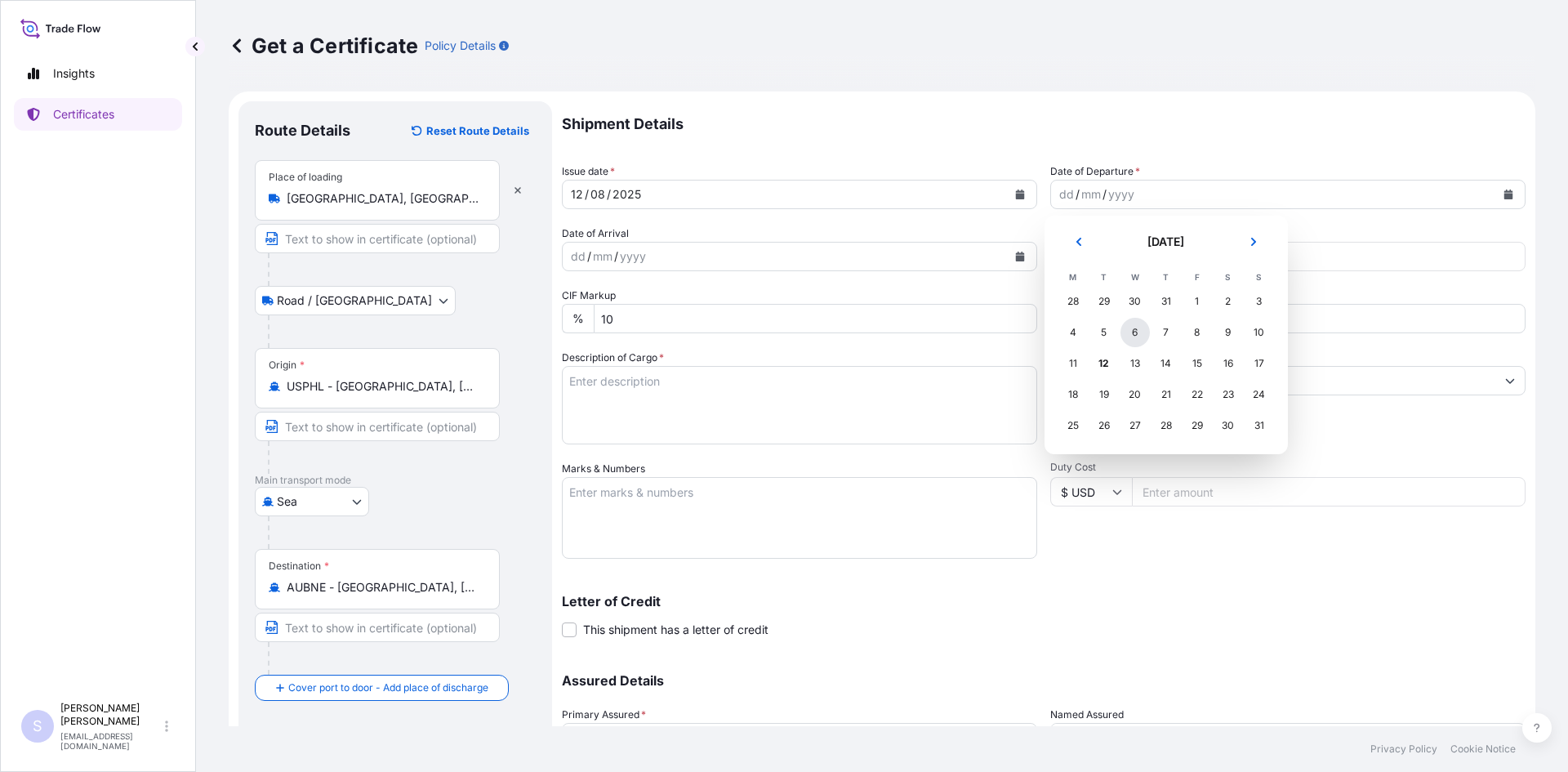
click at [1138, 332] on div "6" at bounding box center [1135, 333] width 29 height 29
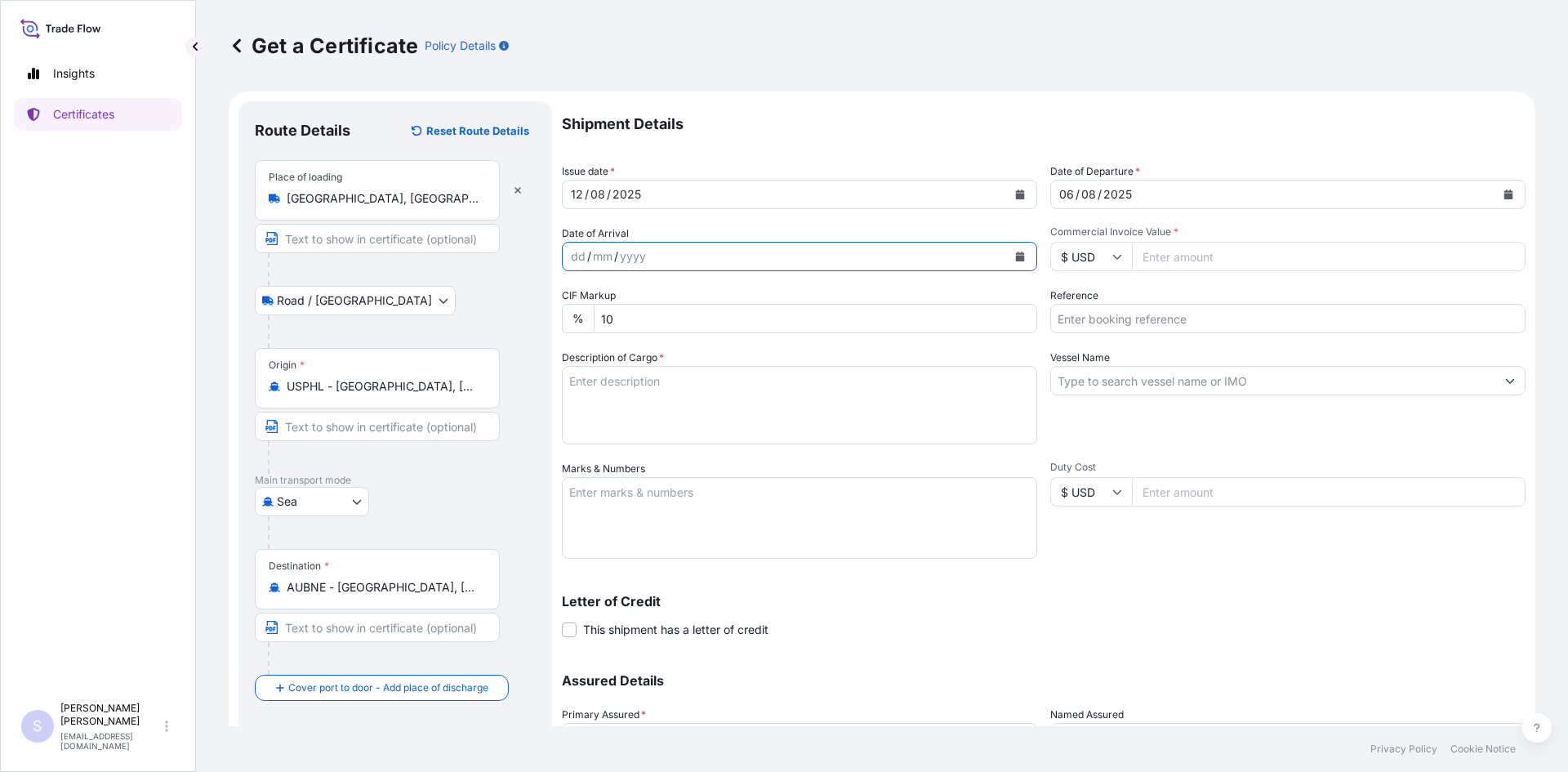
click at [1007, 264] on button "Calendar" at bounding box center [1019, 256] width 26 height 27
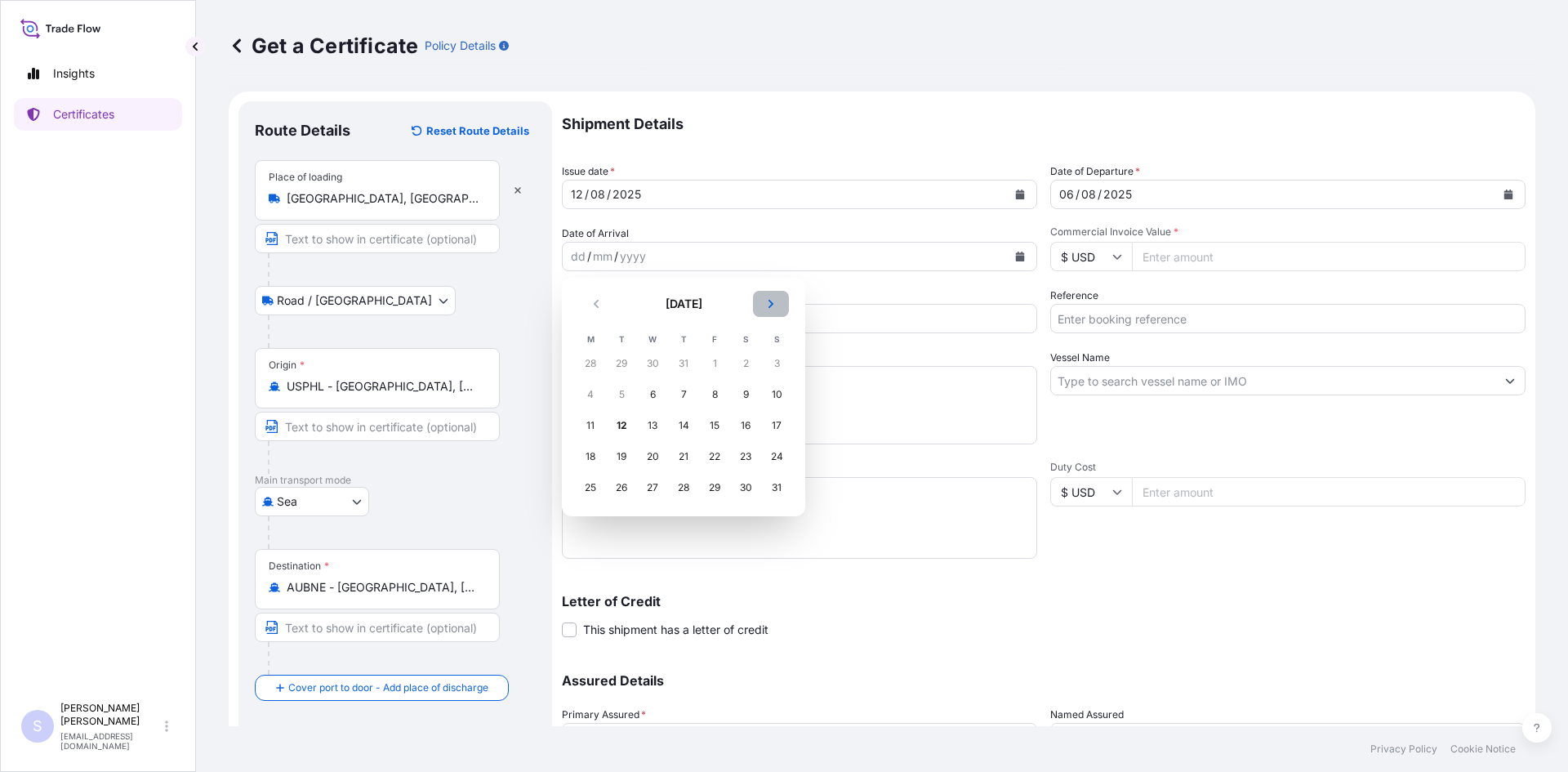
click at [784, 306] on button "Next" at bounding box center [771, 303] width 36 height 27
click at [740, 428] on div "20" at bounding box center [745, 426] width 29 height 29
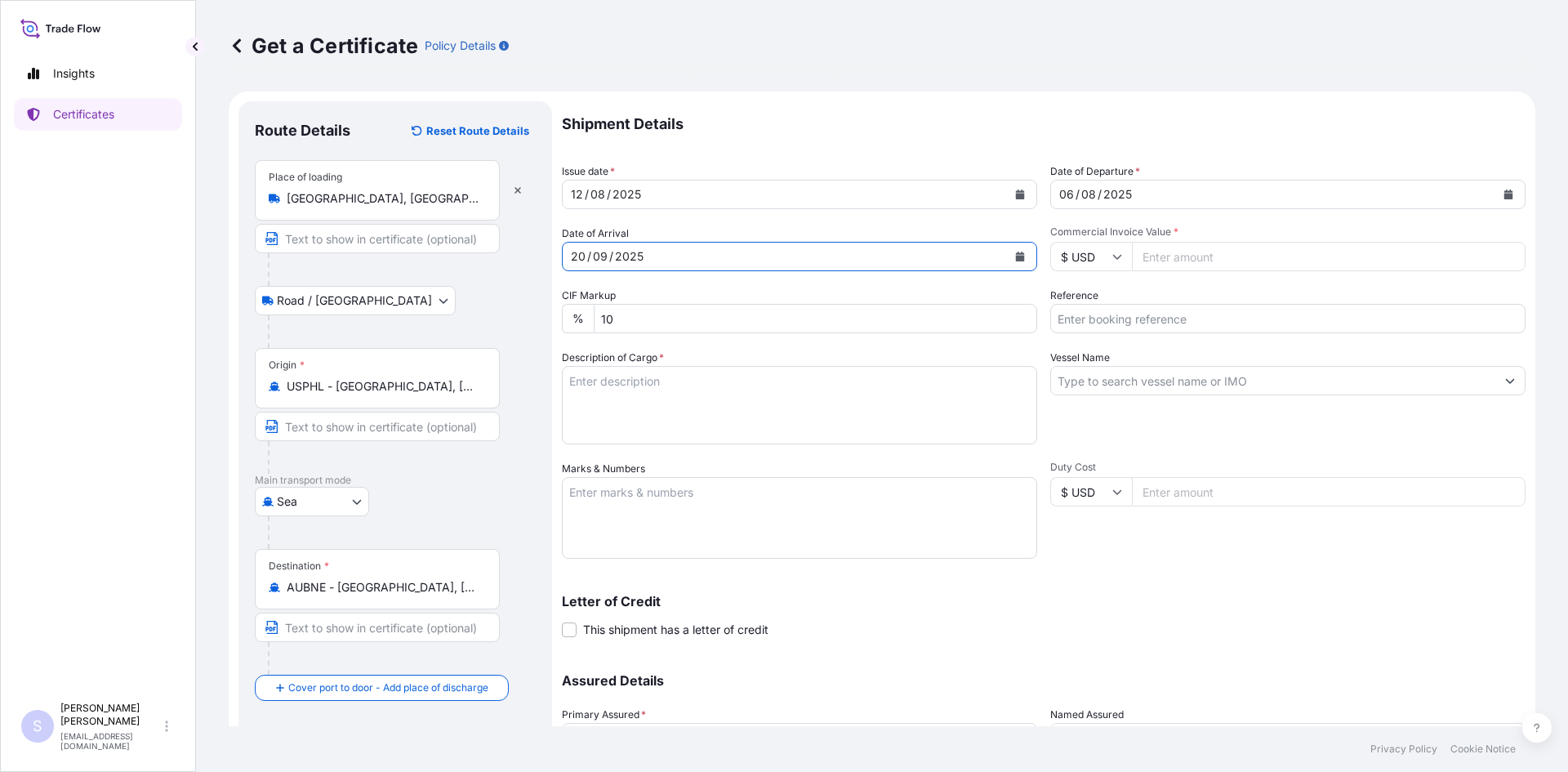
click at [1192, 255] on input "Commercial Invoice Value *" at bounding box center [1328, 256] width 394 height 29
click at [1182, 256] on input "Commercial Invoice Value *" at bounding box center [1328, 256] width 394 height 29
type input "20826.74"
type input "2570632"
type textarea "765 BAGS PERMA-[PERSON_NAME] STARCH"
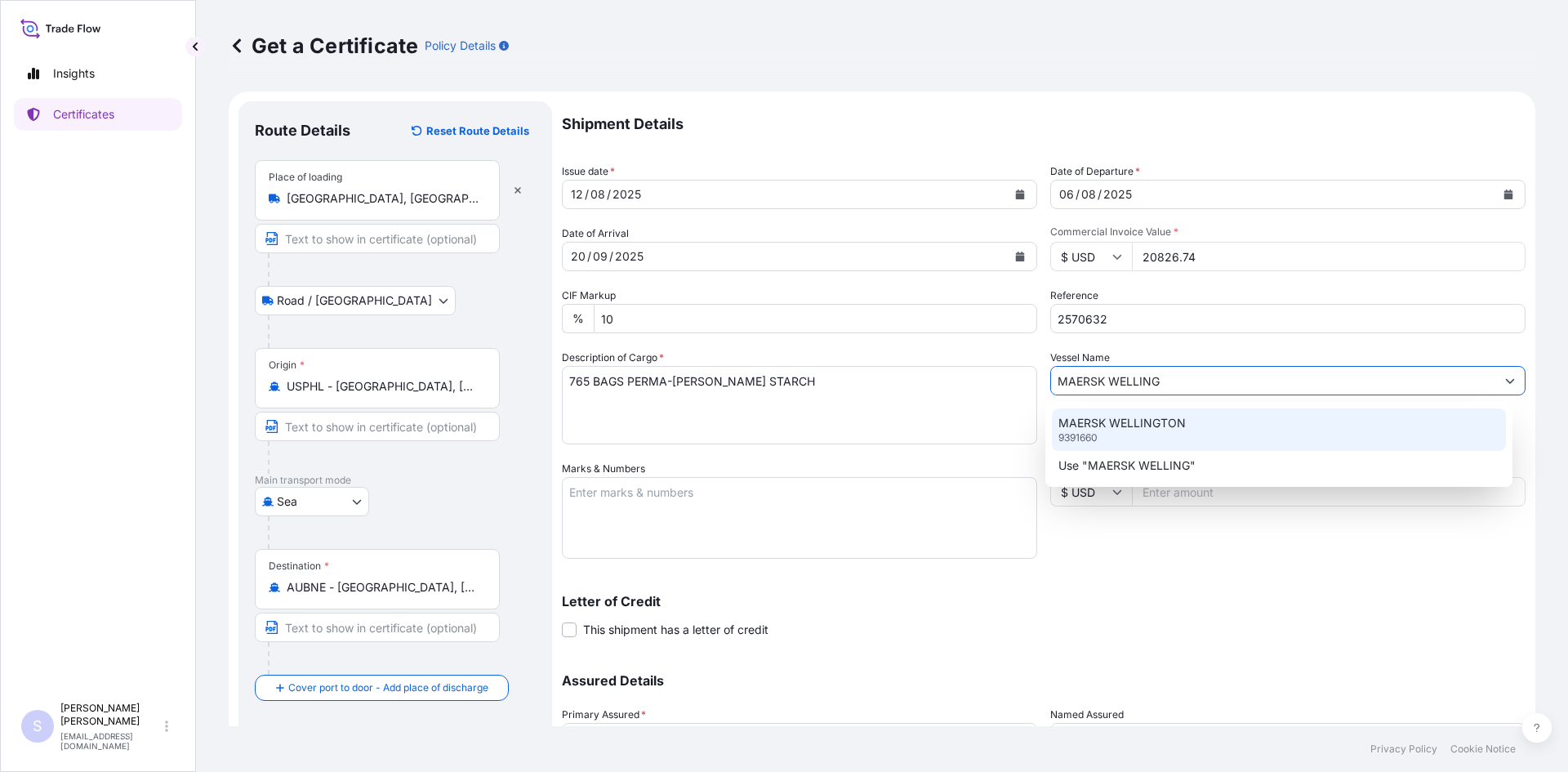
click at [1135, 399] on body "0 options available. 1 option available. 2 options available. Insights Certific…" at bounding box center [784, 386] width 1568 height 772
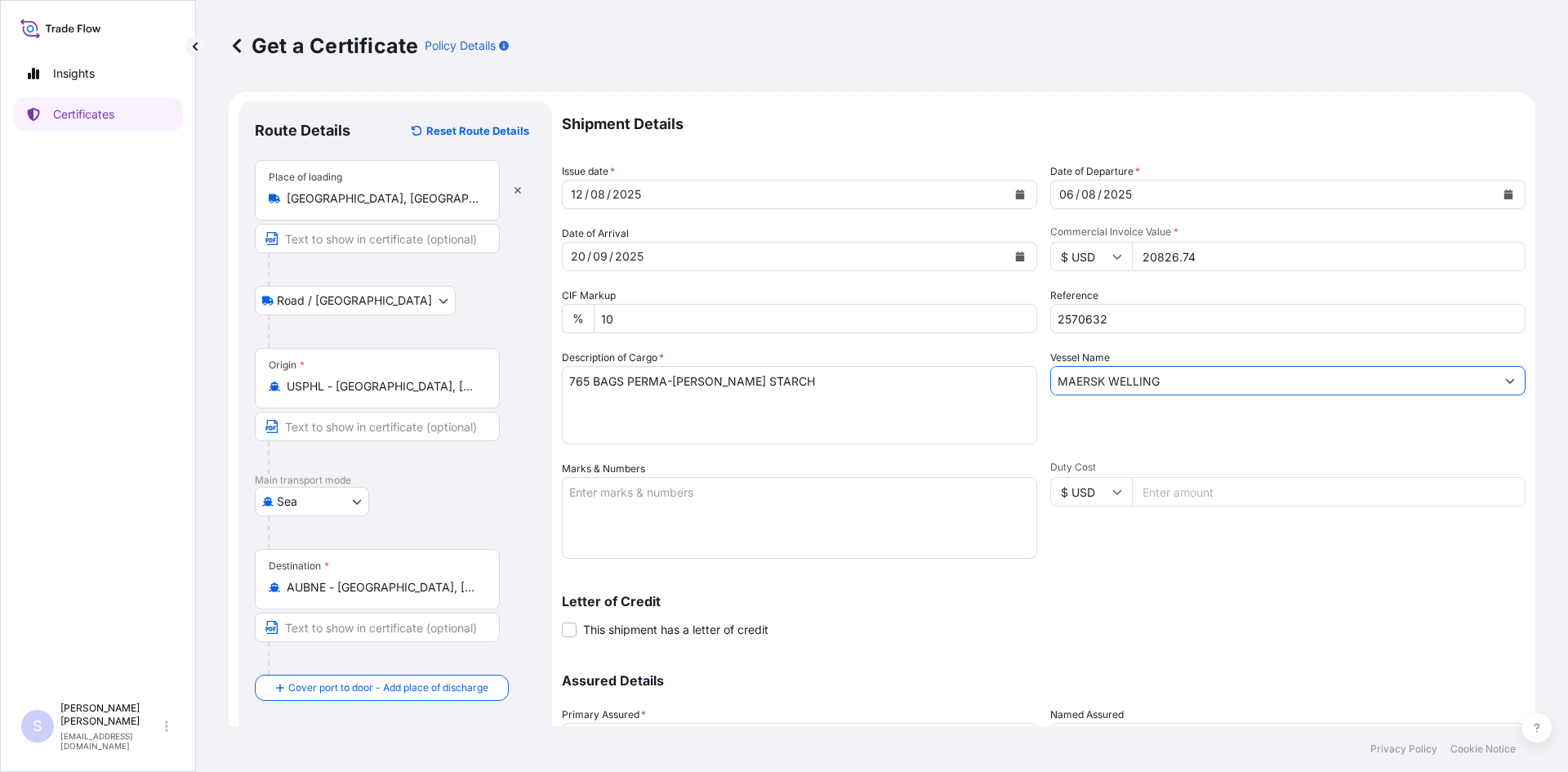
click at [1163, 380] on input "MAERSK WELLING" at bounding box center [1273, 380] width 444 height 29
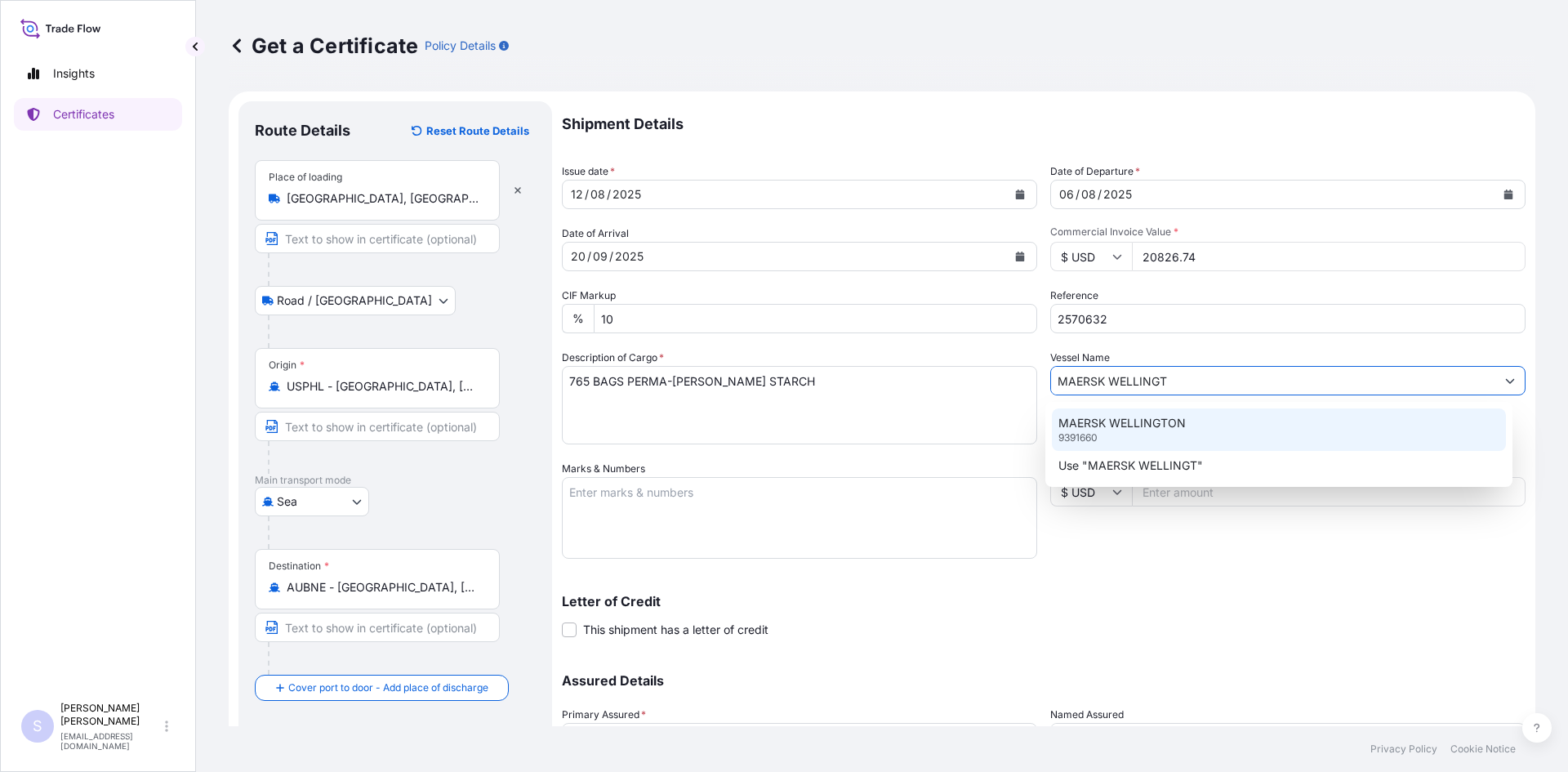
click at [1149, 427] on p "MAERSK WELLINGTON" at bounding box center [1121, 422] width 127 height 16
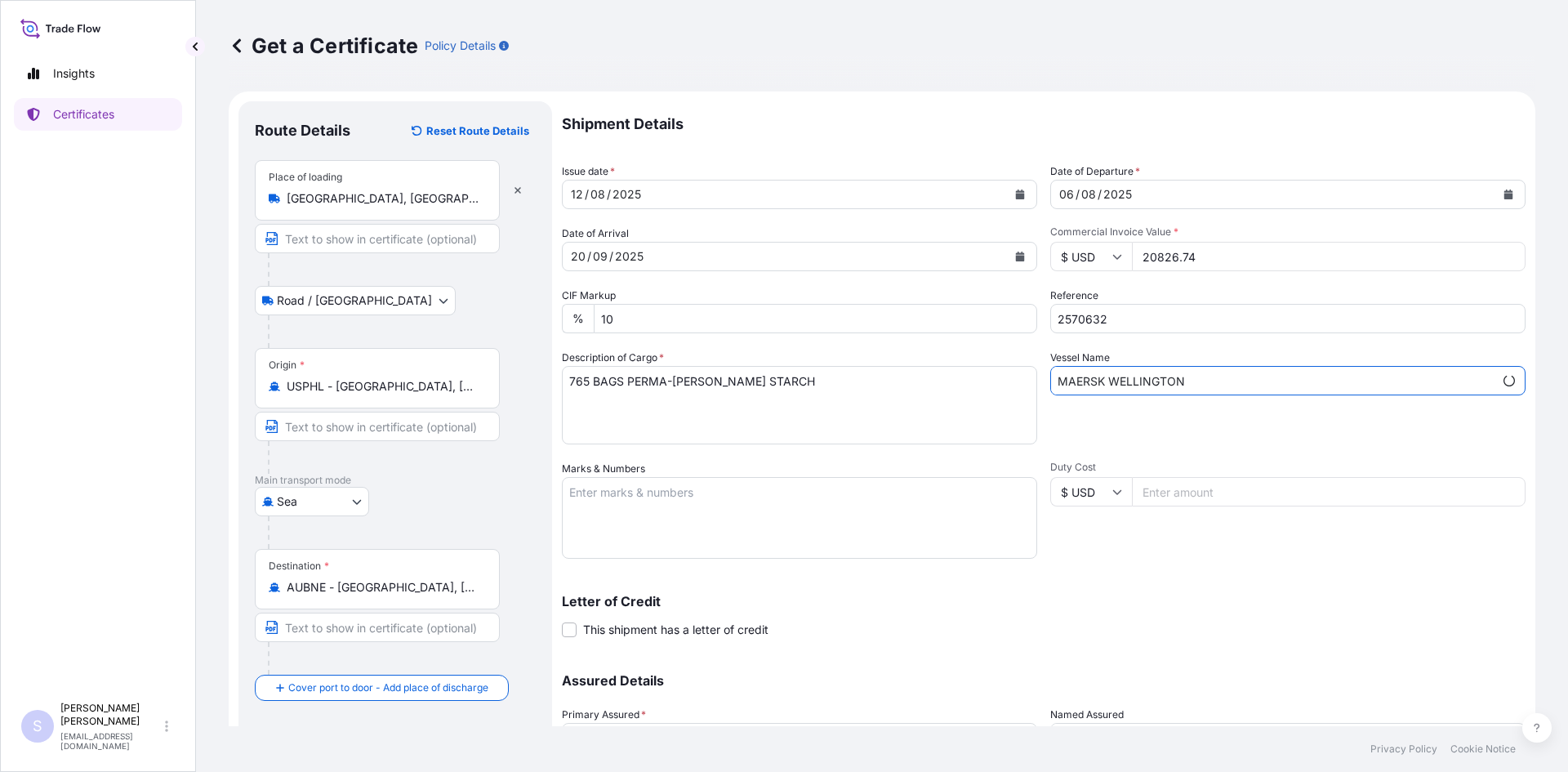
type input "MAERSK WELLINGTON"
click at [759, 506] on textarea "Marks & Numbers" at bounding box center [799, 518] width 475 height 82
type textarea "TCKU6435450 0120520"
click at [1136, 570] on div "Shipment Details Issue date * [DATE] Date of Departure * [DATE] Date of Arrival…" at bounding box center [1043, 459] width 964 height 716
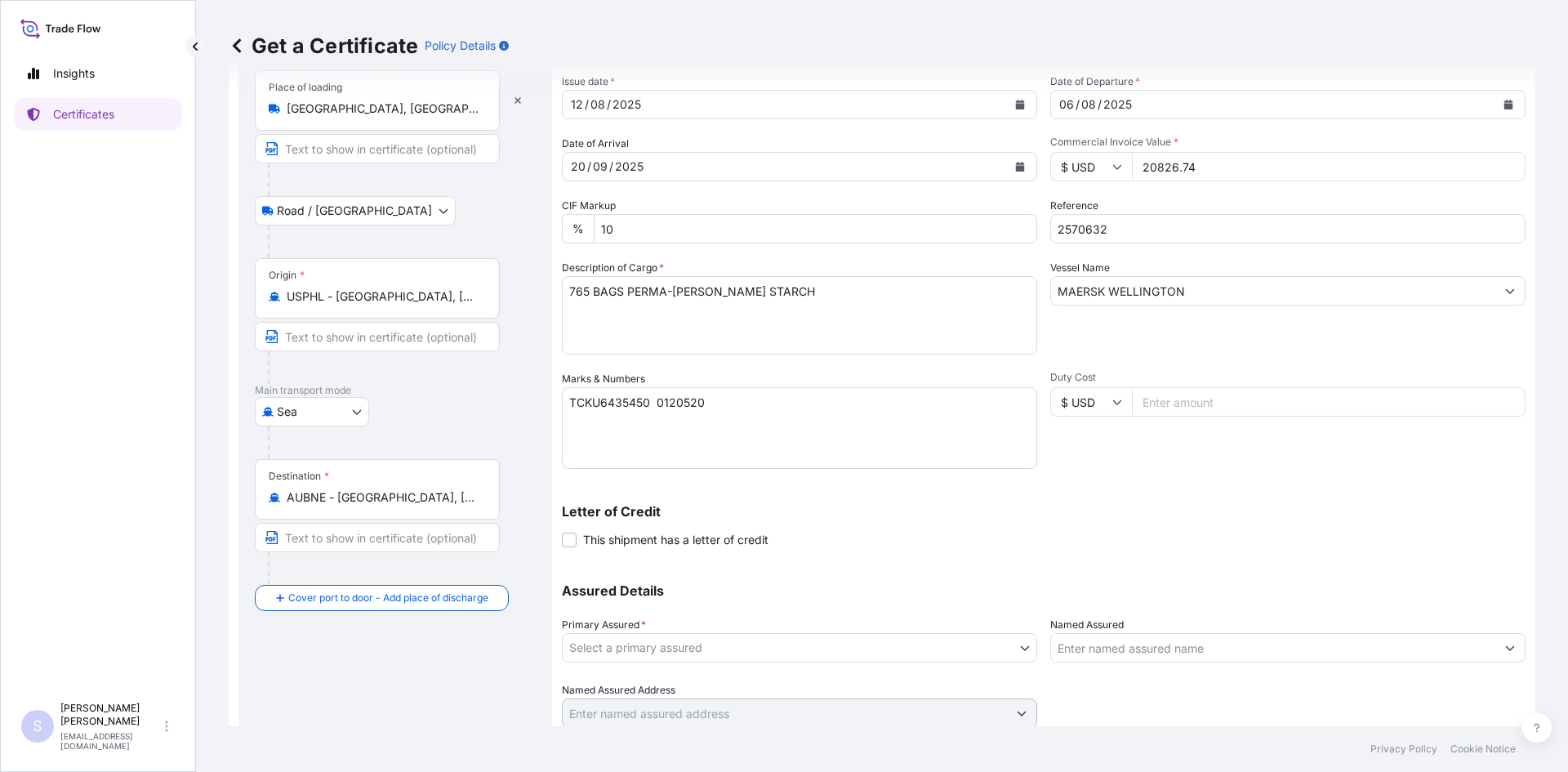
scroll to position [147, 0]
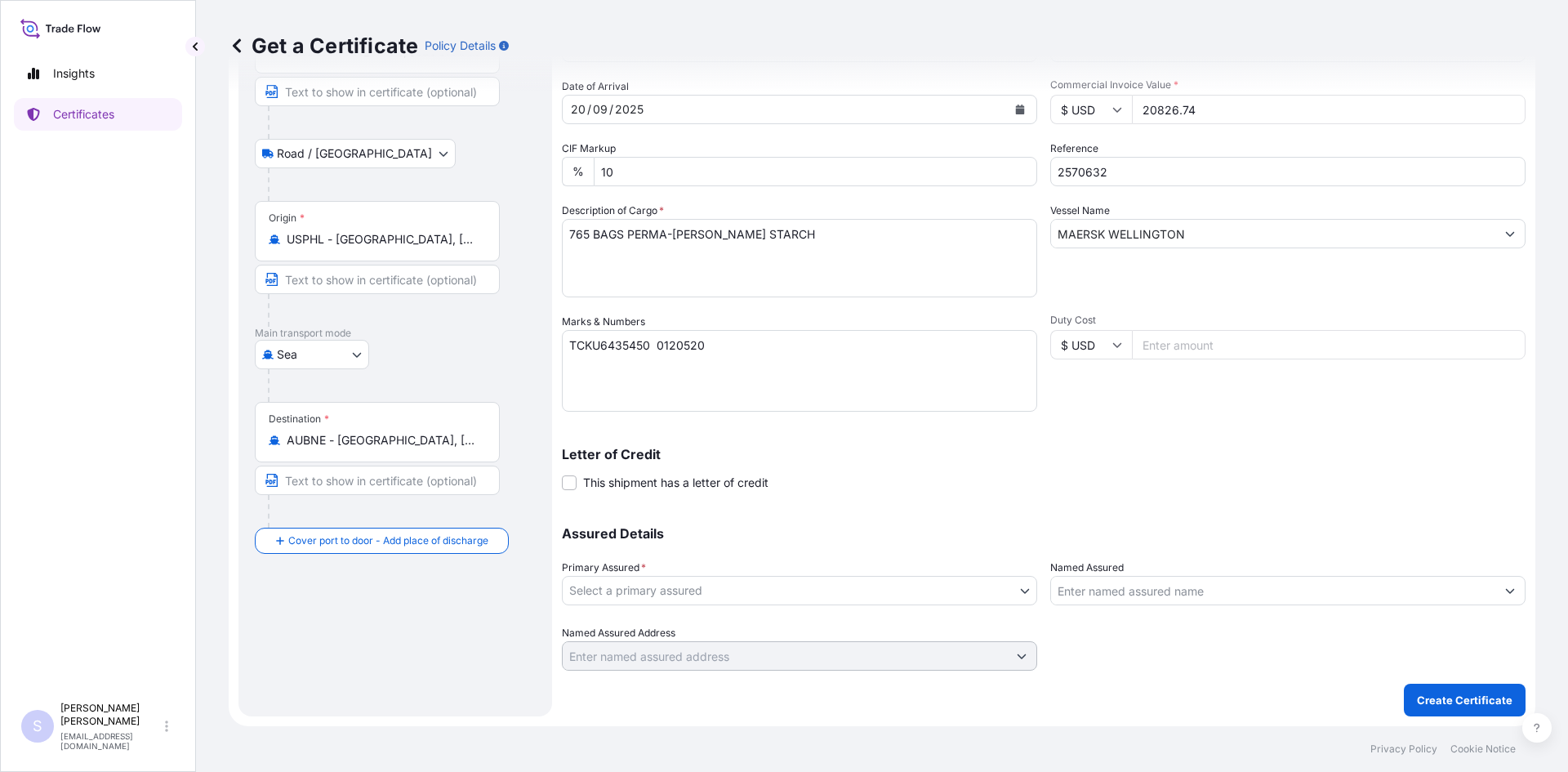
click at [717, 602] on body "Insights Certificates S [PERSON_NAME] [EMAIL_ADDRESS][DOMAIN_NAME] Get a Certif…" at bounding box center [784, 386] width 1568 height 772
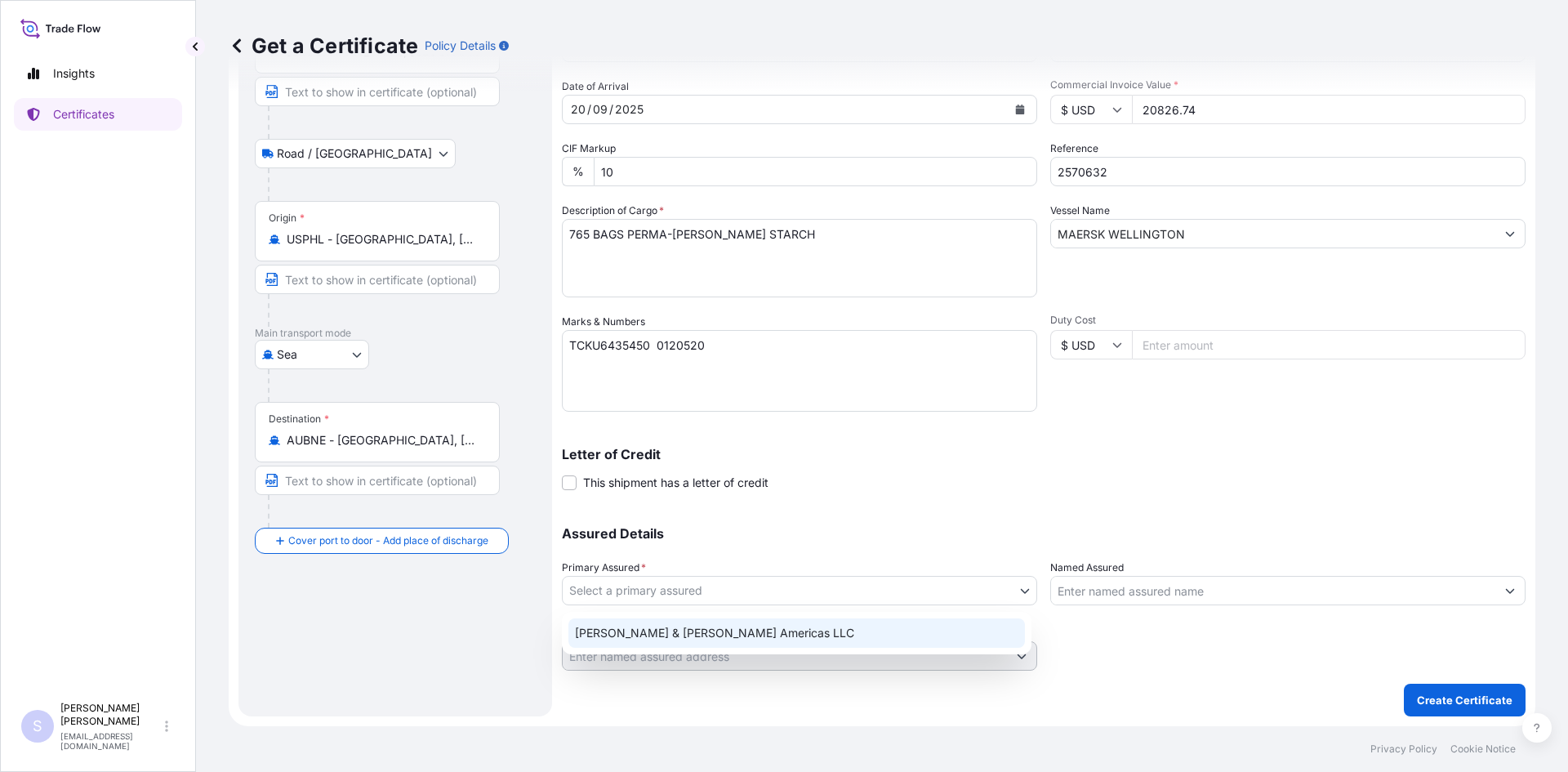
click at [714, 622] on div "[PERSON_NAME] & [PERSON_NAME] Americas LLC" at bounding box center [796, 633] width 456 height 29
select select "31658"
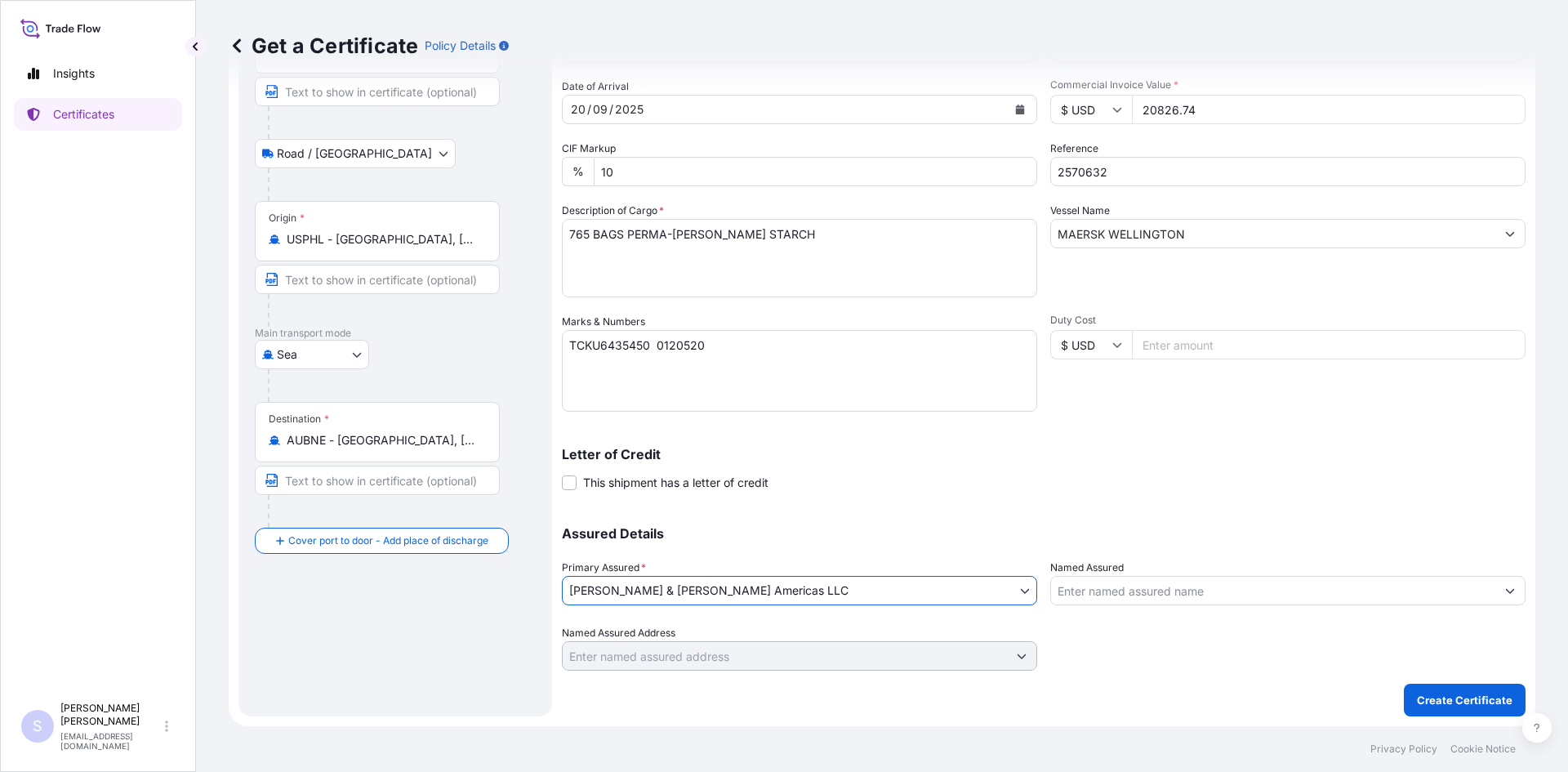
click at [1114, 587] on input "Named Assured" at bounding box center [1273, 591] width 444 height 29
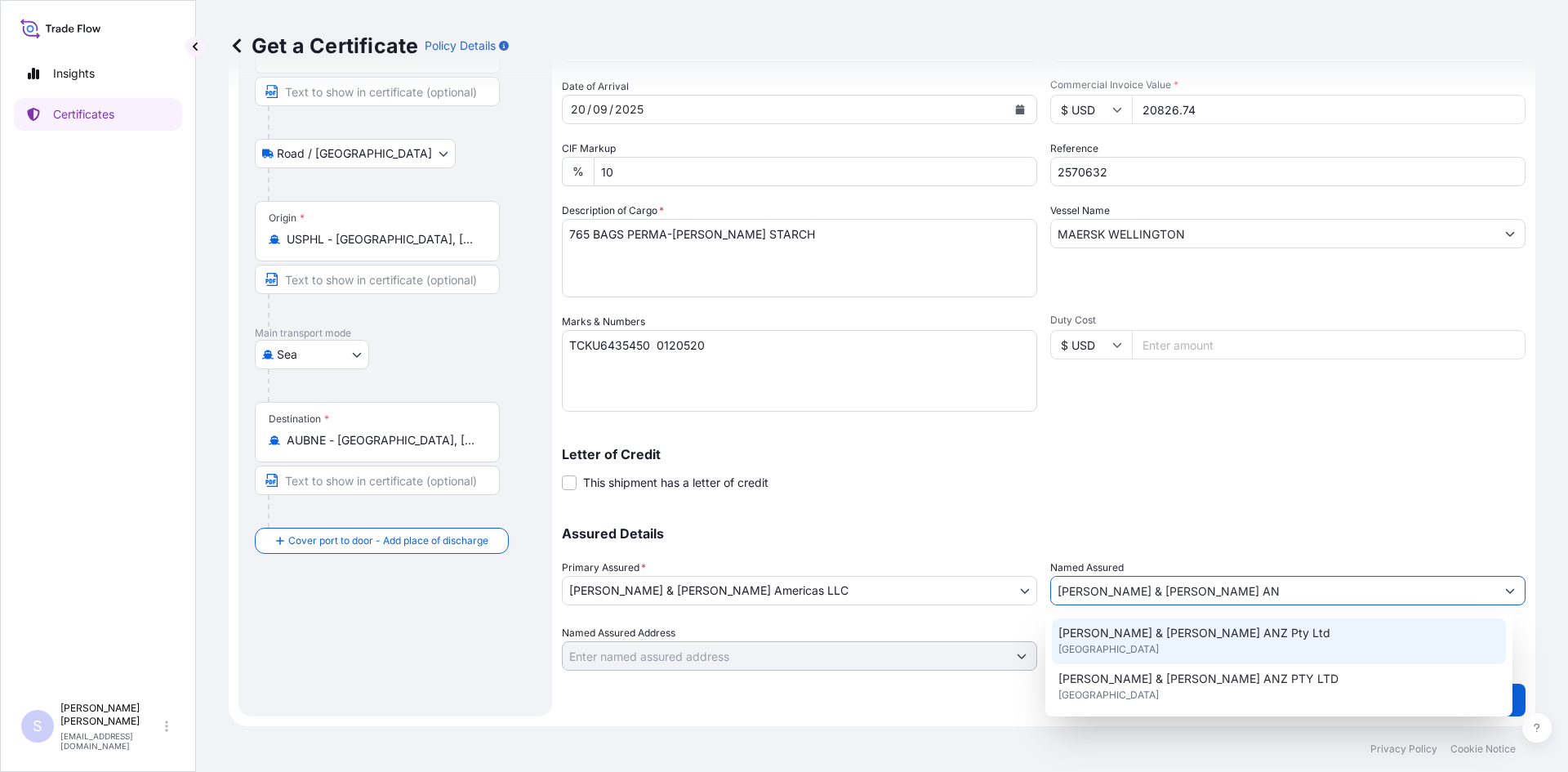
click at [1148, 636] on span "[PERSON_NAME] & [PERSON_NAME] ANZ Pty Ltd" at bounding box center [1194, 633] width 272 height 16
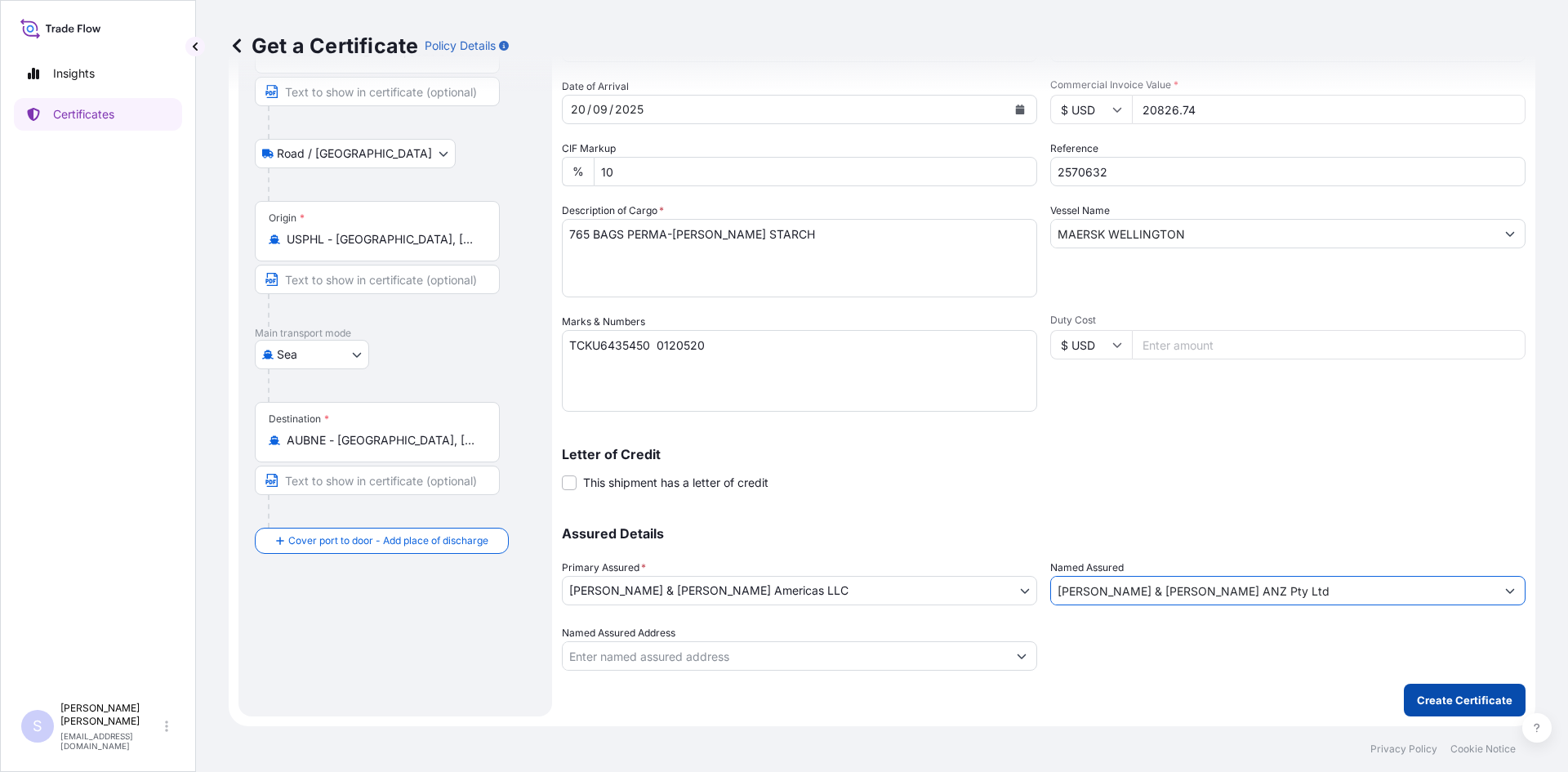
type input "[PERSON_NAME] & [PERSON_NAME] ANZ Pty Ltd"
click at [1432, 705] on p "Create Certificate" at bounding box center [1465, 699] width 96 height 16
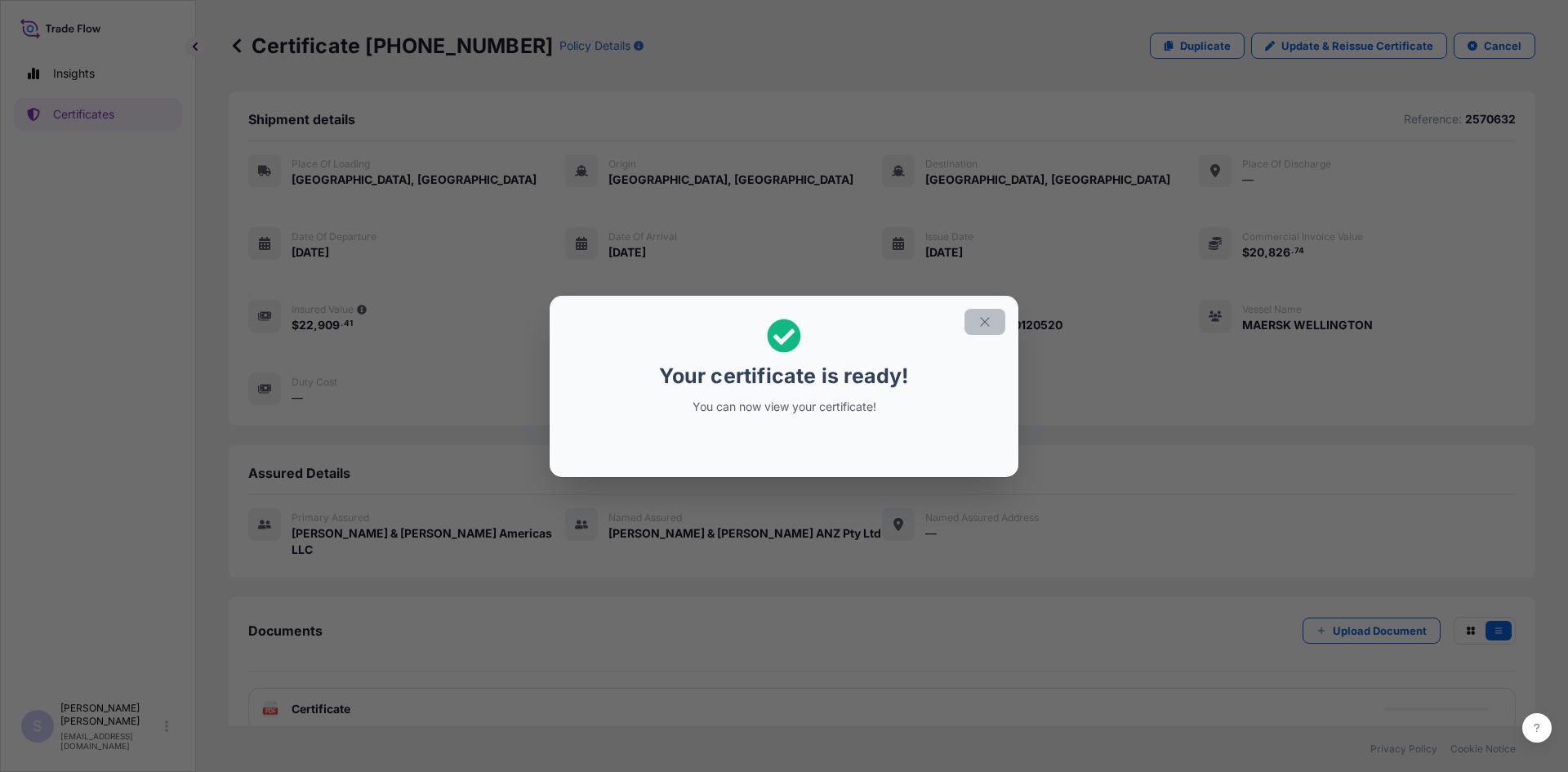
click at [990, 325] on icon "button" at bounding box center [984, 321] width 15 height 15
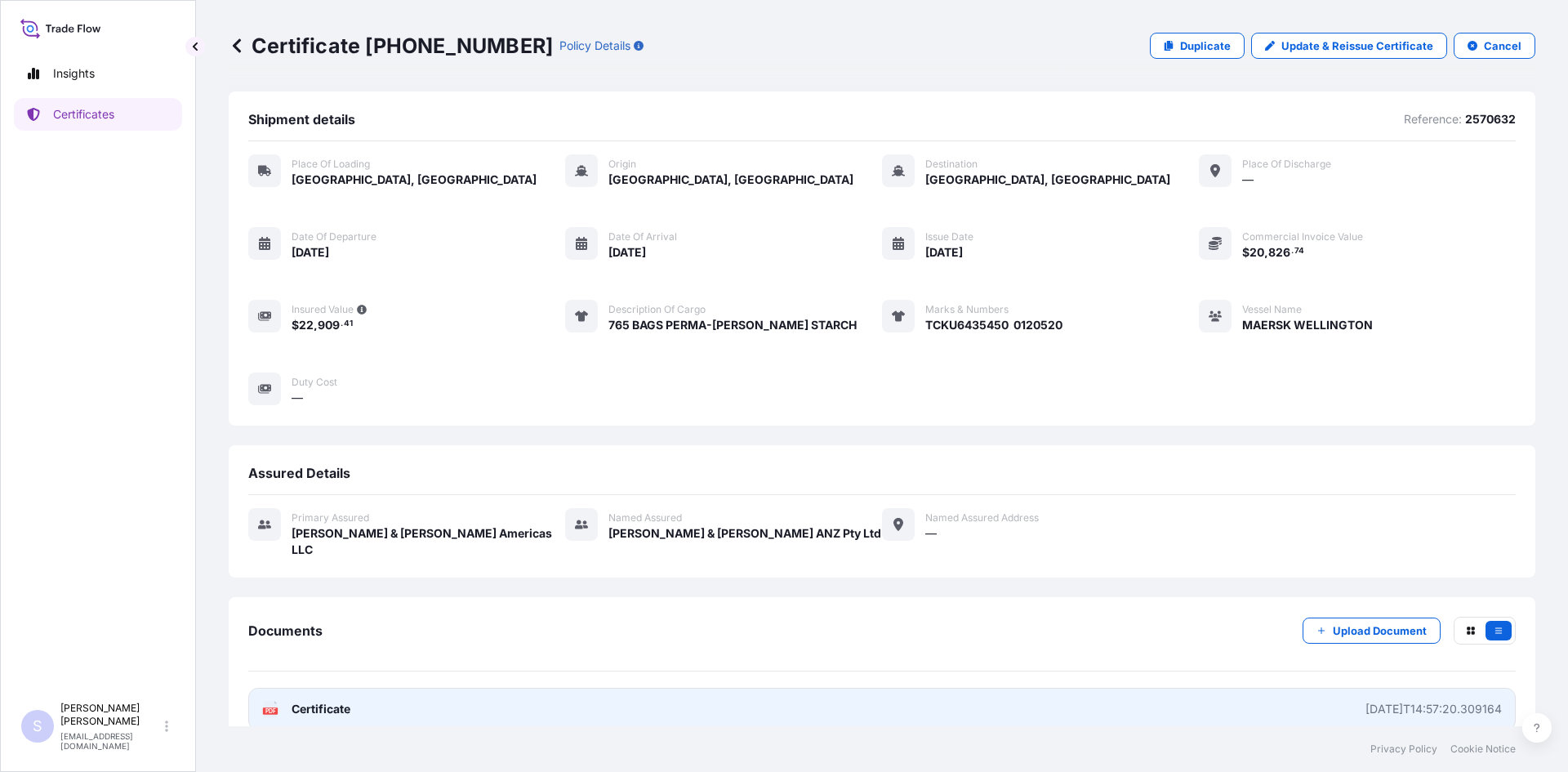
click at [279, 701] on div "PDF Certificate" at bounding box center [306, 709] width 88 height 16
